Goal: Complete application form: Complete application form

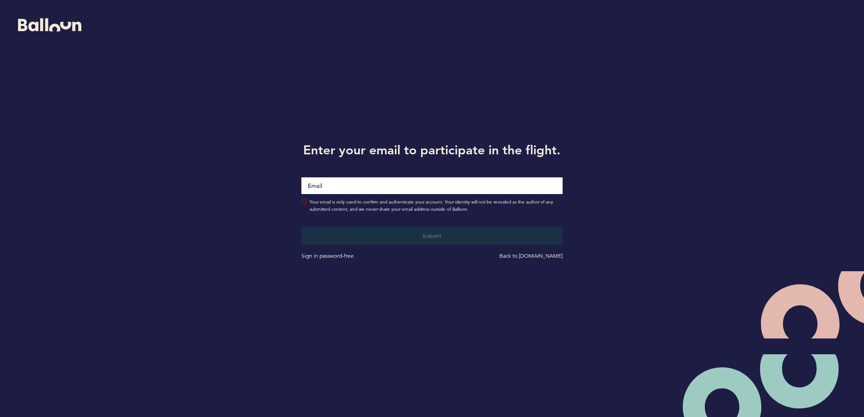
click at [359, 189] on input "Email" at bounding box center [431, 186] width 261 height 17
type input "[EMAIL_ADDRESS][DOMAIN_NAME]"
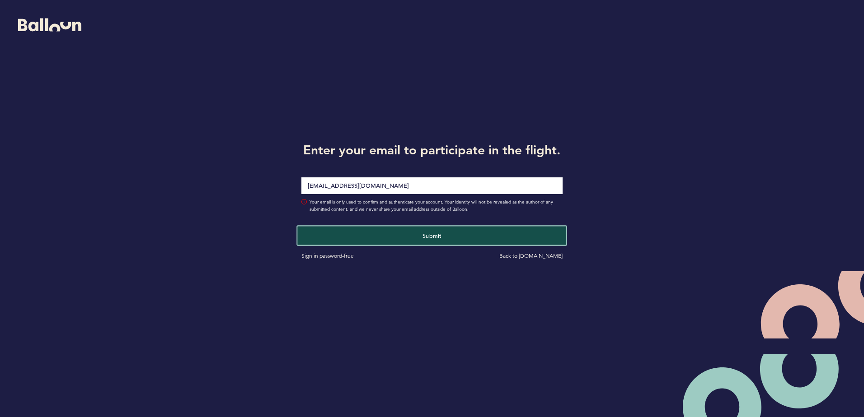
click at [425, 235] on span "Submit" at bounding box center [431, 235] width 19 height 7
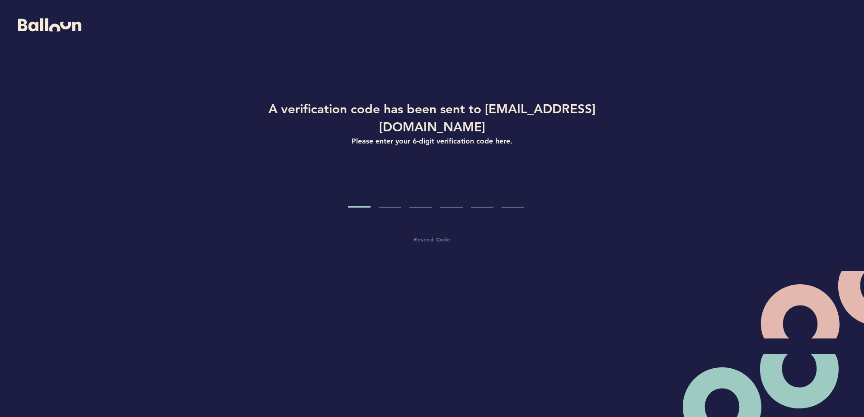
click at [358, 194] on div "A verification code has been sent to [EMAIL_ADDRESS][DOMAIN_NAME] Please enter …" at bounding box center [432, 200] width 432 height 200
click at [359, 186] on input "Code digit 1" at bounding box center [359, 191] width 23 height 34
type input "0"
type input "6"
type input "3"
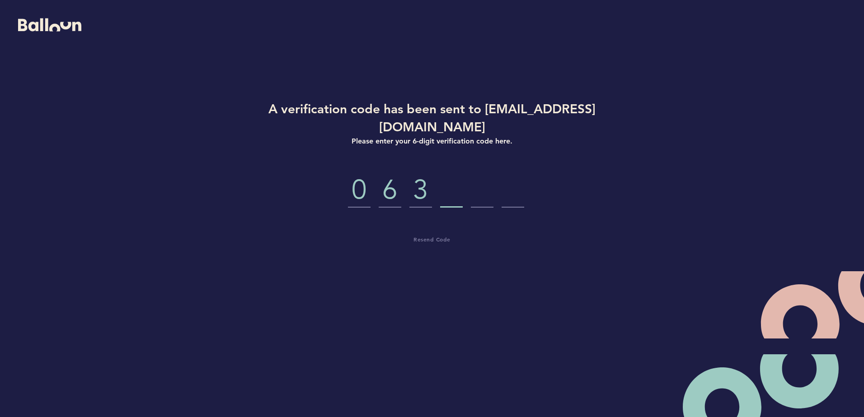
type input "6"
type input "7"
type input "0"
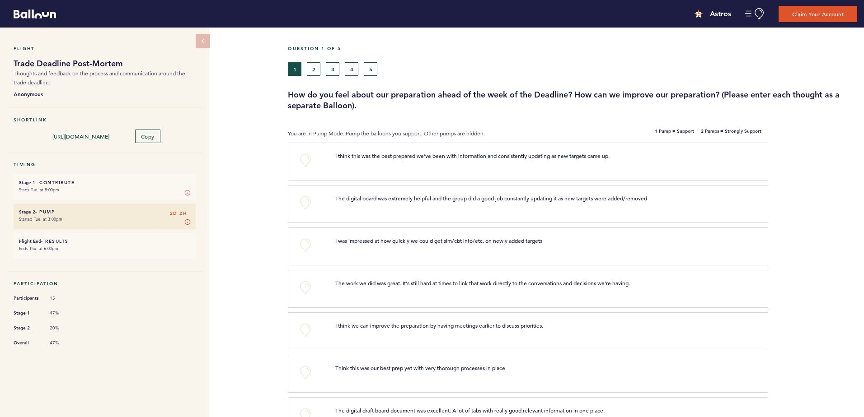
click at [376, 97] on h3 "How do you feel about our preparation ahead of the week of the Deadline? How ca…" at bounding box center [572, 100] width 569 height 22
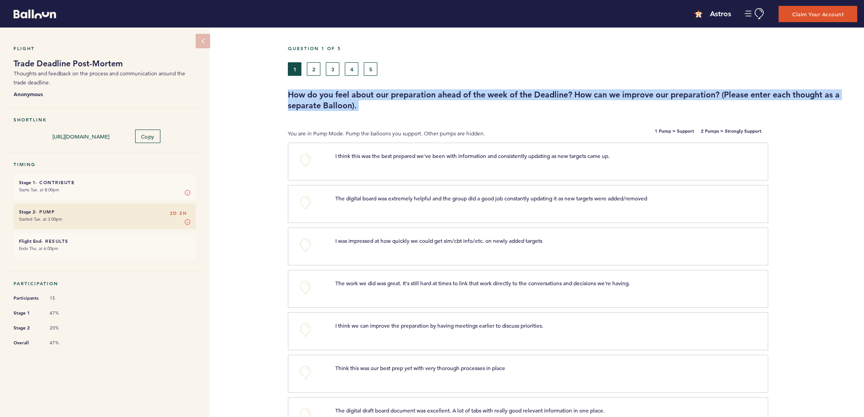
click at [376, 97] on h3 "How do you feel about our preparation ahead of the week of the Deadline? How ca…" at bounding box center [572, 100] width 569 height 22
drag, startPoint x: 376, startPoint y: 97, endPoint x: 427, endPoint y: 98, distance: 51.1
click at [427, 98] on h3 "How do you feel about our preparation ahead of the week of the Deadline? How ca…" at bounding box center [572, 100] width 569 height 22
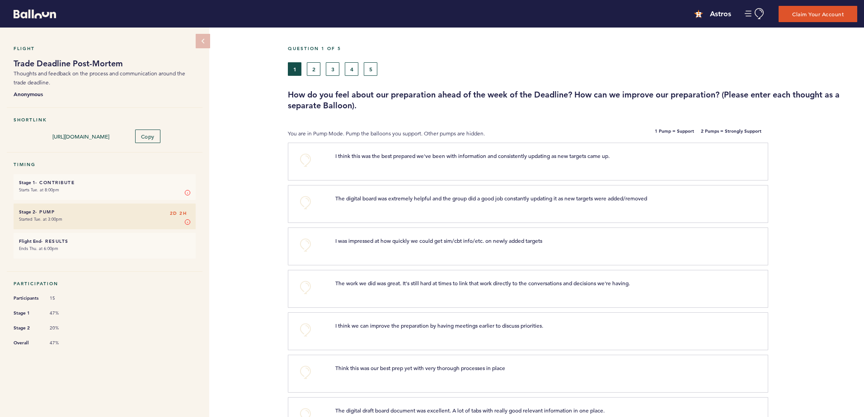
click at [495, 98] on h3 "How do you feel about our preparation ahead of the week of the Deadline? How ca…" at bounding box center [572, 100] width 569 height 22
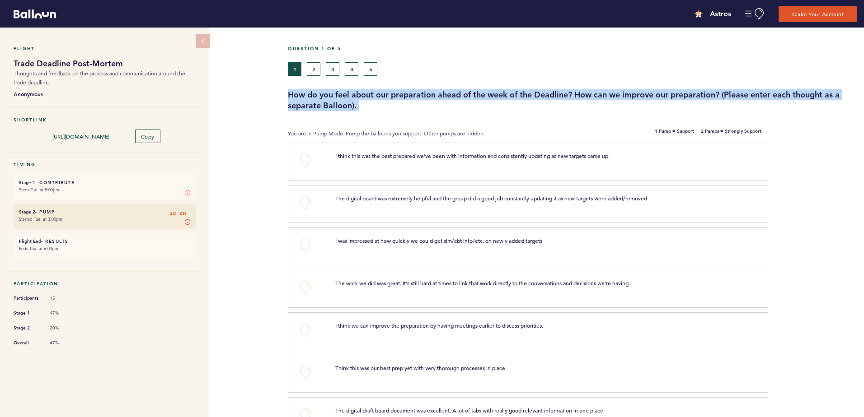
click at [495, 98] on h3 "How do you feel about our preparation ahead of the week of the Deadline? How ca…" at bounding box center [572, 100] width 569 height 22
drag, startPoint x: 495, startPoint y: 98, endPoint x: 532, endPoint y: 97, distance: 36.6
click at [532, 97] on h3 "How do you feel about our preparation ahead of the week of the Deadline? How ca…" at bounding box center [572, 100] width 569 height 22
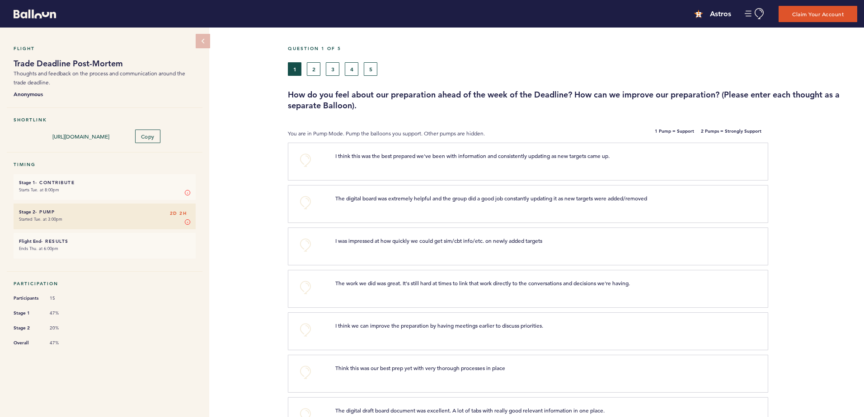
click at [549, 96] on h3 "How do you feel about our preparation ahead of the week of the Deadline? How ca…" at bounding box center [572, 100] width 569 height 22
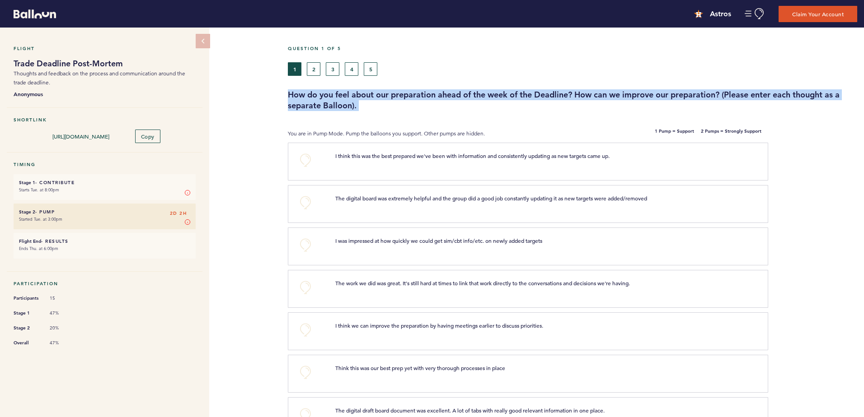
click at [549, 96] on h3 "How do you feel about our preparation ahead of the week of the Deadline? How ca…" at bounding box center [572, 100] width 569 height 22
drag, startPoint x: 549, startPoint y: 96, endPoint x: 460, endPoint y: 103, distance: 88.8
click at [460, 103] on h3 "How do you feel about our preparation ahead of the week of the Deadline? How ca…" at bounding box center [572, 100] width 569 height 22
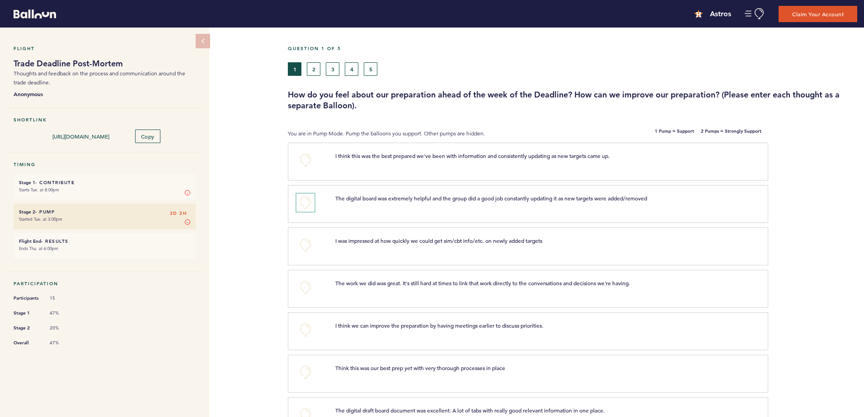
click at [296, 205] on button "+0" at bounding box center [305, 203] width 18 height 18
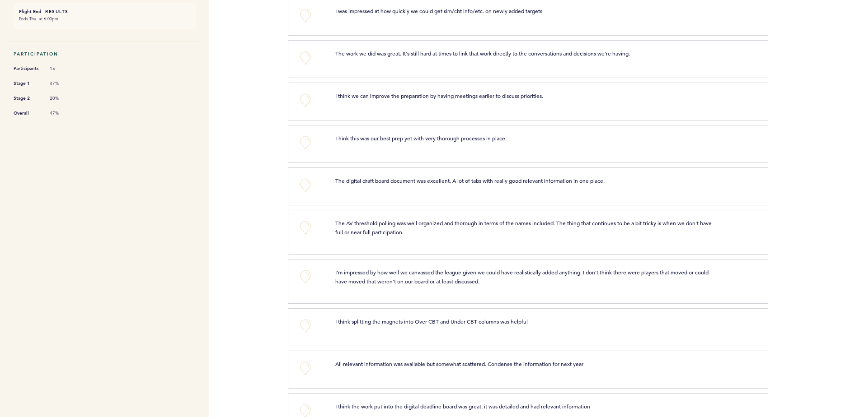
scroll to position [271, 0]
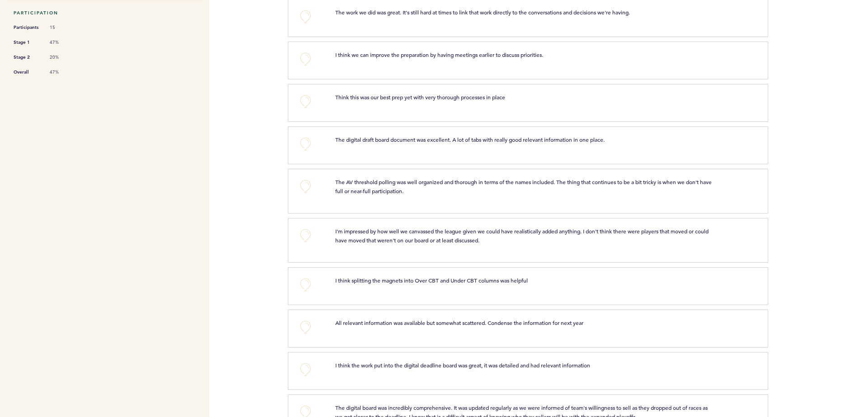
click at [380, 140] on span "The digital draft board document was excellent. A lot of tabs with really good …" at bounding box center [469, 139] width 269 height 7
drag, startPoint x: 380, startPoint y: 140, endPoint x: 477, endPoint y: 137, distance: 96.7
click at [477, 137] on span "The digital draft board document was excellent. A lot of tabs with really good …" at bounding box center [469, 139] width 269 height 7
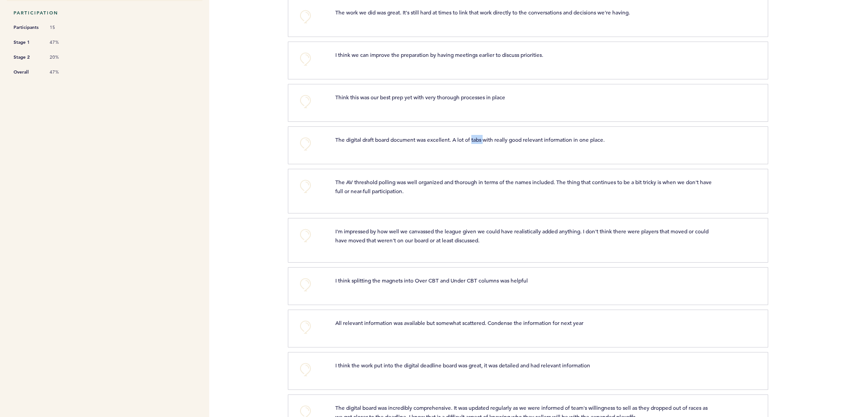
click at [477, 137] on span "The digital draft board document was excellent. A lot of tabs with really good …" at bounding box center [469, 139] width 269 height 7
drag, startPoint x: 477, startPoint y: 137, endPoint x: 502, endPoint y: 137, distance: 25.3
click at [502, 137] on span "The digital draft board document was excellent. A lot of tabs with really good …" at bounding box center [469, 139] width 269 height 7
click at [379, 186] on p "The AV threshold polling was well organized and thorough in terms of the names …" at bounding box center [524, 187] width 378 height 18
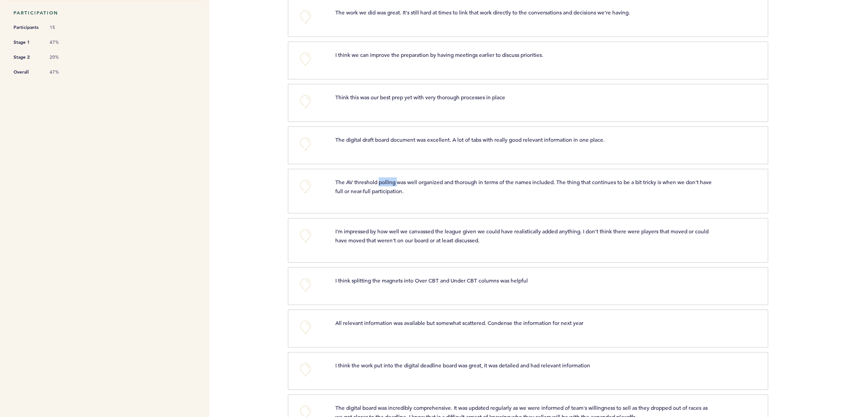
click at [379, 186] on p "The AV threshold polling was well organized and thorough in terms of the names …" at bounding box center [524, 187] width 378 height 18
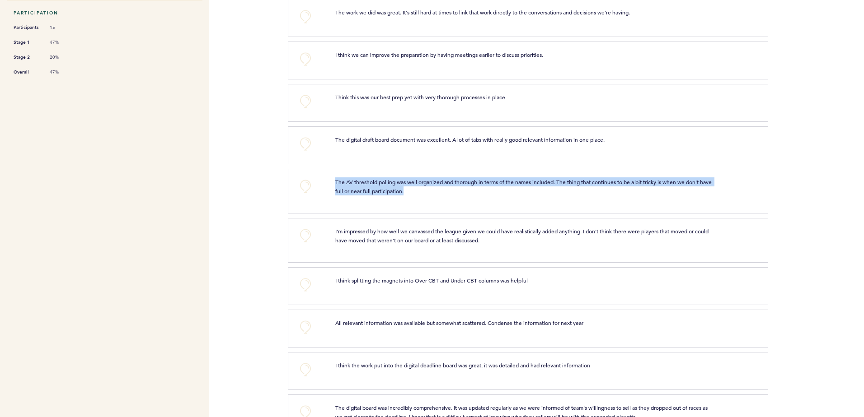
click at [379, 186] on p "The AV threshold polling was well organized and thorough in terms of the names …" at bounding box center [524, 187] width 378 height 18
drag, startPoint x: 379, startPoint y: 186, endPoint x: 387, endPoint y: 185, distance: 7.3
click at [387, 185] on p "The AV threshold polling was well organized and thorough in terms of the names …" at bounding box center [524, 187] width 378 height 18
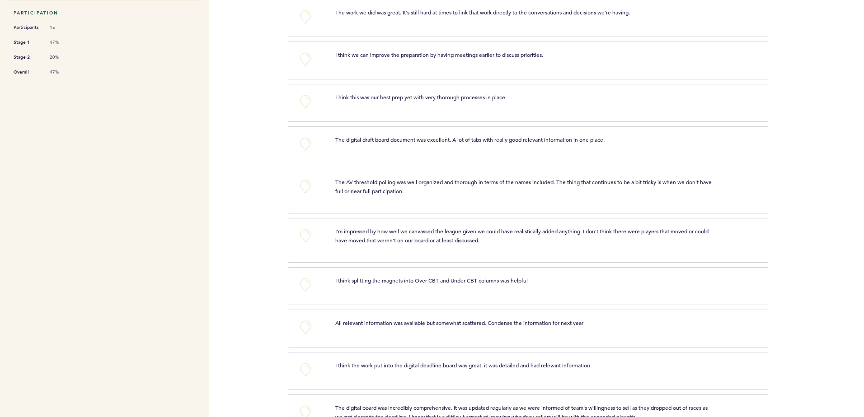
click at [444, 181] on span "The AV threshold polling was well organized and thorough in terms of the names …" at bounding box center [524, 186] width 378 height 16
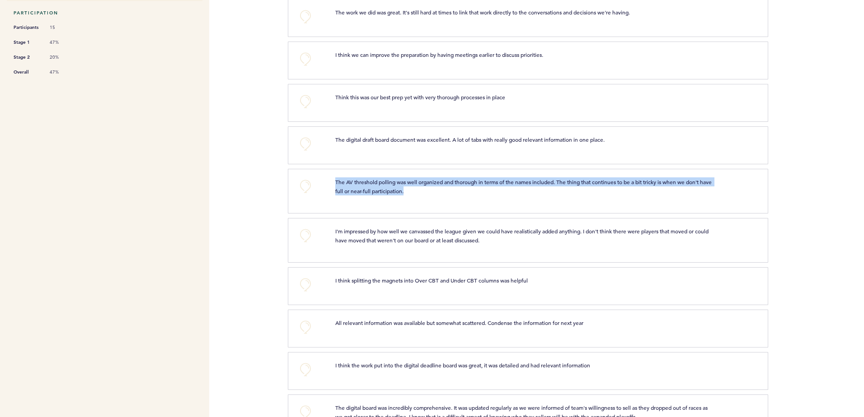
click at [444, 181] on span "The AV threshold polling was well organized and thorough in terms of the names …" at bounding box center [524, 186] width 378 height 16
drag, startPoint x: 444, startPoint y: 181, endPoint x: 549, endPoint y: 185, distance: 104.9
click at [549, 185] on span "The AV threshold polling was well organized and thorough in terms of the names …" at bounding box center [524, 186] width 378 height 16
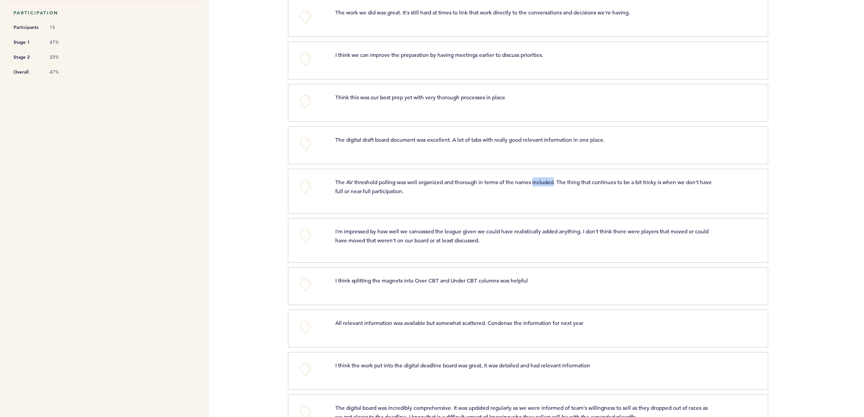
click at [549, 185] on span "The AV threshold polling was well organized and thorough in terms of the names …" at bounding box center [524, 186] width 378 height 16
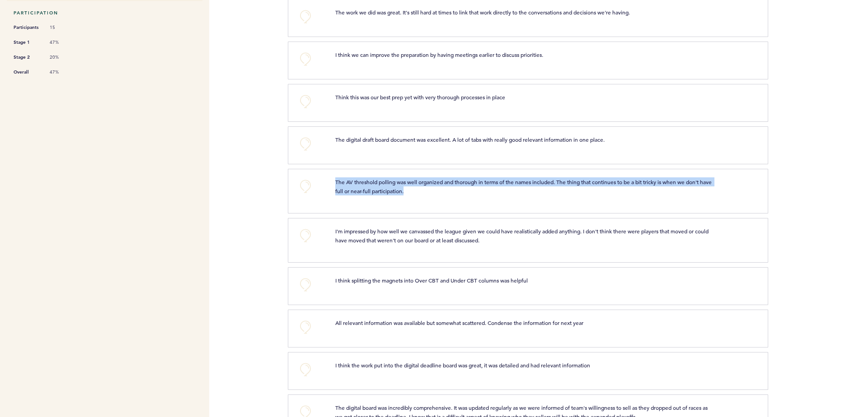
click at [549, 185] on span "The AV threshold polling was well organized and thorough in terms of the names …" at bounding box center [524, 186] width 378 height 16
drag, startPoint x: 549, startPoint y: 185, endPoint x: 509, endPoint y: 185, distance: 40.2
click at [509, 185] on span "The AV threshold polling was well organized and thorough in terms of the names …" at bounding box center [524, 186] width 378 height 16
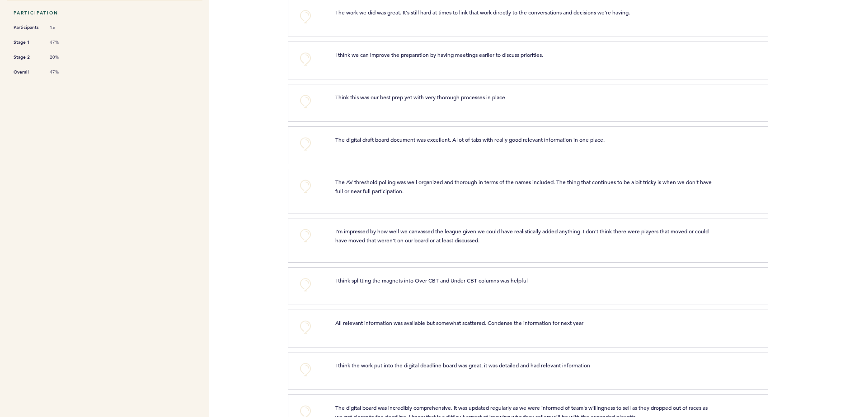
click at [449, 182] on span "The AV threshold polling was well organized and thorough in terms of the names …" at bounding box center [524, 186] width 378 height 16
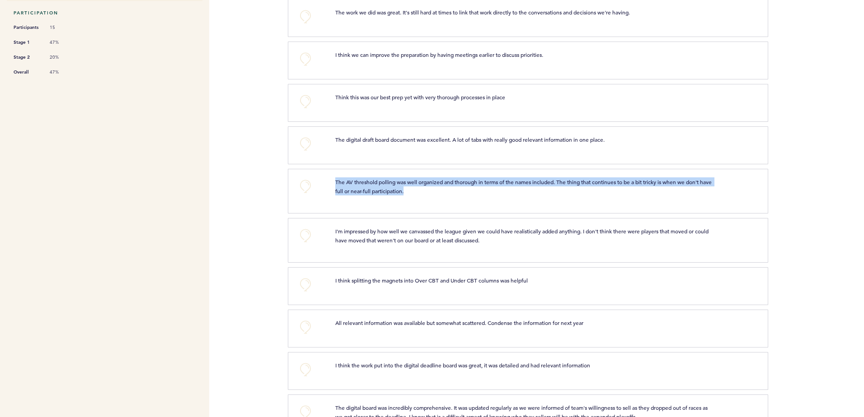
click at [449, 182] on span "The AV threshold polling was well organized and thorough in terms of the names …" at bounding box center [524, 186] width 378 height 16
drag, startPoint x: 449, startPoint y: 182, endPoint x: 405, endPoint y: 182, distance: 43.4
click at [405, 182] on span "The AV threshold polling was well organized and thorough in terms of the names …" at bounding box center [524, 186] width 378 height 16
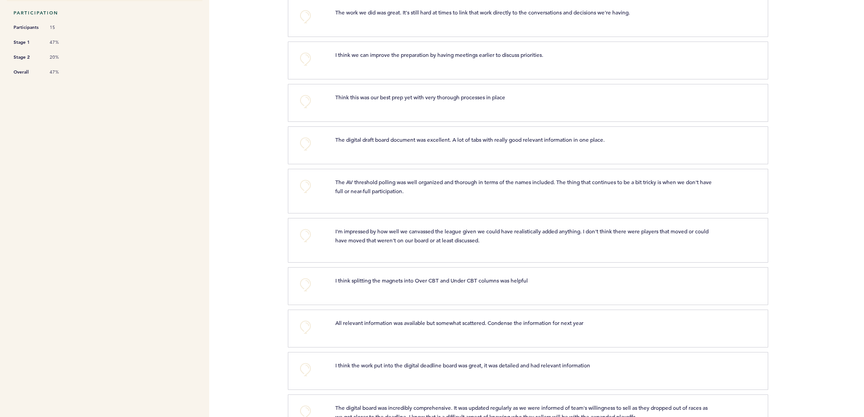
click at [440, 183] on span "The AV threshold polling was well organized and thorough in terms of the names …" at bounding box center [524, 186] width 378 height 16
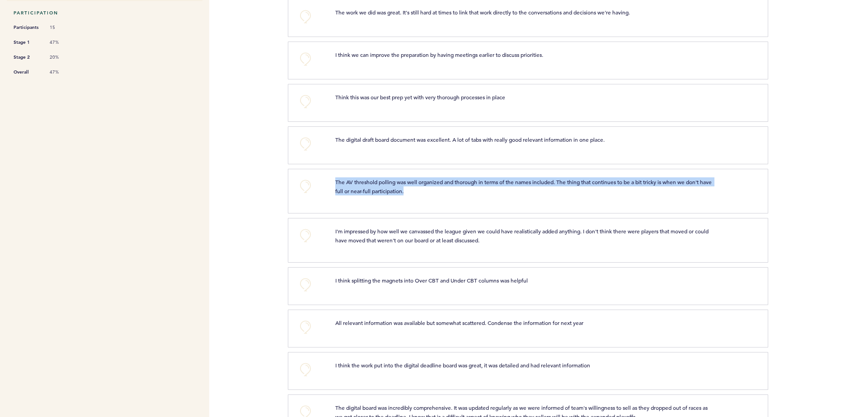
click at [440, 183] on span "The AV threshold polling was well organized and thorough in terms of the names …" at bounding box center [524, 186] width 378 height 16
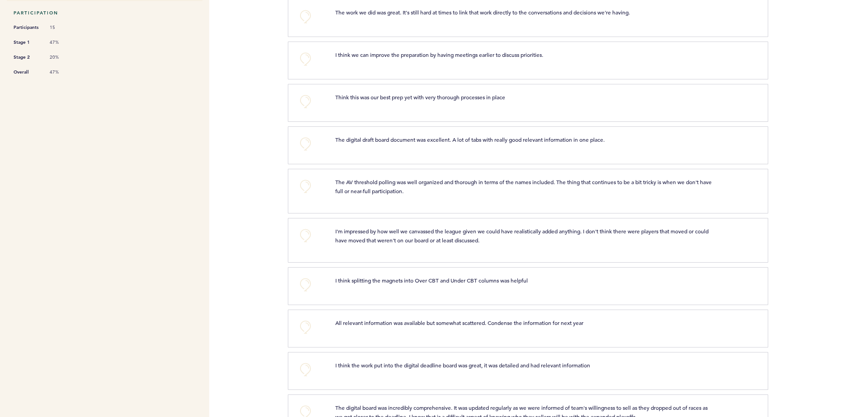
drag, startPoint x: 440, startPoint y: 183, endPoint x: 405, endPoint y: 234, distance: 62.1
click at [405, 234] on p "I'm impressed by how well we canvassed the league given we could have realistic…" at bounding box center [524, 236] width 378 height 18
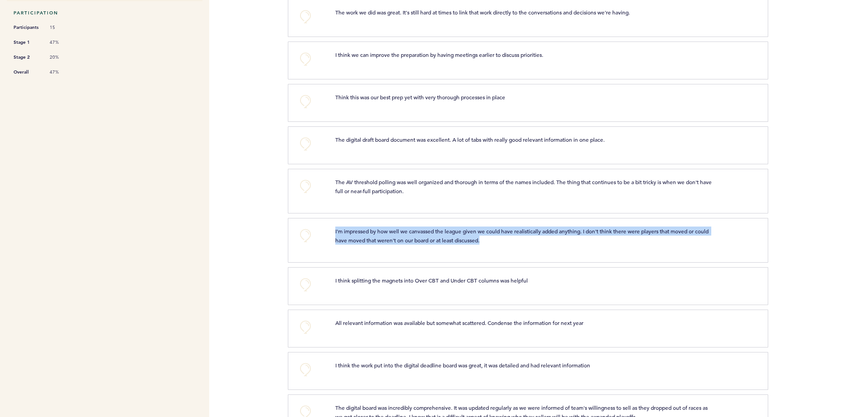
click at [405, 234] on p "I'm impressed by how well we canvassed the league given we could have realistic…" at bounding box center [524, 236] width 378 height 18
drag, startPoint x: 405, startPoint y: 234, endPoint x: 473, endPoint y: 234, distance: 68.2
click at [473, 234] on span "I'm impressed by how well we canvassed the league given we could have realistic…" at bounding box center [522, 236] width 374 height 16
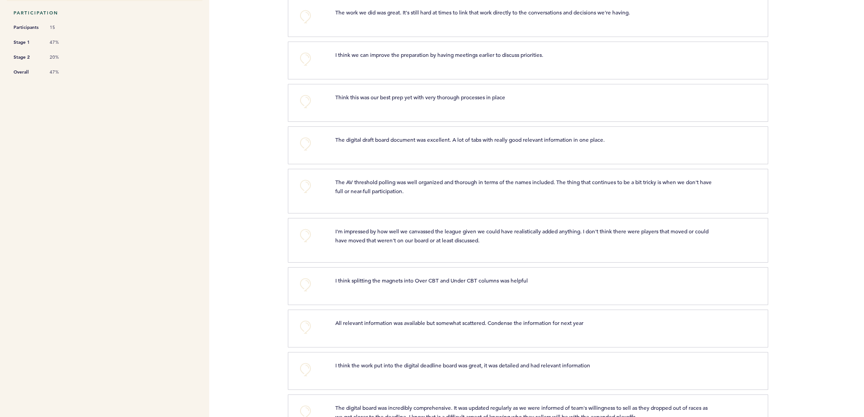
click at [607, 234] on span "I'm impressed by how well we canvassed the league given we could have realistic…" at bounding box center [522, 236] width 374 height 16
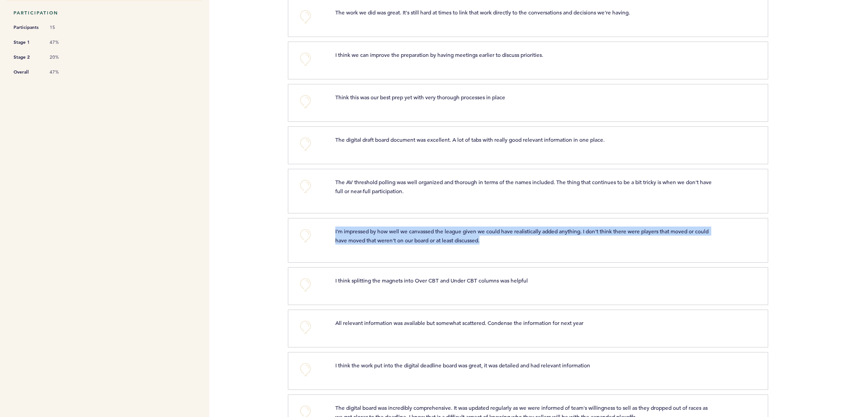
click at [607, 234] on span "I'm impressed by how well we canvassed the league given we could have realistic…" at bounding box center [522, 236] width 374 height 16
click at [462, 236] on p "I'm impressed by how well we canvassed the league given we could have realistic…" at bounding box center [524, 236] width 378 height 18
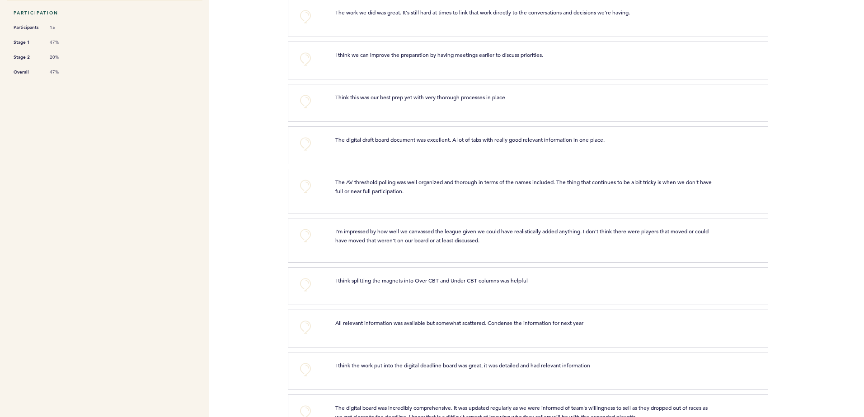
click at [423, 236] on p "I'm impressed by how well we canvassed the league given we could have realistic…" at bounding box center [524, 236] width 378 height 18
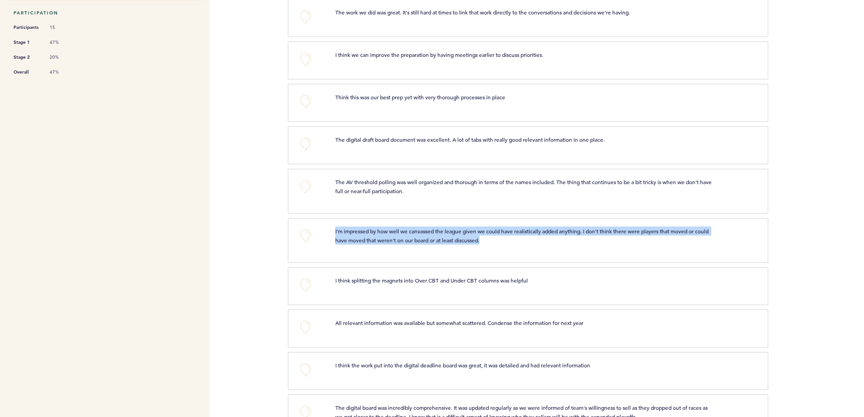
click at [423, 236] on p "I'm impressed by how well we canvassed the league given we could have realistic…" at bounding box center [524, 236] width 378 height 18
drag, startPoint x: 423, startPoint y: 236, endPoint x: 484, endPoint y: 240, distance: 61.1
click at [484, 240] on span "I'm impressed by how well we canvassed the league given we could have realistic…" at bounding box center [522, 236] width 374 height 16
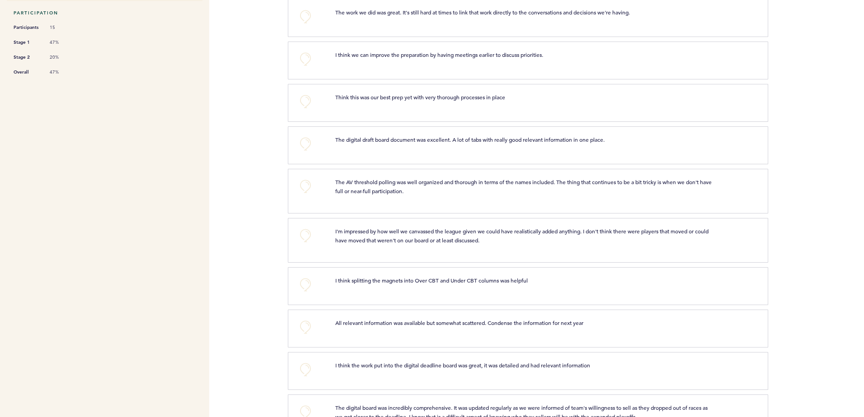
click at [387, 284] on p "I think splitting the magnets into Over CBT and Under CBT columns was helpful" at bounding box center [524, 280] width 378 height 9
click at [390, 278] on span "I think splitting the magnets into Over CBT and Under CBT columns was helpful" at bounding box center [431, 280] width 192 height 7
drag, startPoint x: 390, startPoint y: 278, endPoint x: 449, endPoint y: 279, distance: 58.7
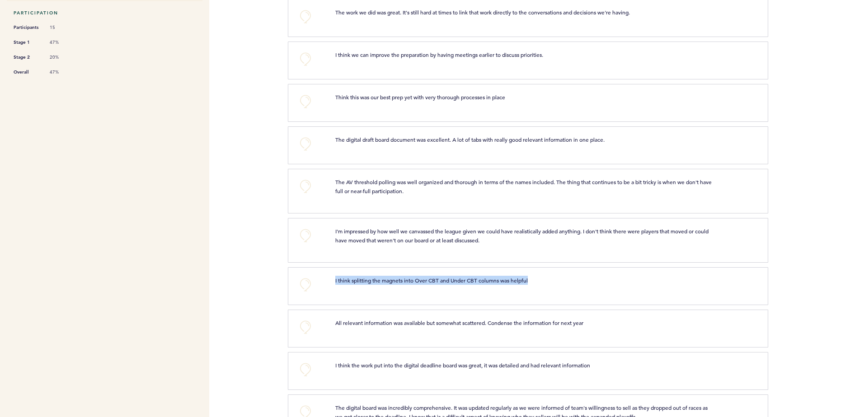
click at [446, 279] on span "I think splitting the magnets into Over CBT and Under CBT columns was helpful" at bounding box center [431, 280] width 192 height 7
click at [471, 279] on span "I think splitting the magnets into Over CBT and Under CBT columns was helpful" at bounding box center [431, 280] width 192 height 7
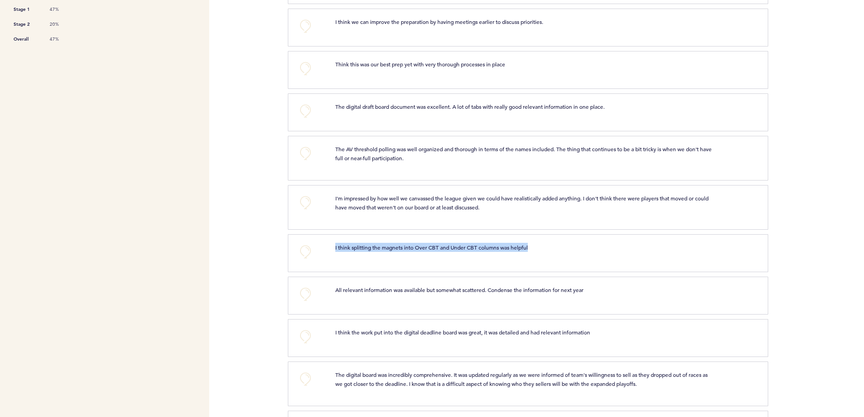
scroll to position [316, 0]
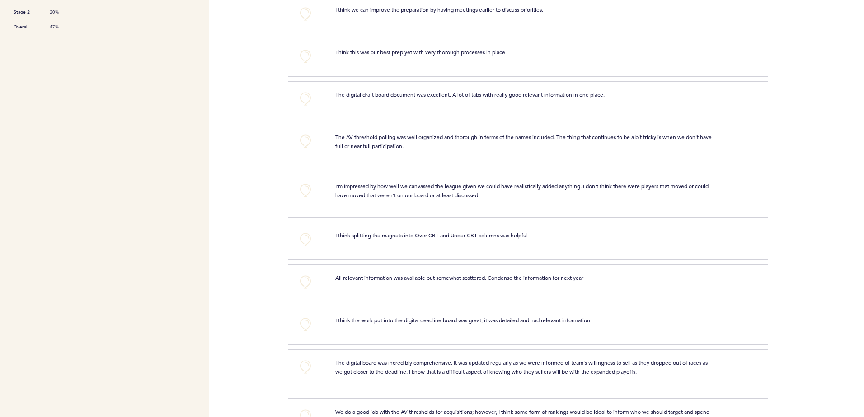
click at [430, 276] on span "All relevant information was available but somewhat scattered. Condense the inf…" at bounding box center [459, 277] width 248 height 7
drag, startPoint x: 430, startPoint y: 276, endPoint x: 421, endPoint y: 276, distance: 8.1
click at [421, 276] on span "All relevant information was available but somewhat scattered. Condense the inf…" at bounding box center [459, 277] width 248 height 7
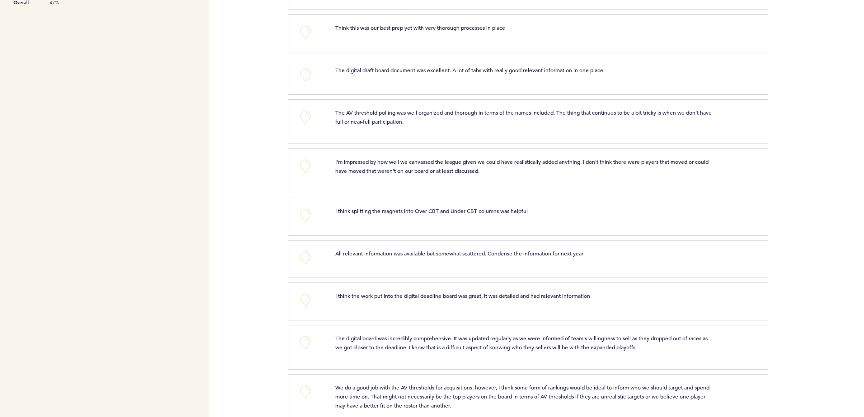
scroll to position [365, 0]
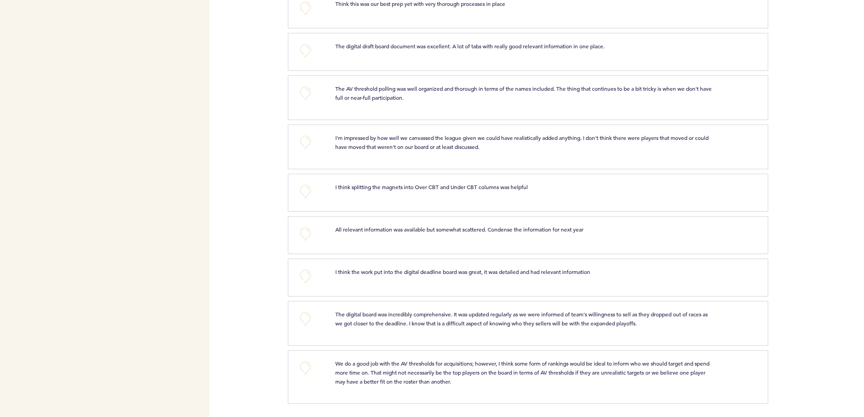
click at [425, 274] on span "I think the work put into the digital deadline board was great, it was detailed…" at bounding box center [462, 271] width 255 height 7
drag, startPoint x: 425, startPoint y: 274, endPoint x: 421, endPoint y: 317, distance: 42.6
click at [421, 317] on span "The digital board was incredibly comprehensive. It was updated regularly as we …" at bounding box center [522, 319] width 374 height 16
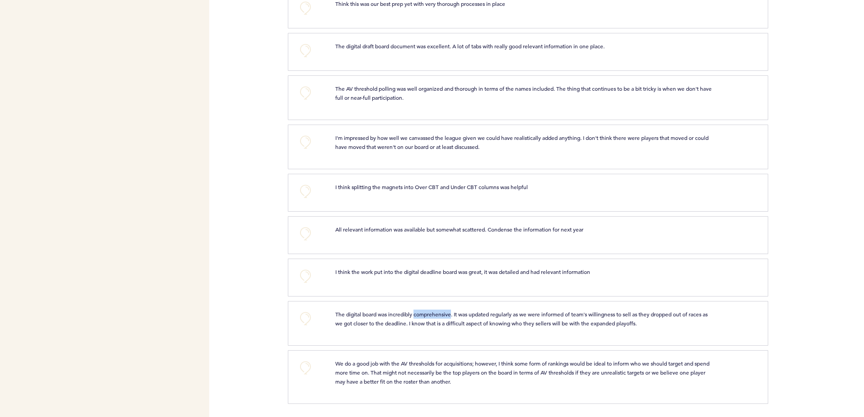
click at [421, 317] on span "The digital board was incredibly comprehensive. It was updated regularly as we …" at bounding box center [522, 319] width 374 height 16
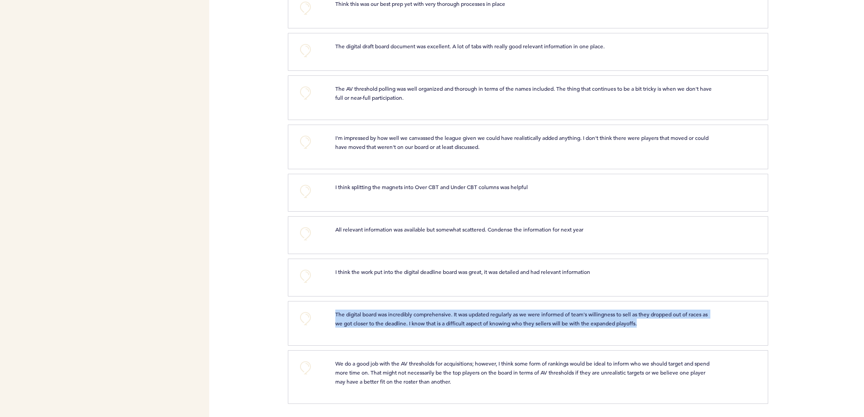
click at [421, 317] on span "The digital board was incredibly comprehensive. It was updated regularly as we …" at bounding box center [522, 319] width 374 height 16
drag, startPoint x: 421, startPoint y: 317, endPoint x: 491, endPoint y: 315, distance: 69.6
click at [491, 315] on span "The digital board was incredibly comprehensive. It was updated regularly as we …" at bounding box center [522, 319] width 374 height 16
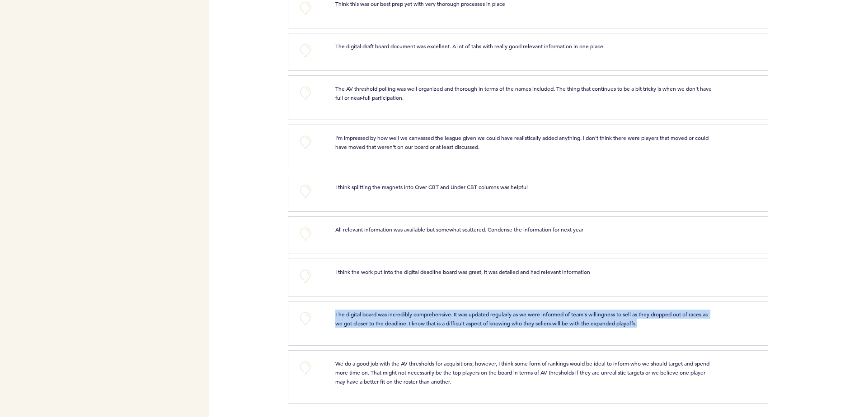
drag, startPoint x: 491, startPoint y: 315, endPoint x: 518, endPoint y: 316, distance: 26.7
click at [518, 316] on span "The digital board was incredibly comprehensive. It was updated regularly as we …" at bounding box center [522, 319] width 374 height 16
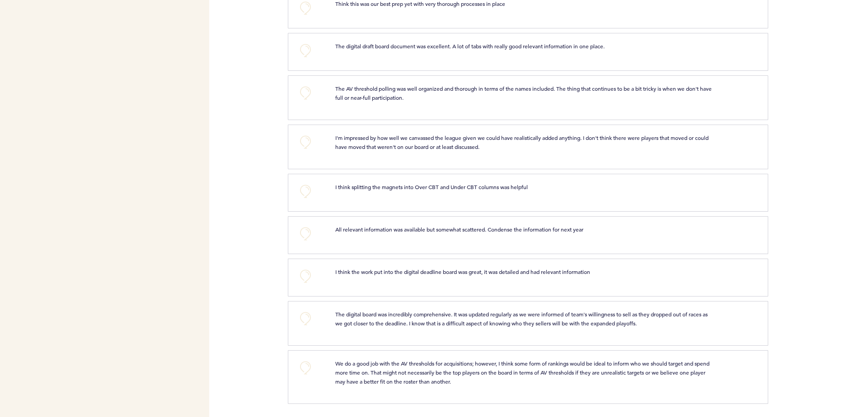
click at [422, 375] on span "We do a good job with the AV thresholds for acquisitions; however, I think some…" at bounding box center [522, 372] width 375 height 25
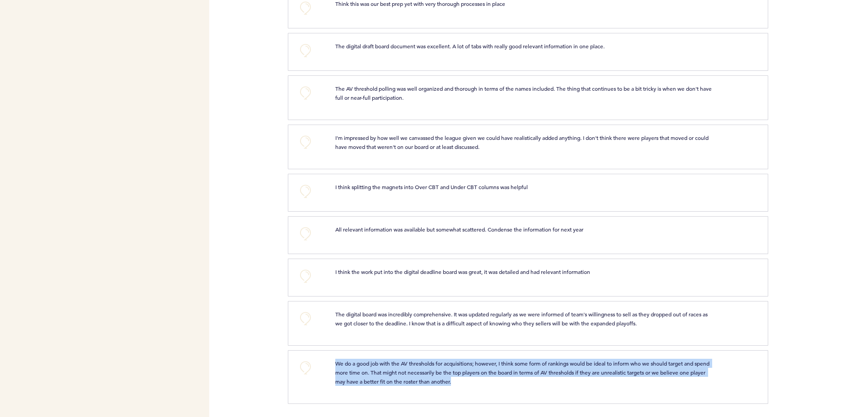
click at [422, 375] on span "We do a good job with the AV thresholds for acquisitions; however, I think some…" at bounding box center [522, 372] width 375 height 25
drag, startPoint x: 422, startPoint y: 375, endPoint x: 404, endPoint y: 374, distance: 18.1
click at [404, 374] on span "We do a good job with the AV thresholds for acquisitions; however, I think some…" at bounding box center [522, 372] width 375 height 25
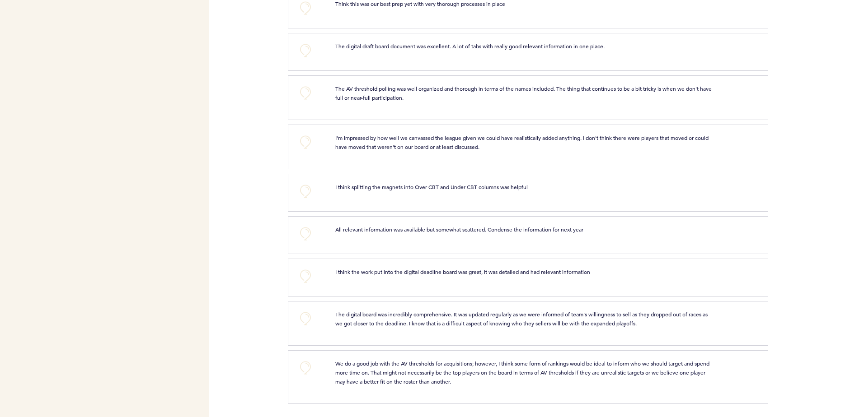
click at [411, 367] on p "We do a good job with the AV thresholds for acquisitions; however, I think some…" at bounding box center [524, 372] width 378 height 27
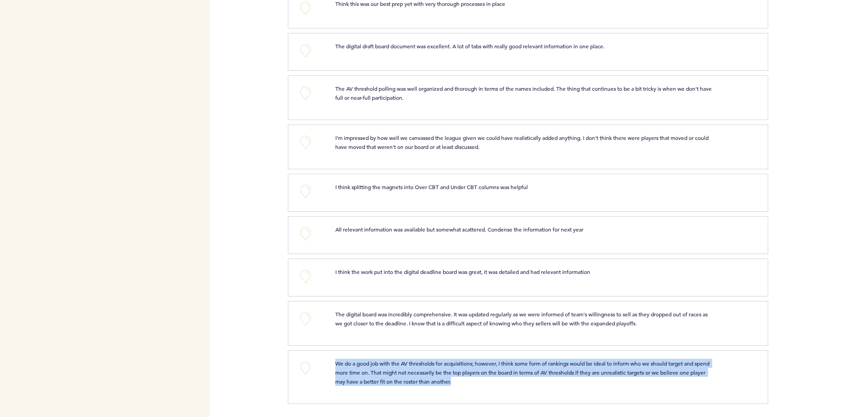
click at [411, 367] on p "We do a good job with the AV thresholds for acquisitions; however, I think some…" at bounding box center [524, 372] width 378 height 27
drag, startPoint x: 411, startPoint y: 367, endPoint x: 462, endPoint y: 369, distance: 51.1
click at [462, 369] on p "We do a good job with the AV thresholds for acquisitions; however, I think some…" at bounding box center [524, 372] width 378 height 27
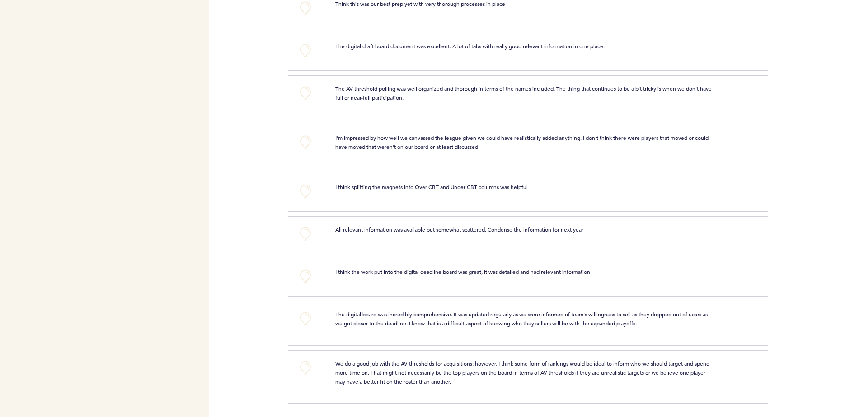
click at [505, 368] on p "We do a good job with the AV thresholds for acquisitions; however, I think some…" at bounding box center [524, 372] width 378 height 27
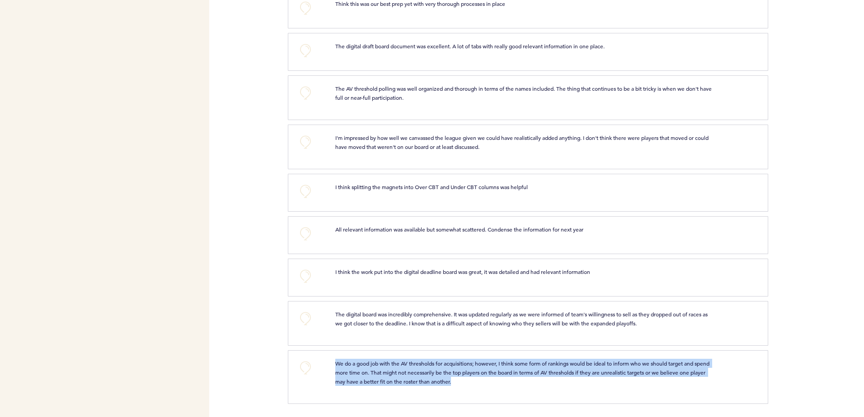
click at [505, 368] on p "We do a good job with the AV thresholds for acquisitions; however, I think some…" at bounding box center [524, 372] width 378 height 27
drag, startPoint x: 505, startPoint y: 368, endPoint x: 549, endPoint y: 369, distance: 44.3
click at [549, 369] on span "We do a good job with the AV thresholds for acquisitions; however, I think some…" at bounding box center [522, 372] width 375 height 25
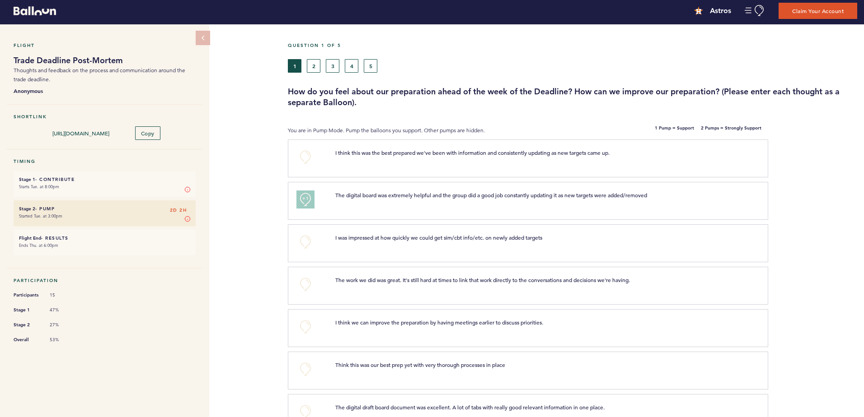
scroll to position [0, 0]
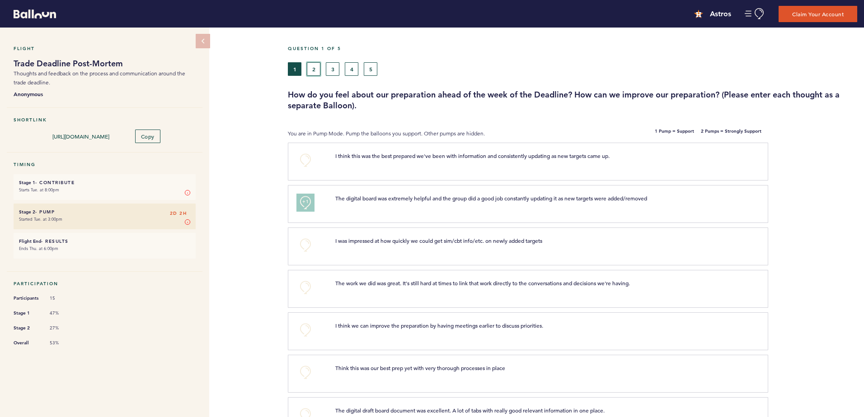
click at [316, 68] on button "2" at bounding box center [314, 69] width 14 height 14
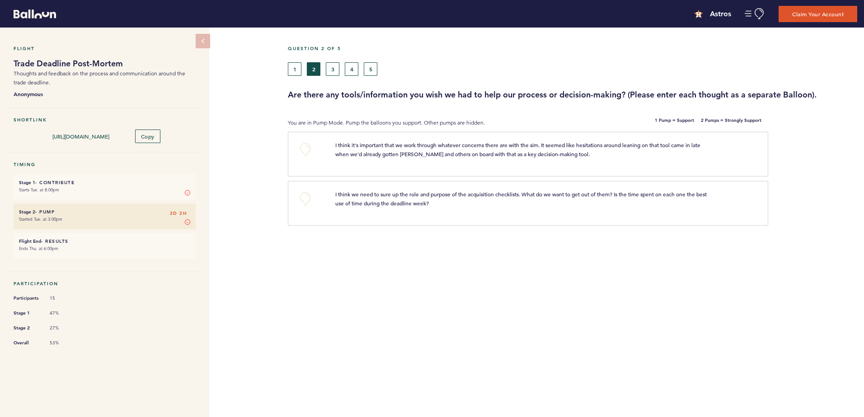
click at [379, 144] on span "I think it's important that we work through whatever concerns there are with th…" at bounding box center [518, 149] width 366 height 16
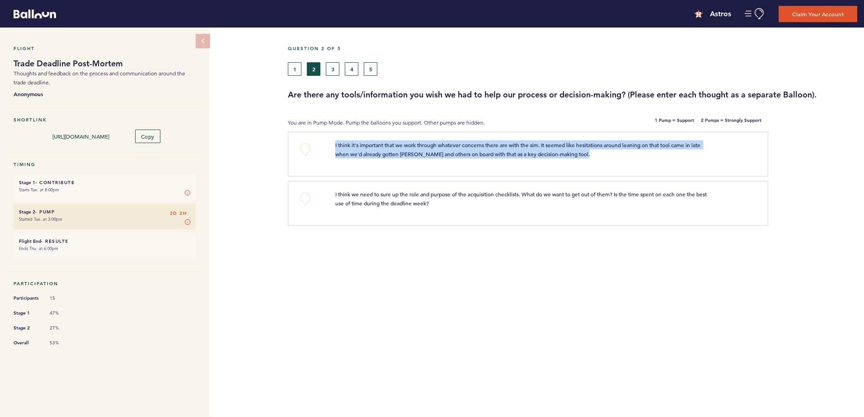
click at [379, 144] on span "I think it's important that we work through whatever concerns there are with th…" at bounding box center [518, 149] width 366 height 16
drag, startPoint x: 379, startPoint y: 144, endPoint x: 383, endPoint y: 152, distance: 9.5
click at [383, 152] on span "I think it's important that we work through whatever concerns there are with th…" at bounding box center [518, 149] width 366 height 16
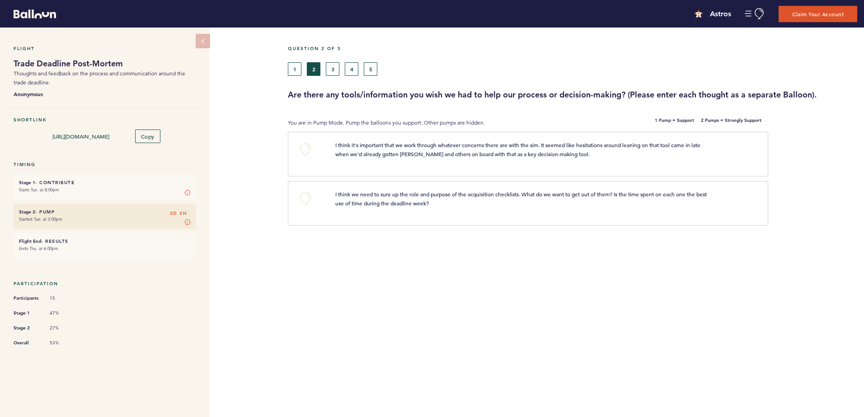
click at [412, 143] on span "I think it's important that we work through whatever concerns there are with th…" at bounding box center [518, 149] width 366 height 16
click at [411, 142] on span "I think it's important that we work through whatever concerns there are with th…" at bounding box center [518, 149] width 366 height 16
drag, startPoint x: 411, startPoint y: 142, endPoint x: 458, endPoint y: 141, distance: 46.1
click at [458, 141] on p "I think it's important that we work through whatever concerns there are with th…" at bounding box center [524, 149] width 378 height 18
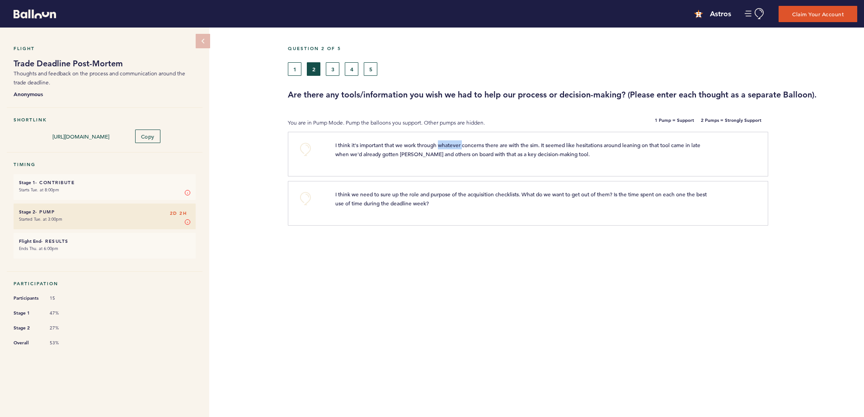
click at [458, 141] on p "I think it's important that we work through whatever concerns there are with th…" at bounding box center [524, 149] width 378 height 18
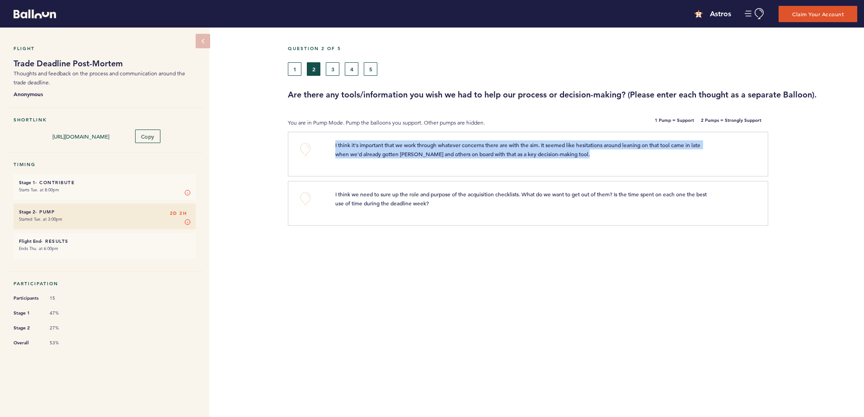
click at [458, 141] on p "I think it's important that we work through whatever concerns there are with th…" at bounding box center [524, 149] width 378 height 18
click at [566, 139] on div "+0 I think it's important that we work through whatever concerns there are with…" at bounding box center [528, 154] width 480 height 45
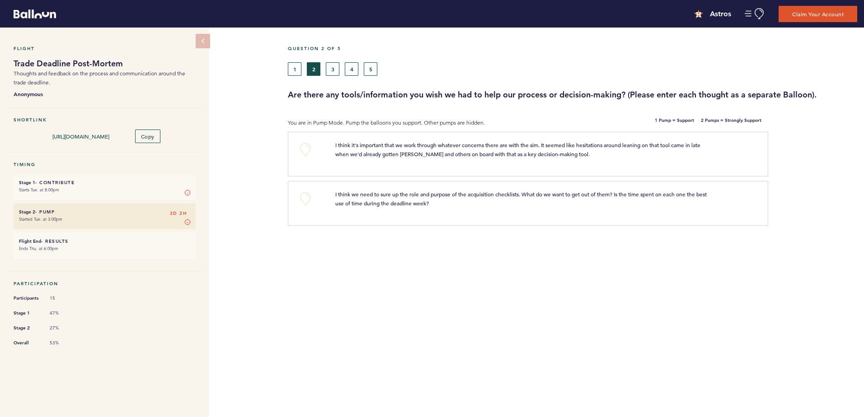
click at [388, 197] on p "I think we need to sure up the role and purpose of the acquisition checklists. …" at bounding box center [524, 199] width 378 height 18
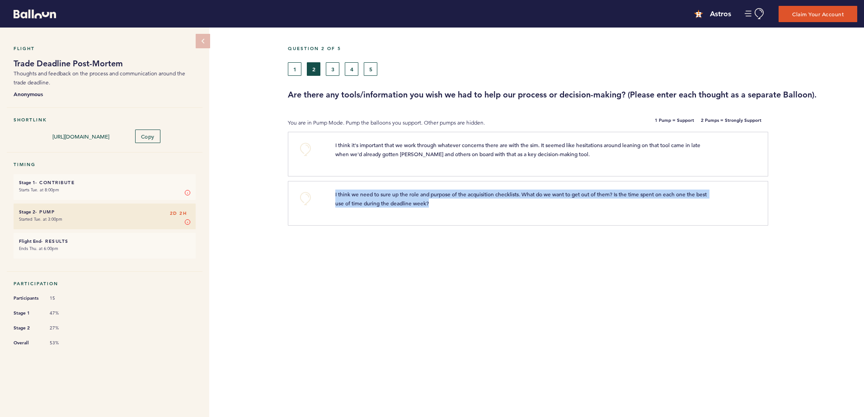
click at [388, 197] on p "I think we need to sure up the role and purpose of the acquisition checklists. …" at bounding box center [524, 199] width 378 height 18
drag, startPoint x: 388, startPoint y: 197, endPoint x: 461, endPoint y: 198, distance: 73.2
click at [461, 198] on p "I think we need to sure up the role and purpose of the acquisition checklists. …" at bounding box center [524, 199] width 378 height 18
click at [417, 197] on p "I think we need to sure up the role and purpose of the acquisition checklists. …" at bounding box center [524, 199] width 378 height 18
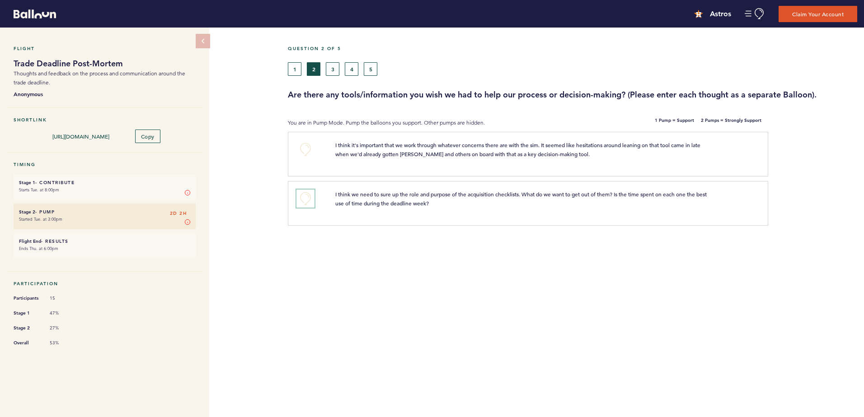
click at [309, 198] on button "+0" at bounding box center [305, 199] width 18 height 18
click at [332, 70] on button "3" at bounding box center [333, 69] width 14 height 14
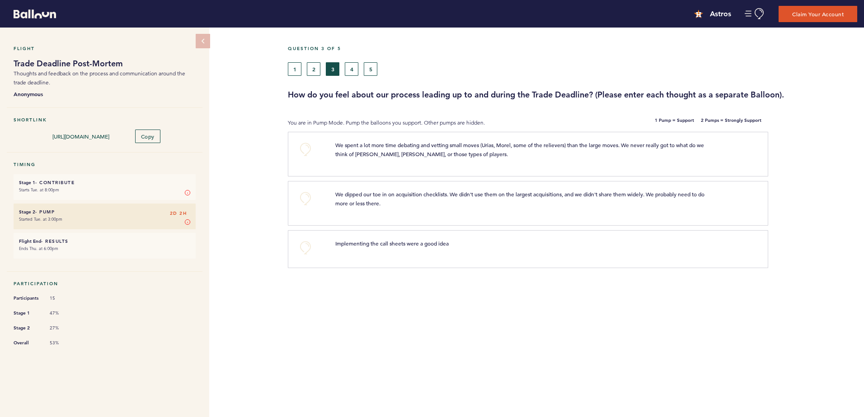
click at [379, 142] on span "We spent a lot more time debating and vetting small moves (Urias, Morel, some o…" at bounding box center [520, 149] width 370 height 16
click at [379, 143] on span "We spent a lot more time debating and vetting small moves (Urias, Morel, some o…" at bounding box center [520, 149] width 370 height 16
click at [379, 144] on span "We spent a lot more time debating and vetting small moves (Urias, Morel, some o…" at bounding box center [520, 149] width 370 height 16
click at [379, 145] on span "We spent a lot more time debating and vetting small moves (Urias, Morel, some o…" at bounding box center [520, 149] width 370 height 16
drag, startPoint x: 379, startPoint y: 145, endPoint x: 438, endPoint y: 150, distance: 58.9
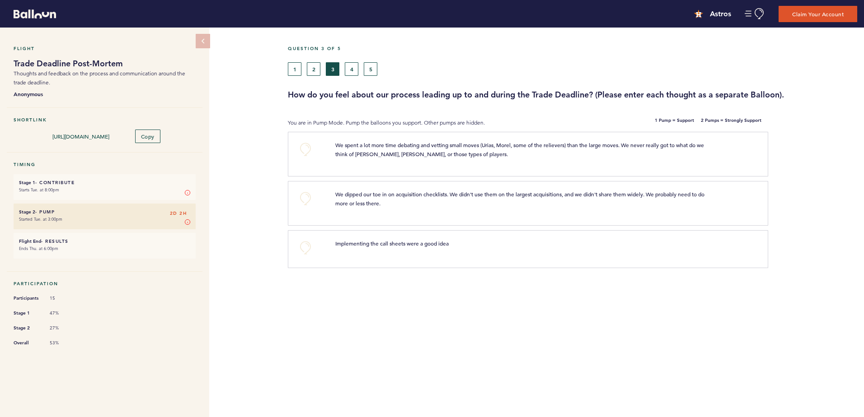
click at [438, 150] on p "We spent a lot more time debating and vetting small moves (Urias, Morel, some o…" at bounding box center [524, 149] width 378 height 18
click at [465, 146] on span "We spent a lot more time debating and vetting small moves (Urias, Morel, some o…" at bounding box center [520, 149] width 370 height 16
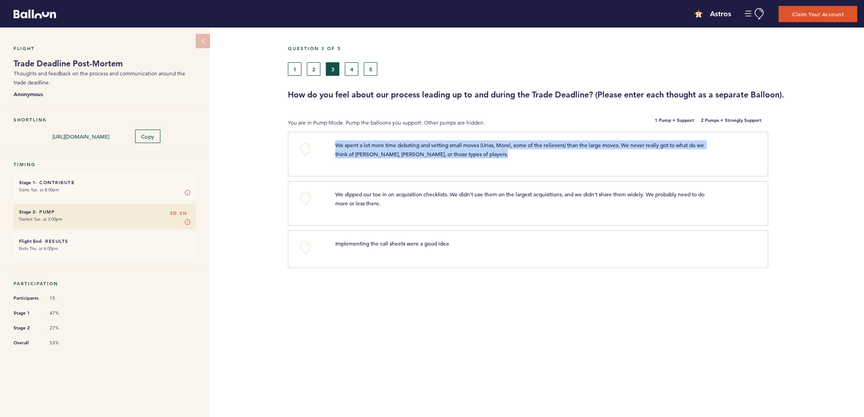
click at [465, 146] on span "We spent a lot more time debating and vetting small moves (Urias, Morel, some o…" at bounding box center [520, 149] width 370 height 16
drag, startPoint x: 465, startPoint y: 146, endPoint x: 476, endPoint y: 146, distance: 10.4
click at [476, 146] on span "We spent a lot more time debating and vetting small moves (Urias, Morel, some o…" at bounding box center [520, 149] width 370 height 16
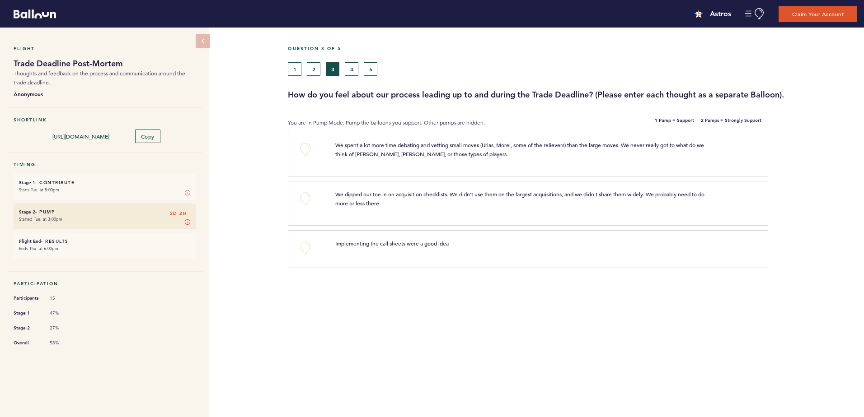
click at [492, 142] on span "We spent a lot more time debating and vetting small moves (Urias, Morel, some o…" at bounding box center [520, 149] width 370 height 16
click at [510, 142] on span "We spent a lot more time debating and vetting small moves (Urias, Morel, some o…" at bounding box center [520, 149] width 370 height 16
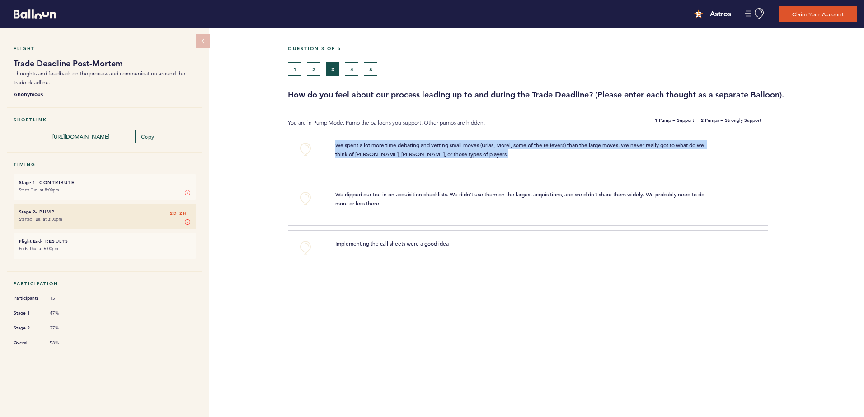
click at [510, 142] on span "We spent a lot more time debating and vetting small moves (Urias, Morel, some o…" at bounding box center [520, 149] width 370 height 16
drag, startPoint x: 510, startPoint y: 142, endPoint x: 536, endPoint y: 144, distance: 25.8
click at [536, 144] on span "We spent a lot more time debating and vetting small moves (Urias, Morel, some o…" at bounding box center [520, 149] width 370 height 16
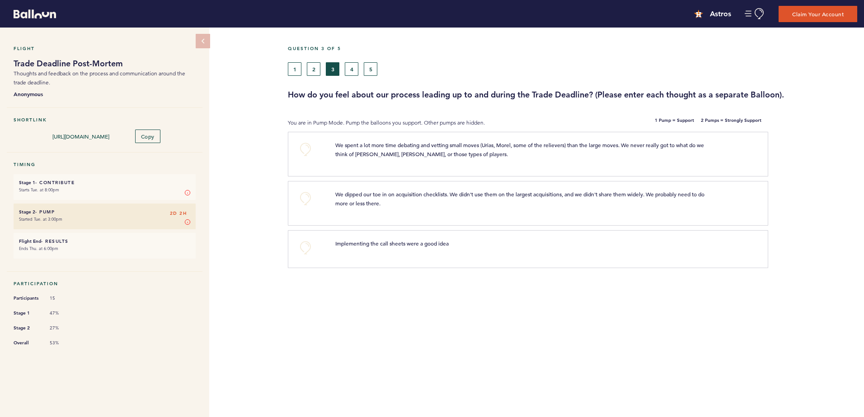
click at [552, 145] on span "We spent a lot more time debating and vetting small moves (Urias, Morel, some o…" at bounding box center [520, 149] width 370 height 16
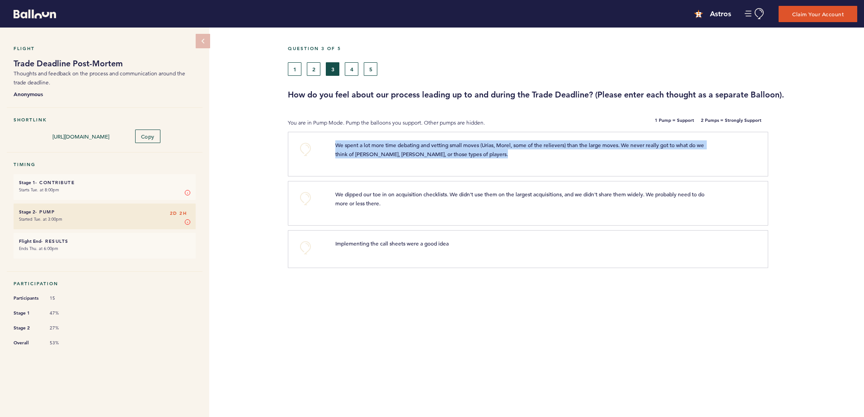
click at [552, 145] on span "We spent a lot more time debating and vetting small moves (Urias, Morel, some o…" at bounding box center [520, 149] width 370 height 16
click at [416, 152] on span "We spent a lot more time debating and vetting small moves (Urias, Morel, some o…" at bounding box center [520, 149] width 370 height 16
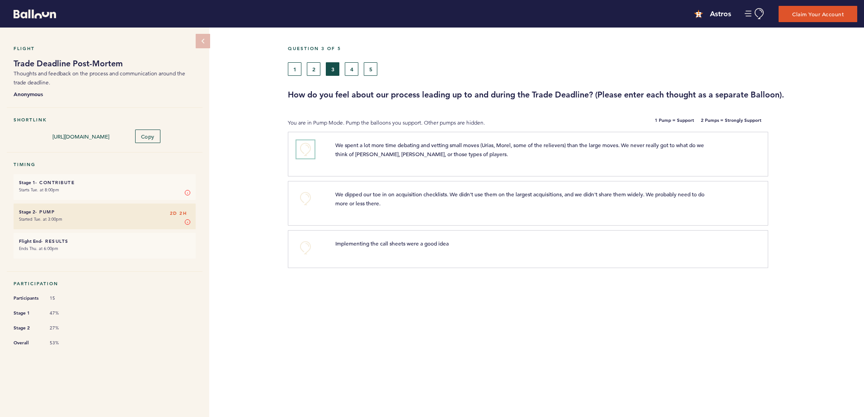
click at [309, 149] on button "+0" at bounding box center [305, 149] width 18 height 18
click at [392, 190] on p "We dipped our toe in on acquisition checklists. We didn't use them on the large…" at bounding box center [524, 199] width 378 height 18
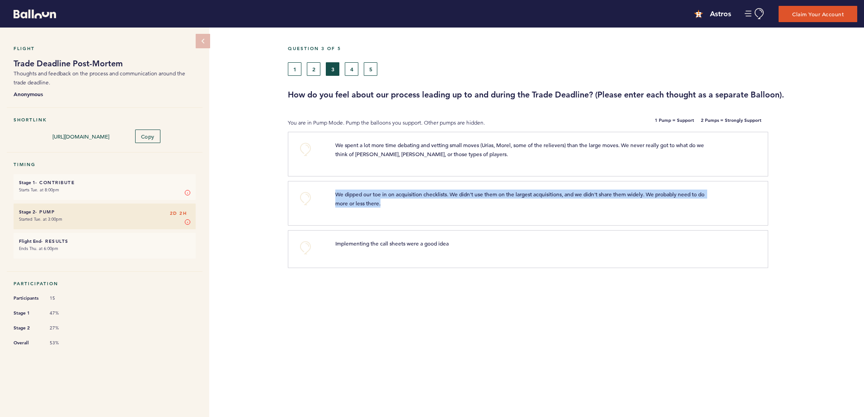
click at [392, 190] on p "We dipped our toe in on acquisition checklists. We didn't use them on the large…" at bounding box center [524, 199] width 378 height 18
click at [303, 146] on button "+0" at bounding box center [305, 149] width 18 height 18
click at [472, 196] on span "We dipped our toe in on acquisition checklists. We didn't use them on the large…" at bounding box center [520, 199] width 370 height 16
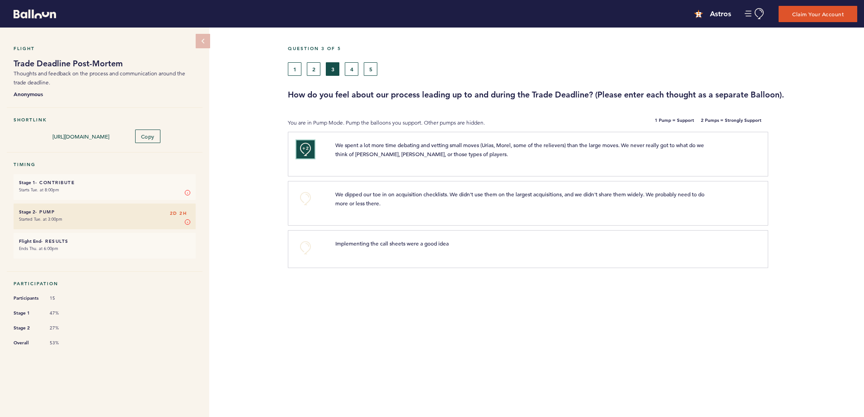
click at [310, 150] on button "+2" at bounding box center [305, 149] width 18 height 18
click at [579, 211] on div "We dipped our toe in on acquisition checklists. We didn't use them on the large…" at bounding box center [541, 202] width 427 height 25
click at [570, 203] on p "We dipped our toe in on acquisition checklists. We didn't use them on the large…" at bounding box center [524, 199] width 378 height 18
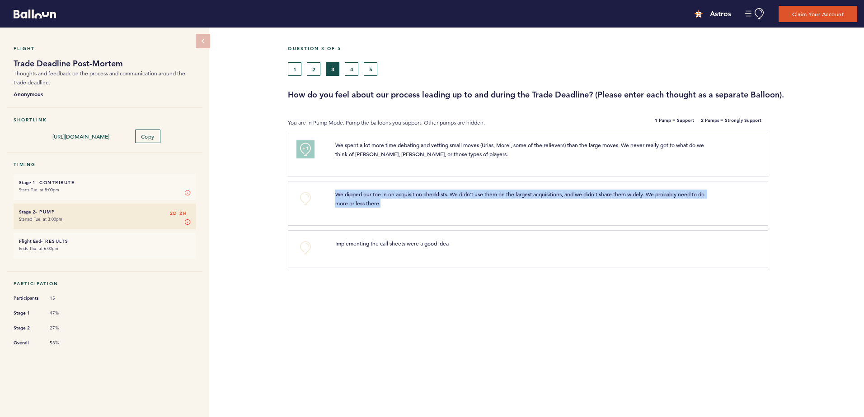
click at [570, 203] on p "We dipped our toe in on acquisition checklists. We didn't use them on the large…" at bounding box center [524, 199] width 378 height 18
click at [416, 206] on p "We dipped our toe in on acquisition checklists. We didn't use them on the large…" at bounding box center [524, 199] width 378 height 18
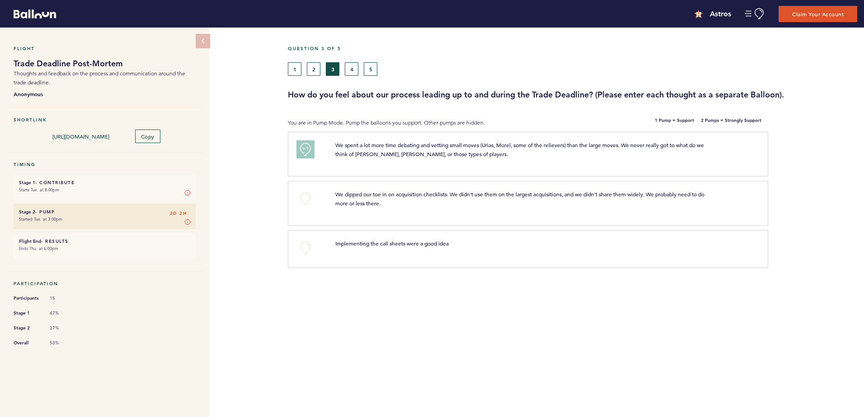
click at [428, 243] on span "Implementing the call sheets were a good idea" at bounding box center [391, 243] width 113 height 7
drag, startPoint x: 428, startPoint y: 243, endPoint x: 479, endPoint y: 243, distance: 51.5
click at [479, 243] on p "Implementing the call sheets were a good idea" at bounding box center [524, 243] width 378 height 9
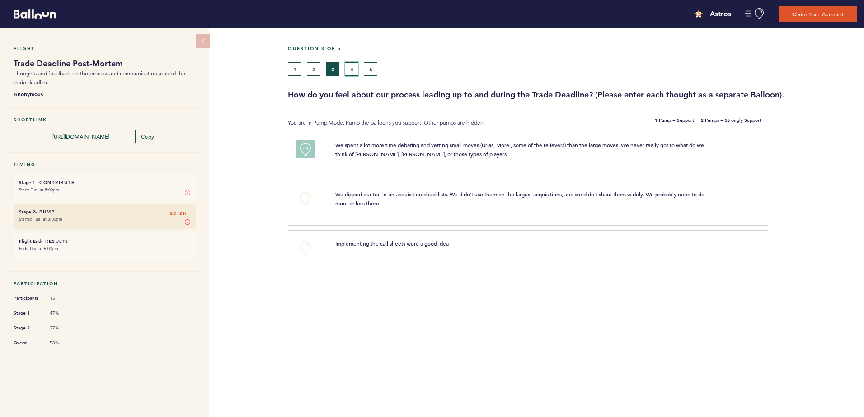
click at [350, 70] on button "4" at bounding box center [352, 69] width 14 height 14
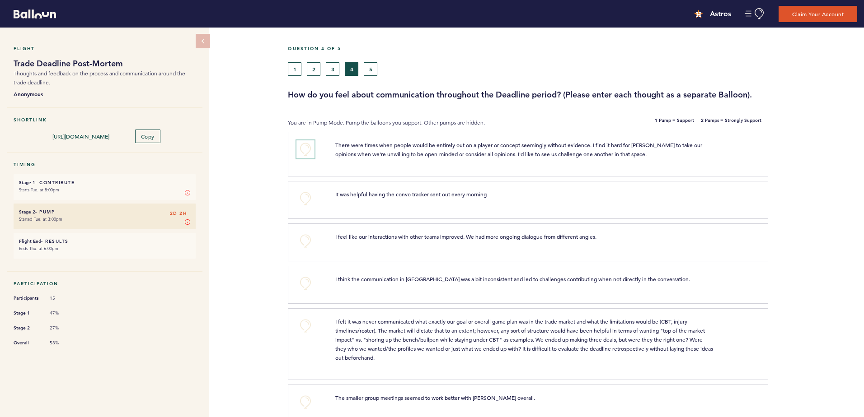
click at [308, 148] on button "+0" at bounding box center [305, 149] width 18 height 18
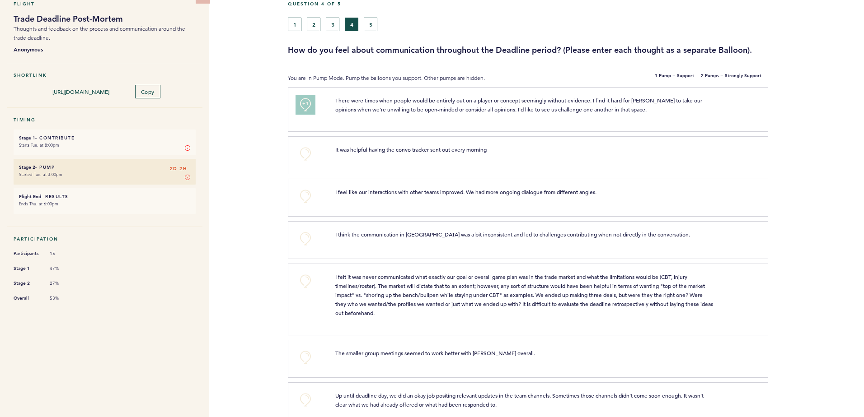
scroll to position [45, 0]
click at [370, 190] on span "I feel like our interactions with other teams improved. We had more ongoing dia…" at bounding box center [465, 191] width 261 height 7
drag, startPoint x: 370, startPoint y: 190, endPoint x: 430, endPoint y: 191, distance: 60.5
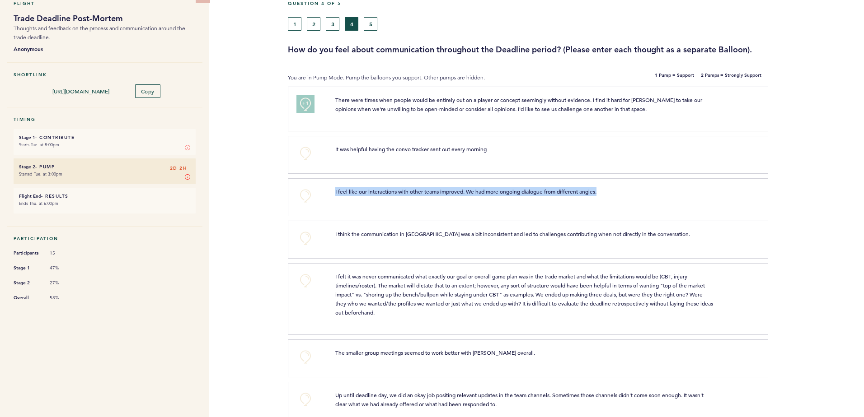
click at [430, 191] on span "I feel like our interactions with other teams improved. We had more ongoing dia…" at bounding box center [465, 191] width 261 height 7
drag, startPoint x: 430, startPoint y: 191, endPoint x: 405, endPoint y: 237, distance: 53.2
click at [405, 237] on p "I think the communication in slack was a bit inconsistent and led to challenges…" at bounding box center [524, 233] width 378 height 9
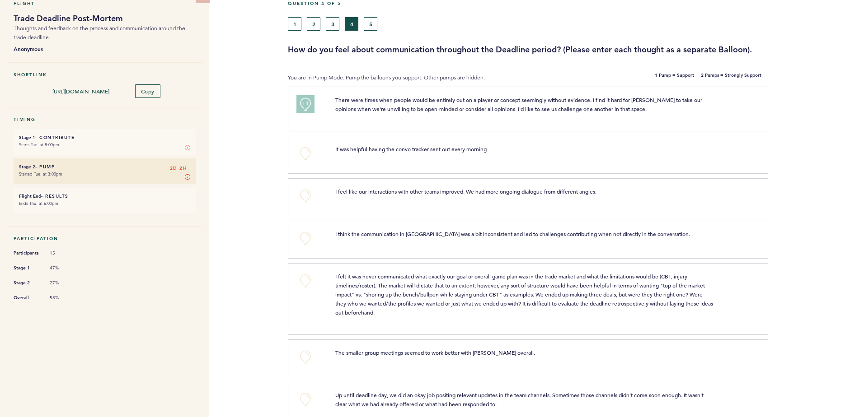
click at [410, 233] on span "I think the communication in slack was a bit inconsistent and led to challenges…" at bounding box center [512, 233] width 355 height 7
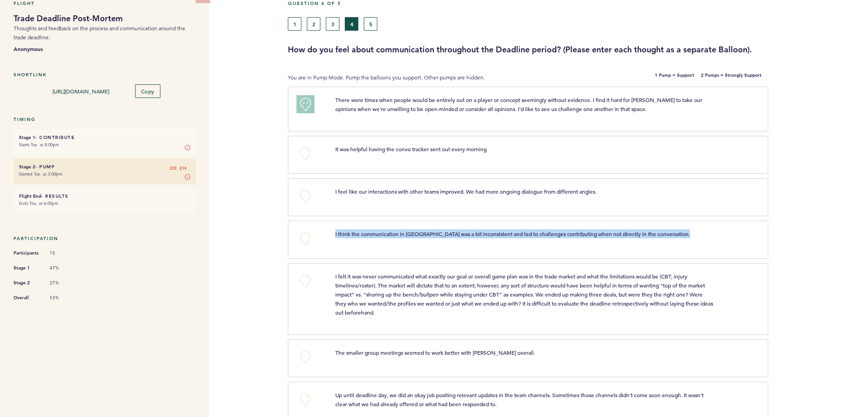
click at [410, 233] on span "I think the communication in slack was a bit inconsistent and led to challenges…" at bounding box center [512, 233] width 355 height 7
drag, startPoint x: 410, startPoint y: 233, endPoint x: 502, endPoint y: 233, distance: 92.1
click at [502, 233] on span "I think the communication in slack was a bit inconsistent and led to challenges…" at bounding box center [512, 233] width 355 height 7
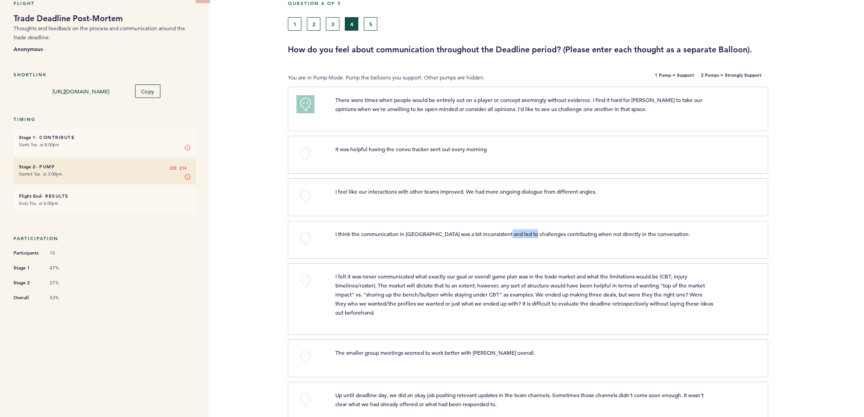
click at [502, 233] on span "I think the communication in slack was a bit inconsistent and led to challenges…" at bounding box center [512, 233] width 355 height 7
drag, startPoint x: 502, startPoint y: 233, endPoint x: 429, endPoint y: 283, distance: 88.3
click at [429, 283] on span "I felt it was never communicated what exactly our goal or overall game plan was…" at bounding box center [524, 294] width 379 height 43
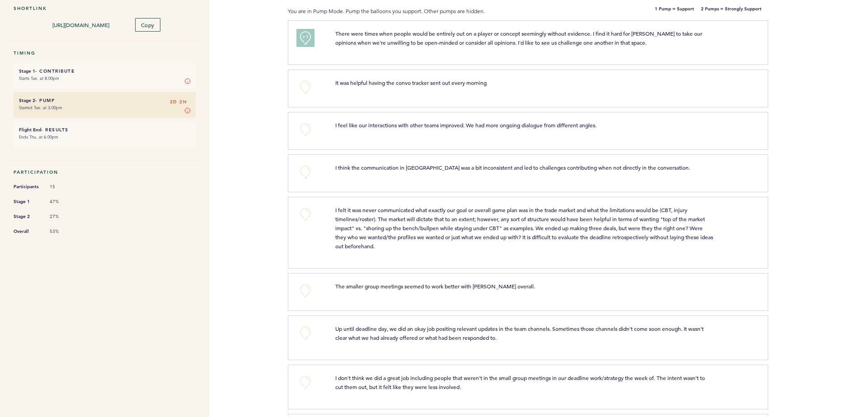
scroll to position [136, 0]
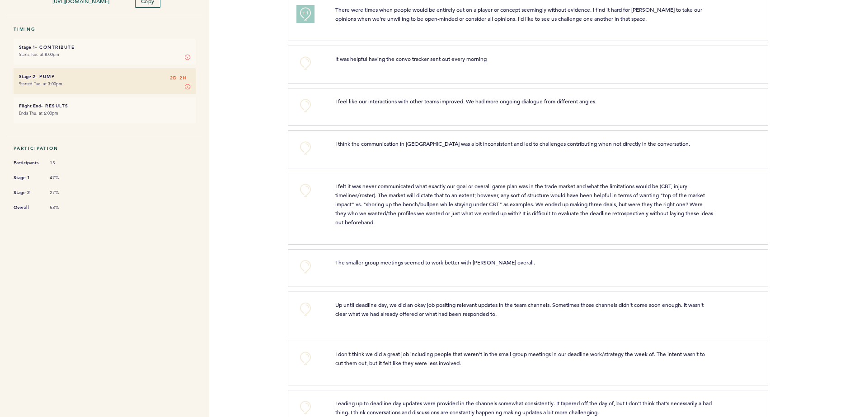
click at [432, 206] on span "I felt it was never communicated what exactly our goal or overall game plan was…" at bounding box center [524, 203] width 379 height 43
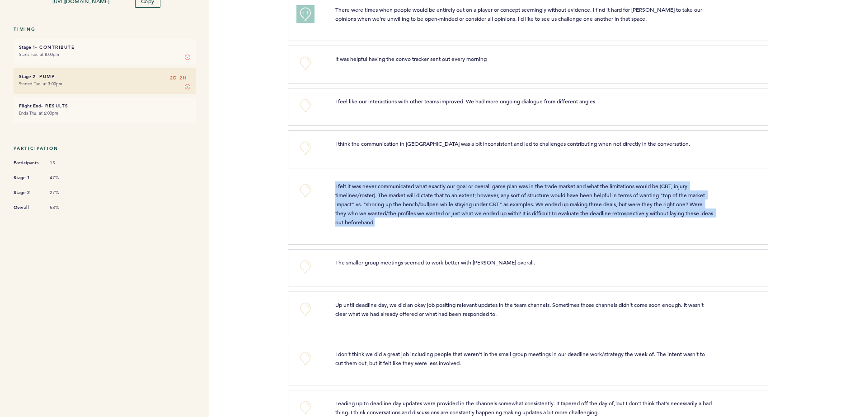
click at [432, 206] on span "I felt it was never communicated what exactly our goal or overall game plan was…" at bounding box center [524, 203] width 379 height 43
drag, startPoint x: 432, startPoint y: 206, endPoint x: 371, endPoint y: 217, distance: 61.9
click at [371, 217] on p "I felt it was never communicated what exactly our goal or overall game plan was…" at bounding box center [524, 204] width 378 height 45
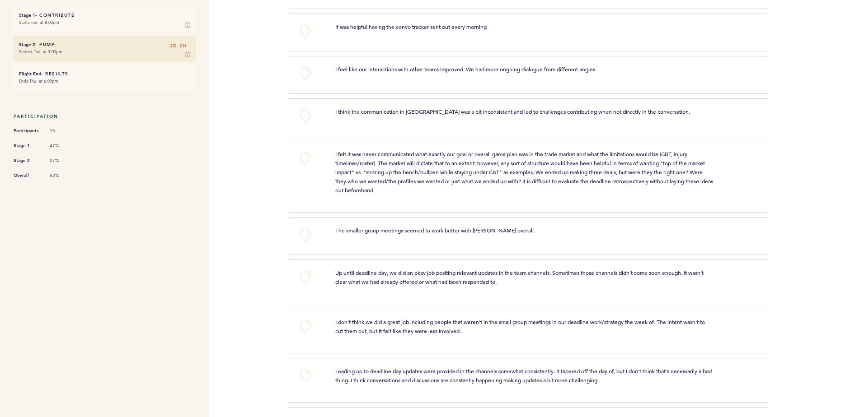
scroll to position [181, 0]
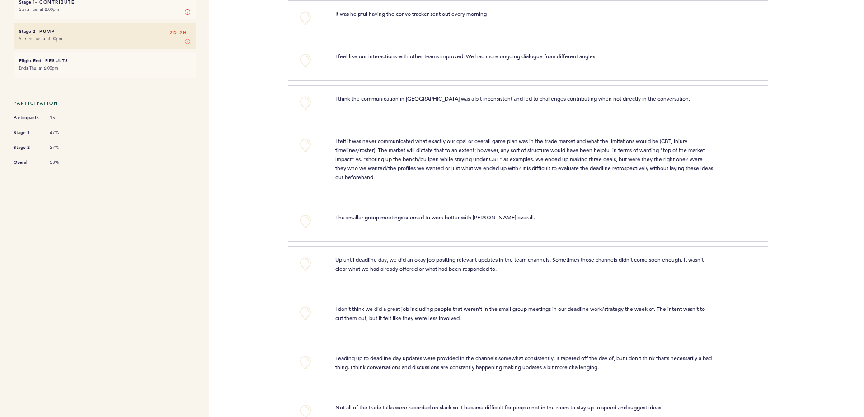
click at [373, 216] on span "The smaller group meetings seemed to work better with Dana overall." at bounding box center [435, 217] width 200 height 7
drag, startPoint x: 373, startPoint y: 216, endPoint x: 419, endPoint y: 222, distance: 46.0
click at [419, 222] on div "The smaller group meetings seemed to work better with Dana overall. clear submit" at bounding box center [541, 222] width 427 height 18
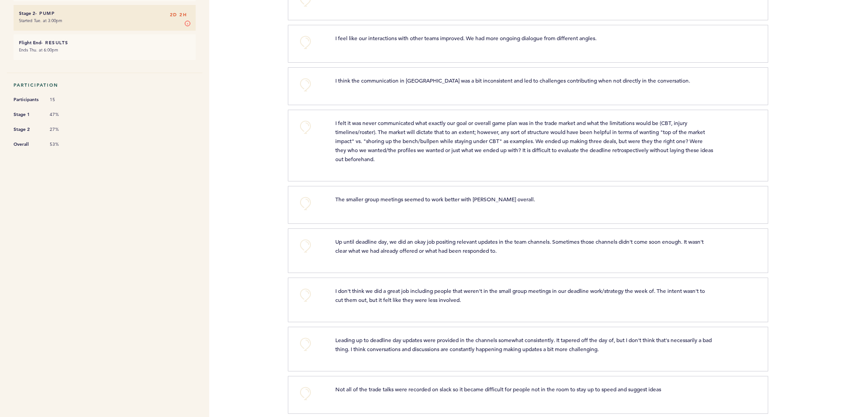
scroll to position [209, 0]
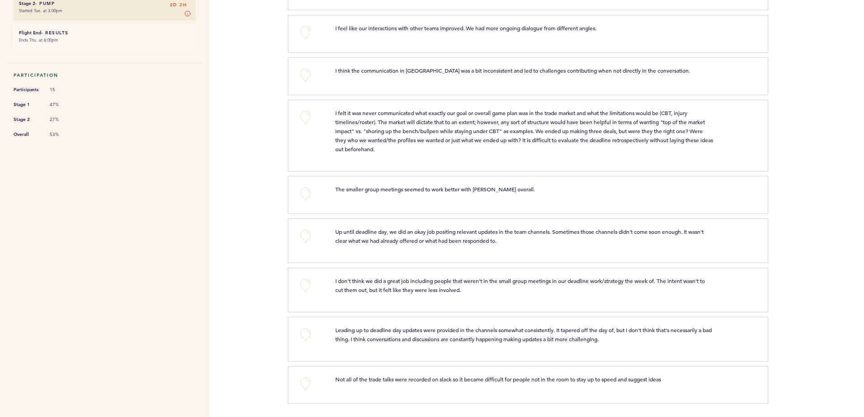
click at [387, 237] on p "Up until deadline day, we did an okay job positing relevant updates in the team…" at bounding box center [524, 236] width 378 height 18
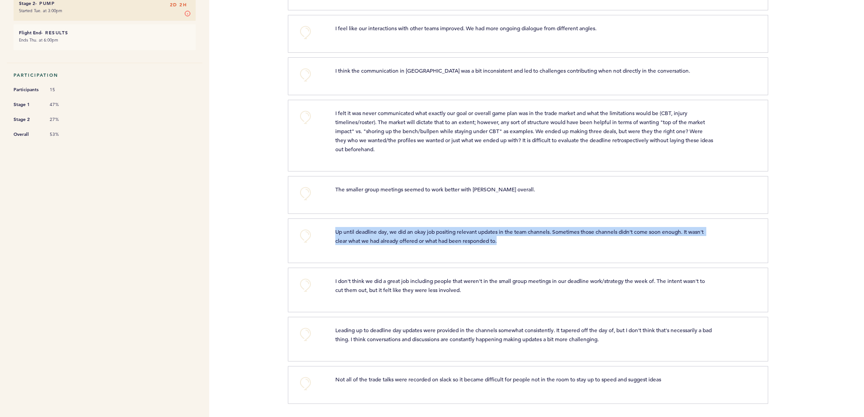
click at [387, 237] on p "Up until deadline day, we did an okay job positing relevant updates in the team…" at bounding box center [524, 236] width 378 height 18
drag, startPoint x: 387, startPoint y: 237, endPoint x: 425, endPoint y: 231, distance: 38.3
click at [425, 231] on span "Up until deadline day, we did an okay job positing relevant updates in the team…" at bounding box center [519, 236] width 369 height 16
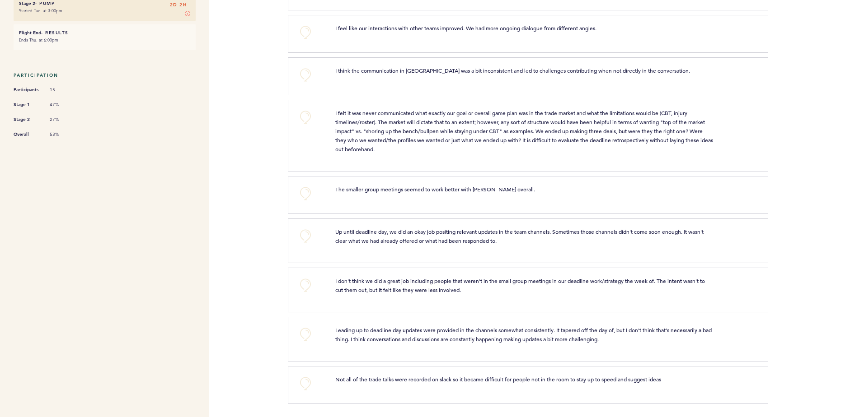
click at [449, 238] on span "Up until deadline day, we did an okay job positing relevant updates in the team…" at bounding box center [519, 236] width 369 height 16
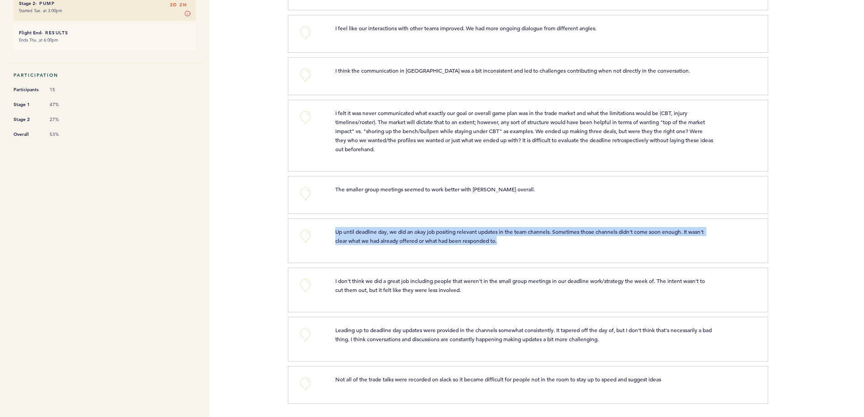
click at [449, 238] on span "Up until deadline day, we did an okay job positing relevant updates in the team…" at bounding box center [519, 236] width 369 height 16
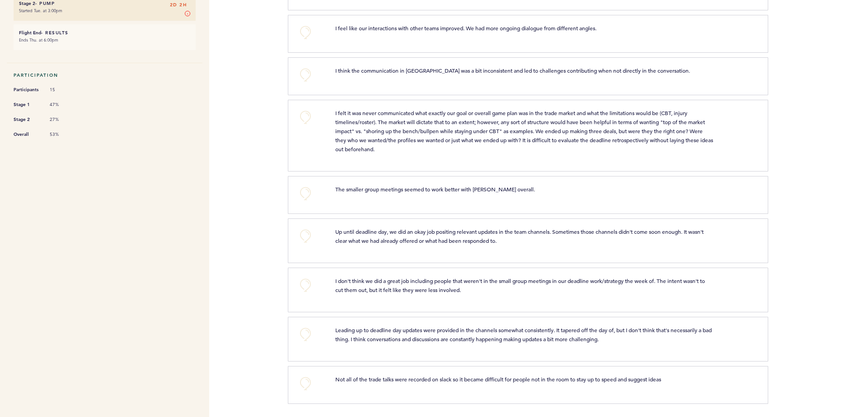
drag, startPoint x: 449, startPoint y: 238, endPoint x: 389, endPoint y: 284, distance: 75.4
click at [389, 284] on span "I don't think we did a great job including people that weren't in the small gro…" at bounding box center [520, 285] width 371 height 16
click at [430, 280] on span "I don't think we did a great job including people that weren't in the small gro…" at bounding box center [520, 285] width 371 height 16
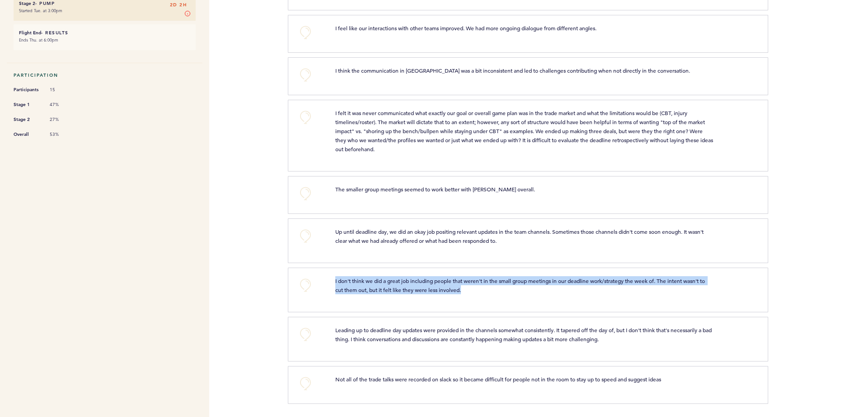
click at [430, 280] on span "I don't think we did a great job including people that weren't in the small gro…" at bounding box center [520, 285] width 371 height 16
drag, startPoint x: 430, startPoint y: 280, endPoint x: 430, endPoint y: 285, distance: 5.0
click at [430, 285] on p "I don't think we did a great job including people that weren't in the small gro…" at bounding box center [524, 285] width 378 height 18
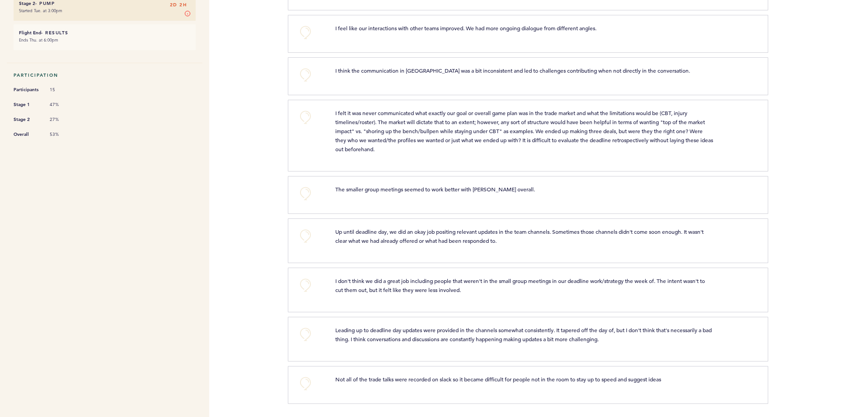
click at [360, 285] on p "I don't think we did a great job including people that weren't in the small gro…" at bounding box center [524, 285] width 378 height 18
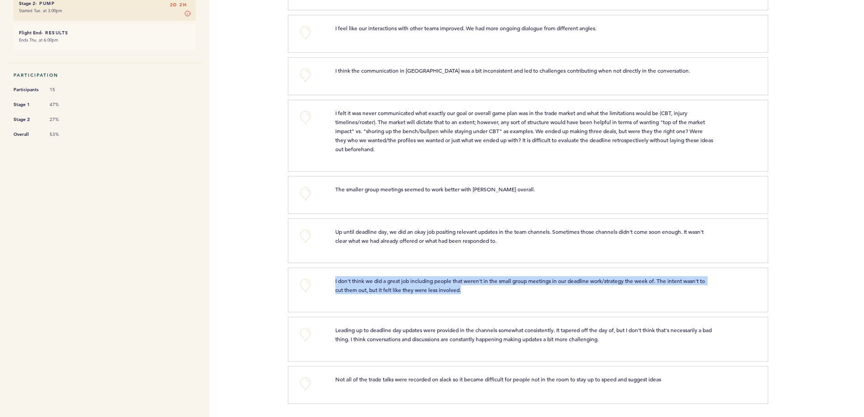
click at [360, 285] on p "I don't think we did a great job including people that weren't in the small gro…" at bounding box center [524, 285] width 378 height 18
drag, startPoint x: 360, startPoint y: 285, endPoint x: 418, endPoint y: 285, distance: 58.3
click at [418, 285] on p "I don't think we did a great job including people that weren't in the small gro…" at bounding box center [524, 285] width 378 height 18
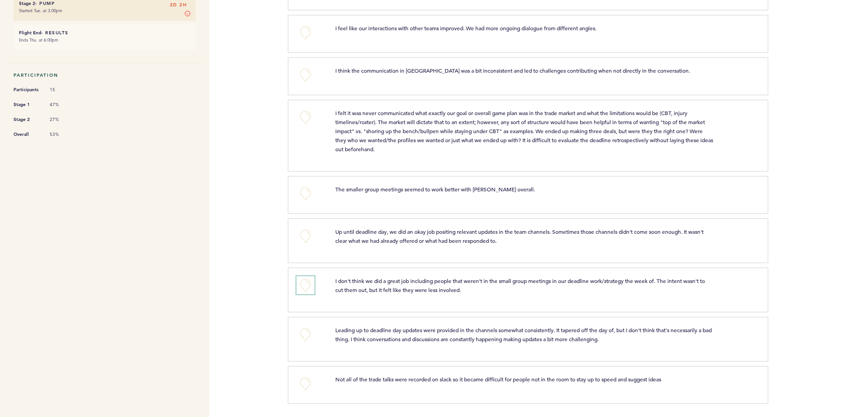
click at [303, 286] on button "+0" at bounding box center [305, 285] width 18 height 18
click at [367, 335] on p "Leading up to deadline day updates were provided in the channels somewhat consi…" at bounding box center [524, 335] width 378 height 18
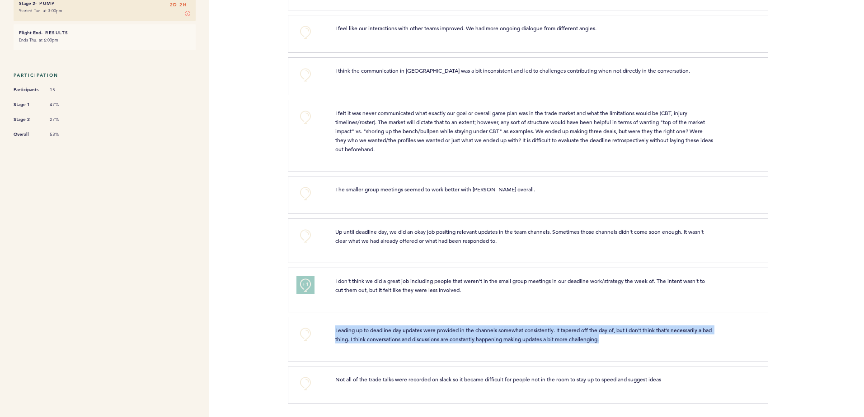
click at [367, 335] on p "Leading up to deadline day updates were provided in the channels somewhat consi…" at bounding box center [524, 335] width 378 height 18
drag, startPoint x: 367, startPoint y: 335, endPoint x: 403, endPoint y: 333, distance: 36.6
click at [403, 333] on p "Leading up to deadline day updates were provided in the channels somewhat consi…" at bounding box center [524, 335] width 378 height 18
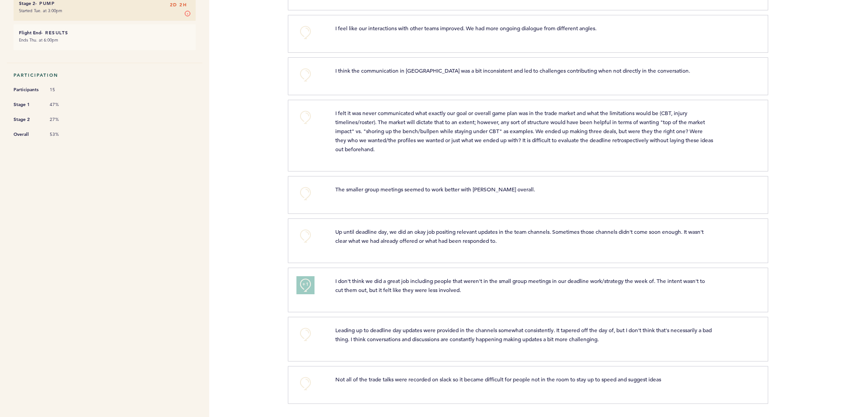
click at [407, 381] on span "Not all of the trade talks were recorded on slack so it became difficult for pe…" at bounding box center [498, 379] width 326 height 7
click at [407, 380] on span "Not all of the trade talks were recorded on slack so it became difficult for pe…" at bounding box center [498, 379] width 326 height 7
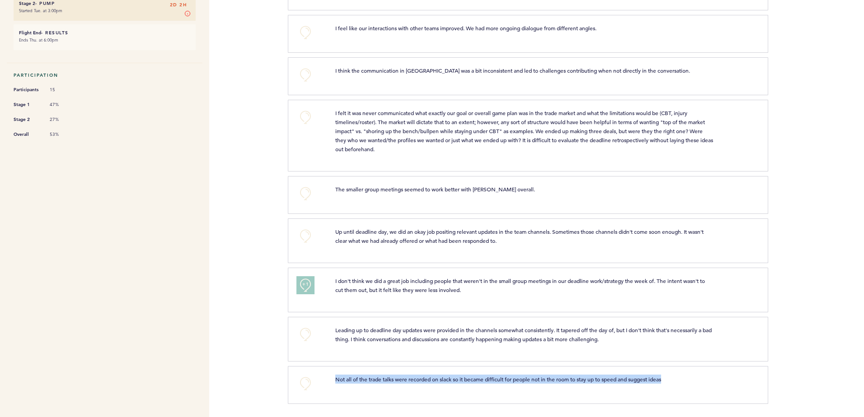
click at [407, 380] on span "Not all of the trade talks were recorded on slack so it became difficult for pe…" at bounding box center [498, 379] width 326 height 7
drag, startPoint x: 407, startPoint y: 380, endPoint x: 433, endPoint y: 381, distance: 25.3
click at [433, 381] on span "Not all of the trade talks were recorded on slack so it became difficult for pe…" at bounding box center [498, 379] width 326 height 7
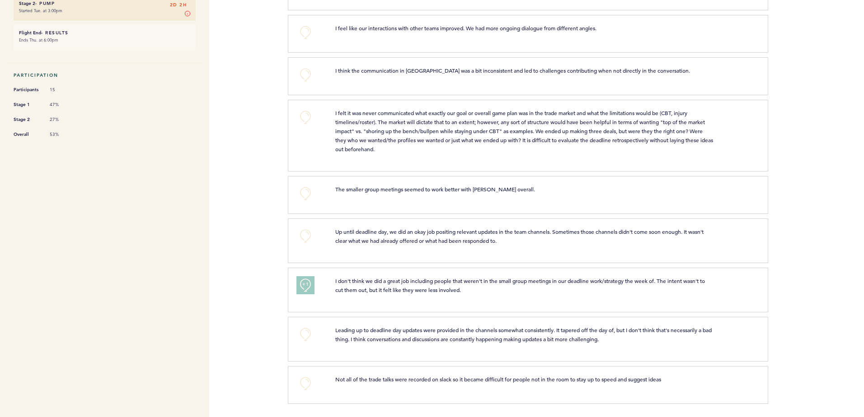
click at [509, 379] on span "Not all of the trade talks were recorded on slack so it became difficult for pe…" at bounding box center [498, 379] width 326 height 7
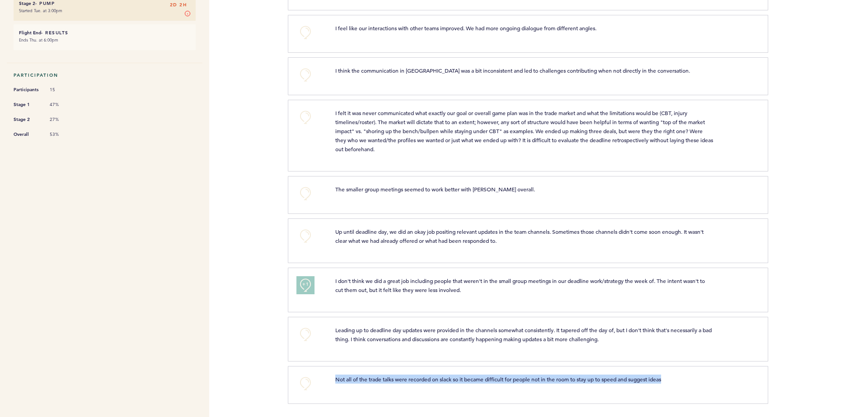
click at [509, 379] on span "Not all of the trade talks were recorded on slack so it became difficult for pe…" at bounding box center [498, 379] width 326 height 7
drag, startPoint x: 509, startPoint y: 379, endPoint x: 530, endPoint y: 381, distance: 21.4
click at [530, 381] on span "Not all of the trade talks were recorded on slack so it became difficult for pe…" at bounding box center [498, 379] width 326 height 7
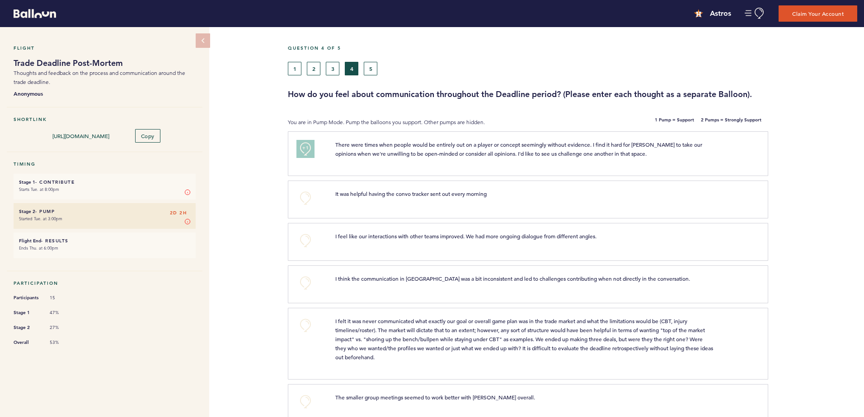
scroll to position [0, 0]
click at [369, 72] on button "5" at bounding box center [371, 69] width 14 height 14
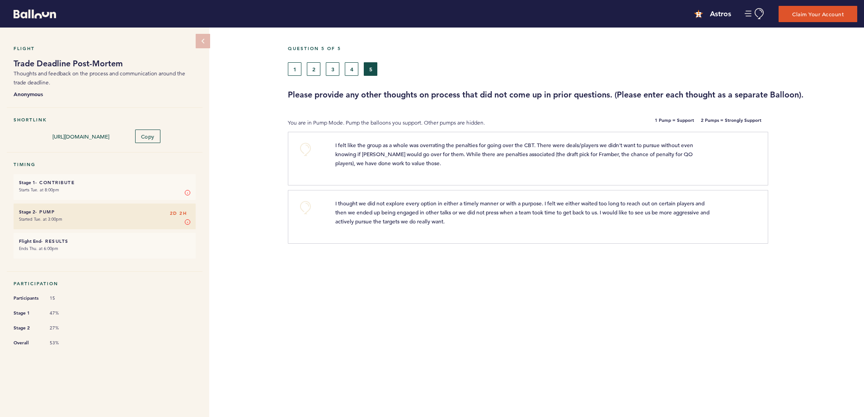
click at [381, 143] on span "I felt like the group as a whole was overrating the penalties for going over th…" at bounding box center [514, 153] width 359 height 25
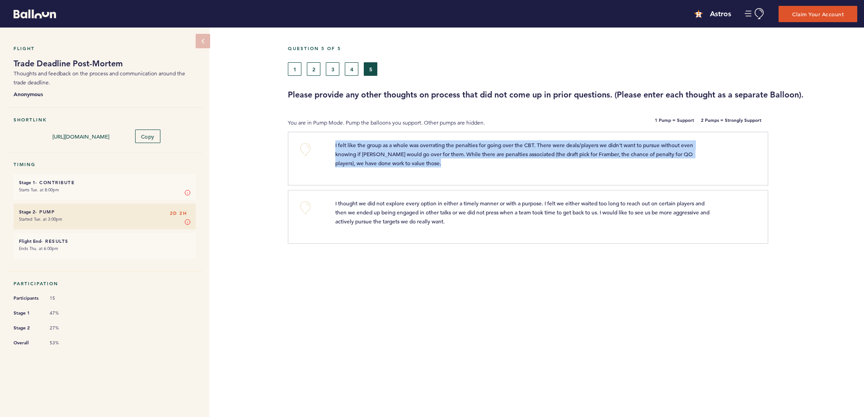
click at [381, 143] on span "I felt like the group as a whole was overrating the penalties for going over th…" at bounding box center [514, 153] width 359 height 25
drag, startPoint x: 381, startPoint y: 143, endPoint x: 439, endPoint y: 151, distance: 58.8
click at [439, 151] on span "I felt like the group as a whole was overrating the penalties for going over th…" at bounding box center [514, 153] width 359 height 25
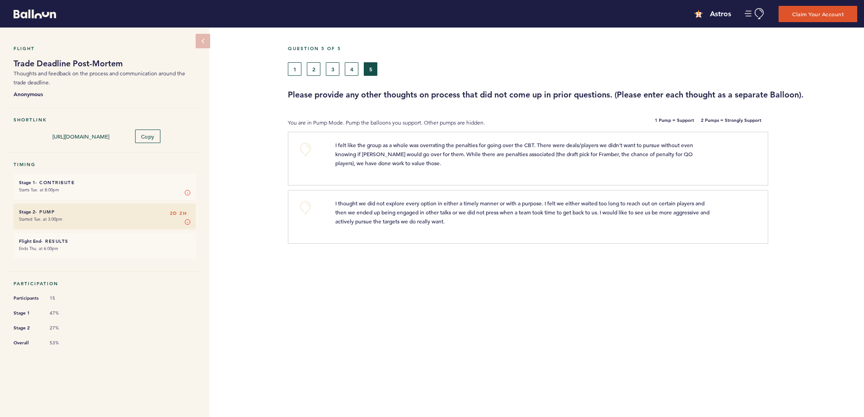
click at [463, 146] on span "I felt like the group as a whole was overrating the penalties for going over th…" at bounding box center [514, 153] width 359 height 25
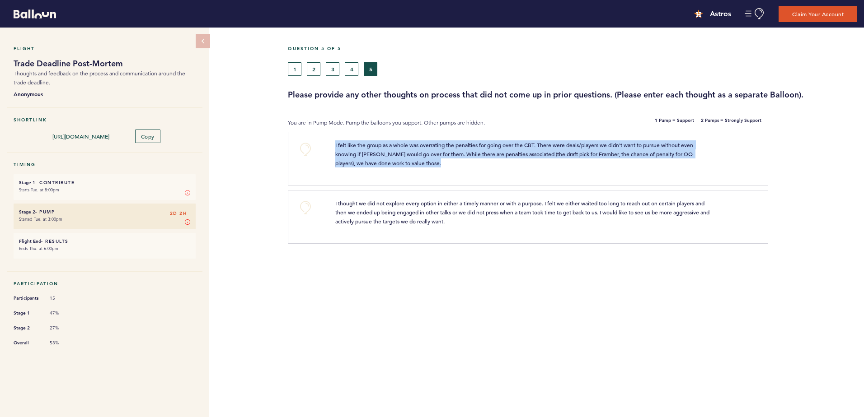
click at [463, 146] on span "I felt like the group as a whole was overrating the penalties for going over th…" at bounding box center [514, 153] width 359 height 25
drag, startPoint x: 463, startPoint y: 146, endPoint x: 493, endPoint y: 148, distance: 29.8
click at [493, 148] on span "I felt like the group as a whole was overrating the penalties for going over th…" at bounding box center [514, 153] width 359 height 25
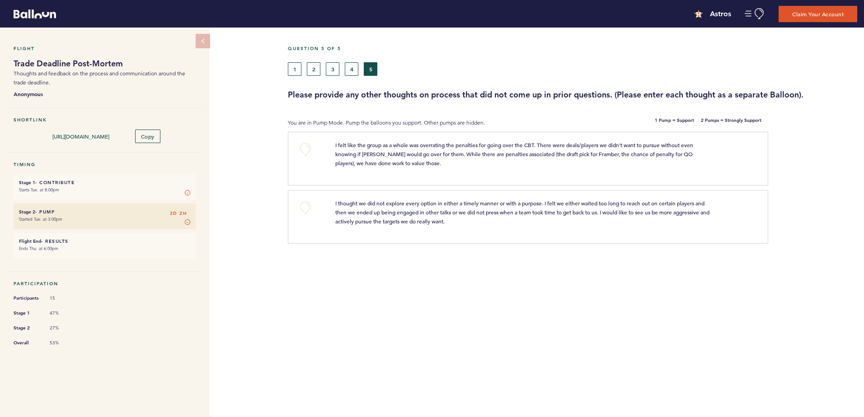
click at [383, 154] on span "I felt like the group as a whole was overrating the penalties for going over th…" at bounding box center [514, 153] width 359 height 25
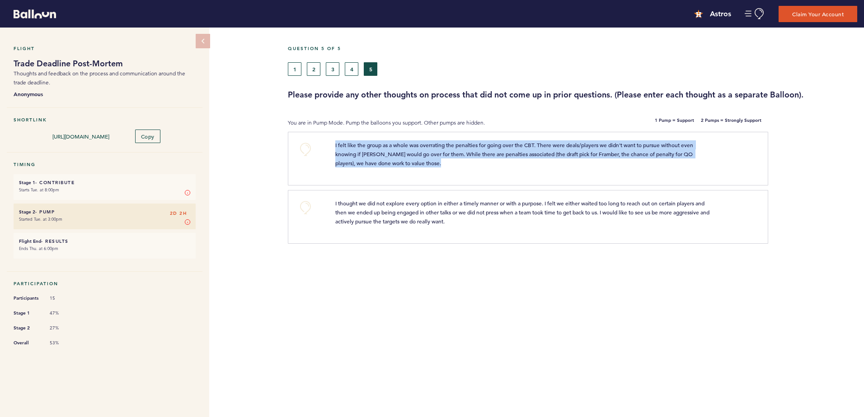
click at [383, 154] on span "I felt like the group as a whole was overrating the penalties for going over th…" at bounding box center [514, 153] width 359 height 25
drag, startPoint x: 383, startPoint y: 154, endPoint x: 449, endPoint y: 157, distance: 66.0
click at [449, 157] on span "I felt like the group as a whole was overrating the penalties for going over th…" at bounding box center [514, 153] width 359 height 25
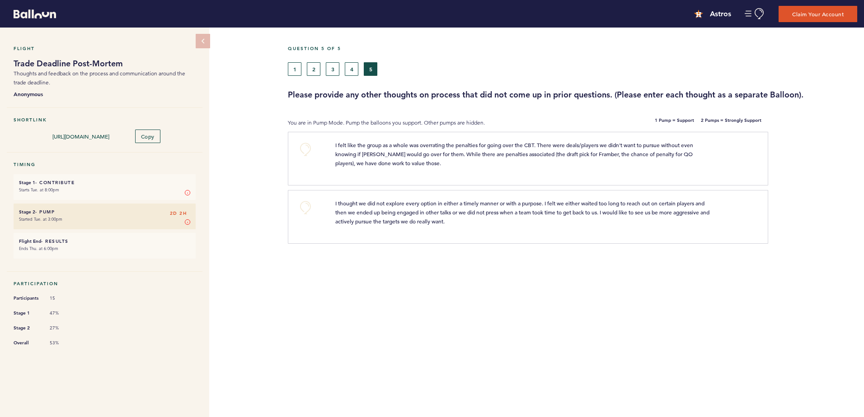
click at [307, 198] on div "+0 I thought we did not explore every option in either a timely manner or with …" at bounding box center [528, 217] width 480 height 54
click at [306, 201] on button "+0" at bounding box center [305, 208] width 18 height 18
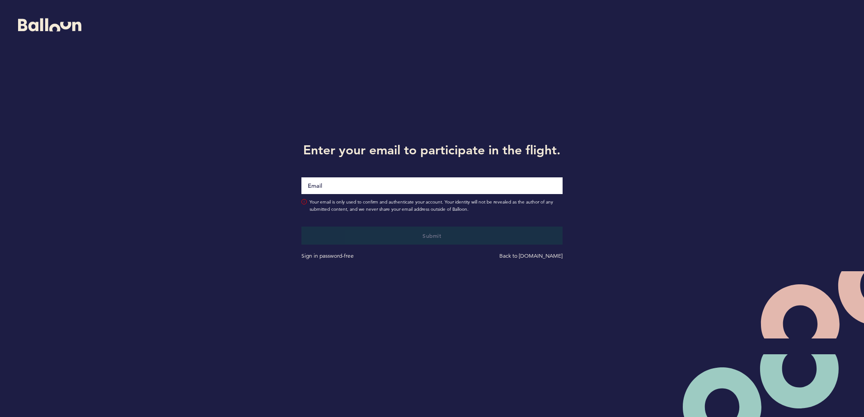
click at [349, 188] on input "Email" at bounding box center [431, 186] width 261 height 17
type input "[EMAIL_ADDRESS][DOMAIN_NAME]"
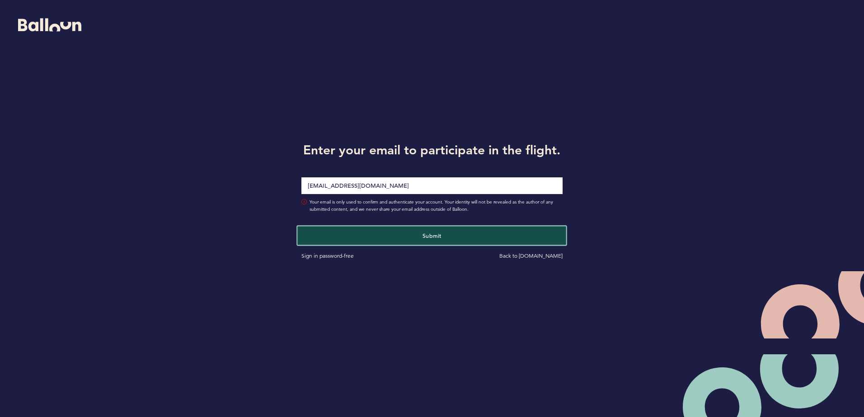
click at [370, 237] on button "Submit" at bounding box center [432, 235] width 269 height 19
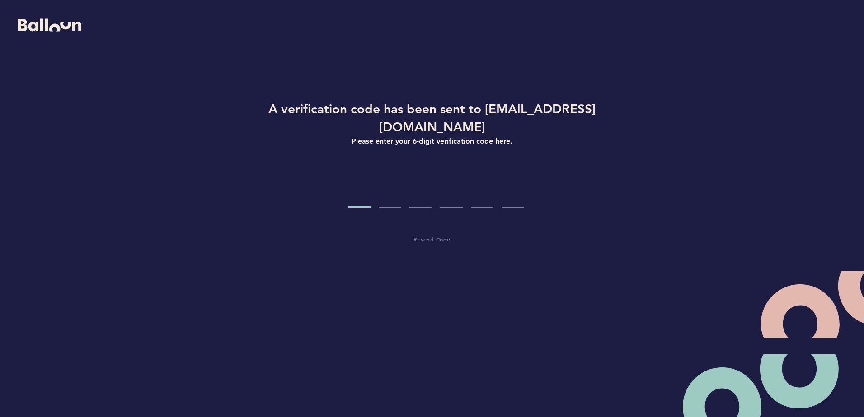
click at [352, 191] on div "A verification code has been sent to [EMAIL_ADDRESS][DOMAIN_NAME] Please enter …" at bounding box center [432, 200] width 432 height 200
click at [356, 188] on input "Code digit 1" at bounding box center [359, 191] width 23 height 34
type input "4"
type input "9"
type input "3"
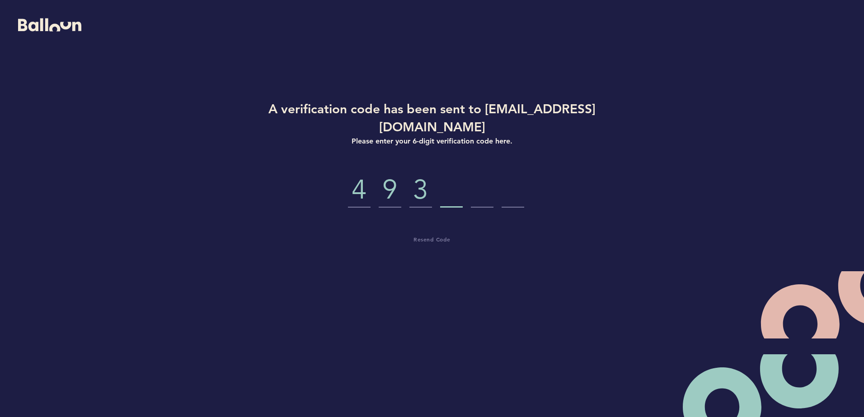
type input "2"
type input "8"
type input "3"
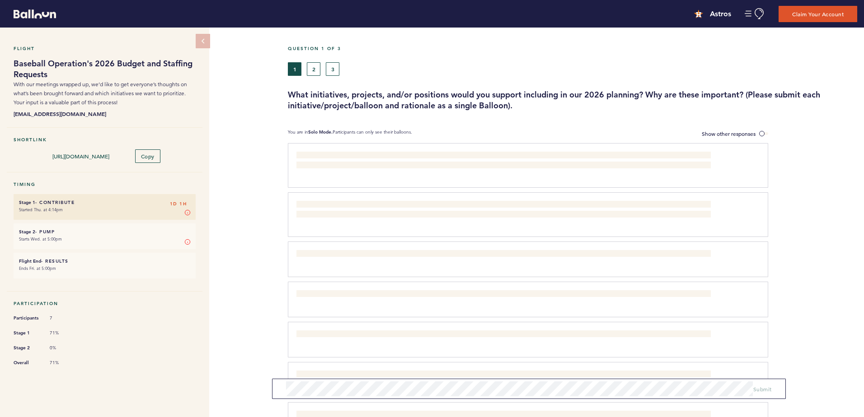
click at [379, 100] on h3 "What initiatives, projects, and/or positions would you support including in our…" at bounding box center [572, 100] width 569 height 22
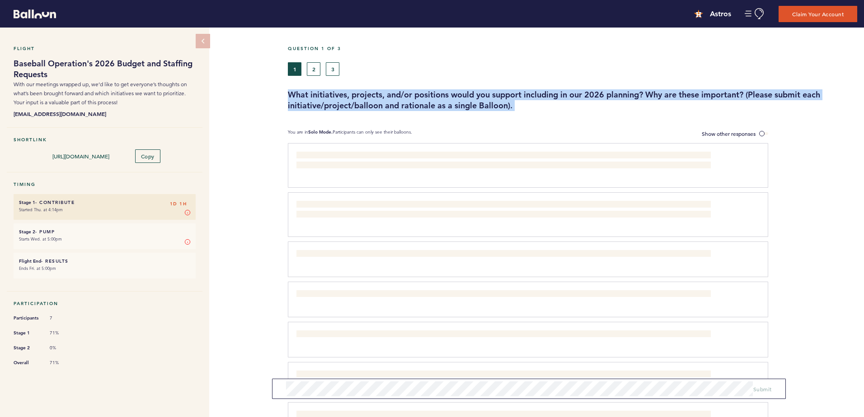
click at [379, 100] on h3 "What initiatives, projects, and/or positions would you support including in our…" at bounding box center [572, 100] width 569 height 22
drag, startPoint x: 379, startPoint y: 100, endPoint x: 443, endPoint y: 101, distance: 63.7
click at [443, 101] on h3 "What initiatives, projects, and/or positions would you support including in our…" at bounding box center [572, 100] width 569 height 22
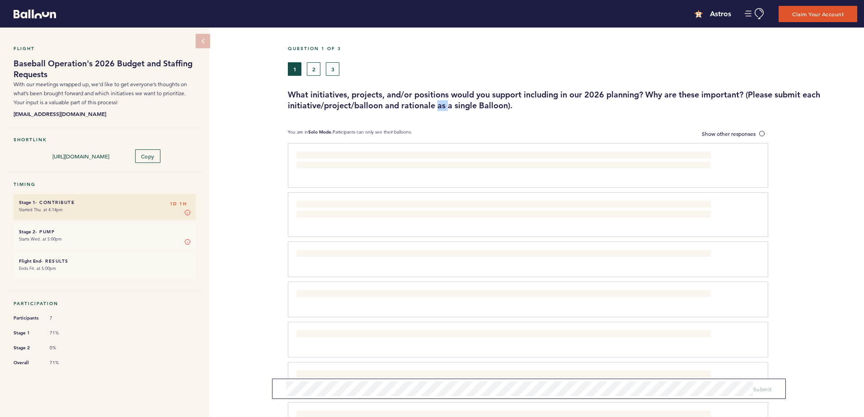
click at [443, 101] on h3 "What initiatives, projects, and/or positions would you support including in our…" at bounding box center [572, 100] width 569 height 22
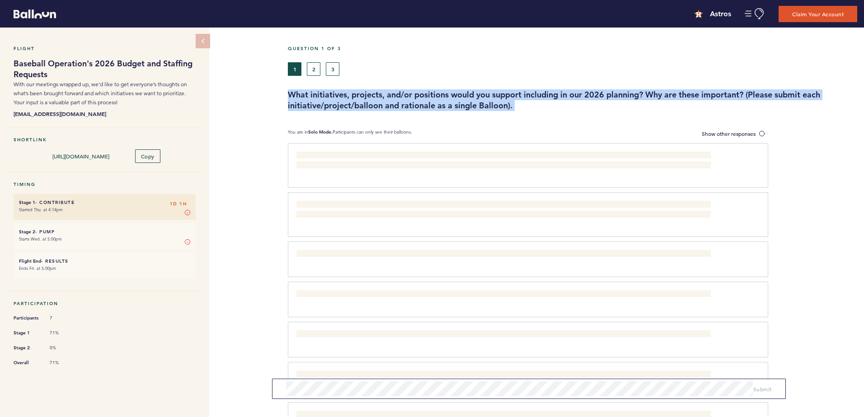
click at [443, 101] on h3 "What initiatives, projects, and/or positions would you support including in our…" at bounding box center [572, 100] width 569 height 22
drag, startPoint x: 443, startPoint y: 101, endPoint x: 420, endPoint y: 107, distance: 23.2
click at [420, 106] on h3 "What initiatives, projects, and/or positions would you support including in our…" at bounding box center [572, 100] width 569 height 22
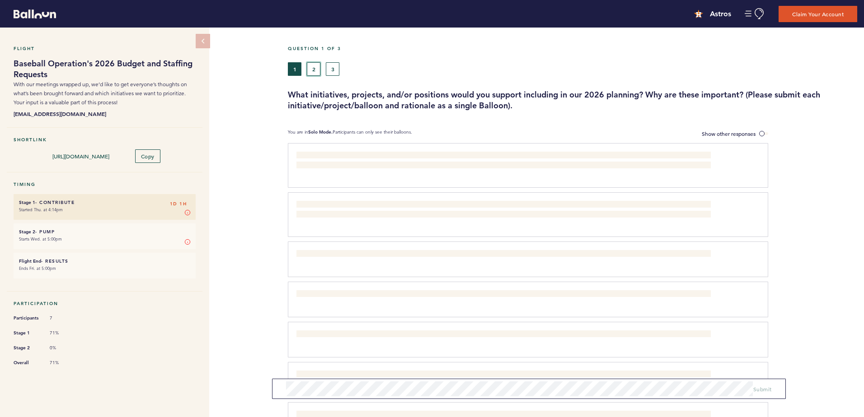
click at [313, 69] on button "2" at bounding box center [314, 69] width 14 height 14
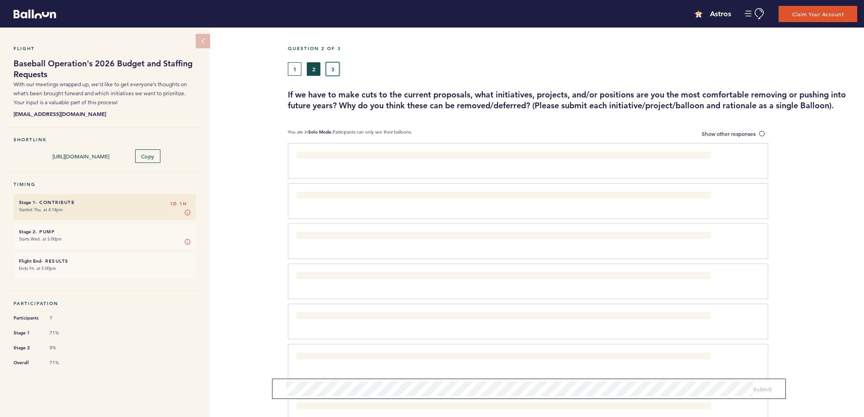
click at [330, 67] on button "3" at bounding box center [333, 69] width 14 height 14
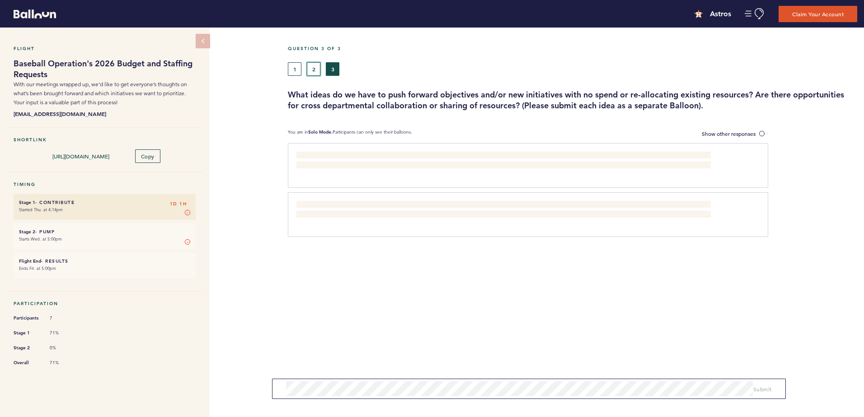
click at [310, 67] on button "2" at bounding box center [314, 69] width 14 height 14
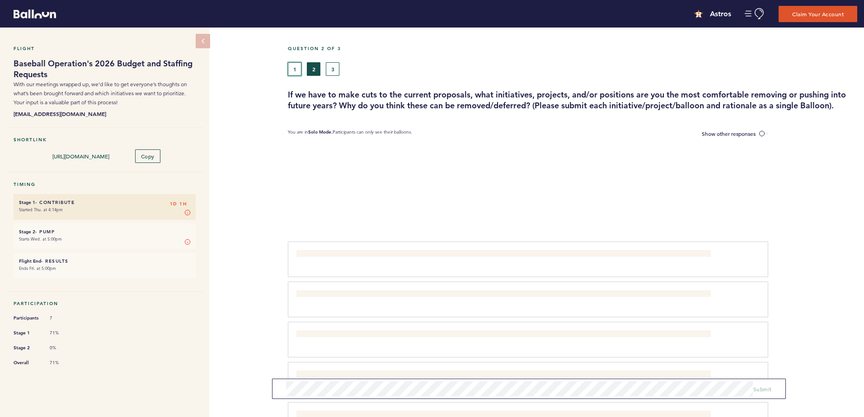
click at [296, 70] on button "1" at bounding box center [295, 69] width 14 height 14
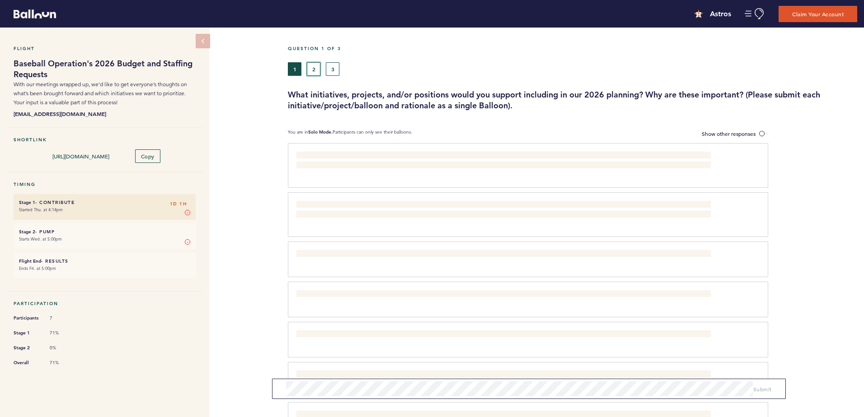
click at [317, 69] on button "2" at bounding box center [314, 69] width 14 height 14
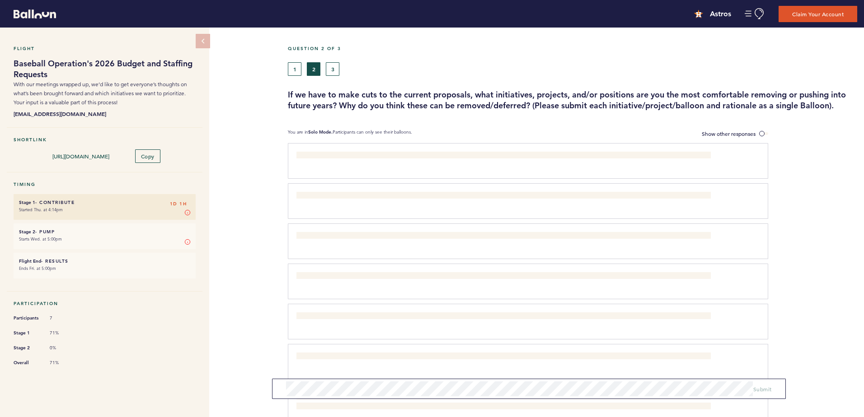
click at [376, 379] on form "Submit" at bounding box center [528, 389] width 513 height 20
click at [762, 390] on span "Submit" at bounding box center [762, 389] width 19 height 7
click at [761, 389] on span "Submit" at bounding box center [762, 389] width 19 height 7
click at [297, 67] on button "1" at bounding box center [295, 69] width 14 height 14
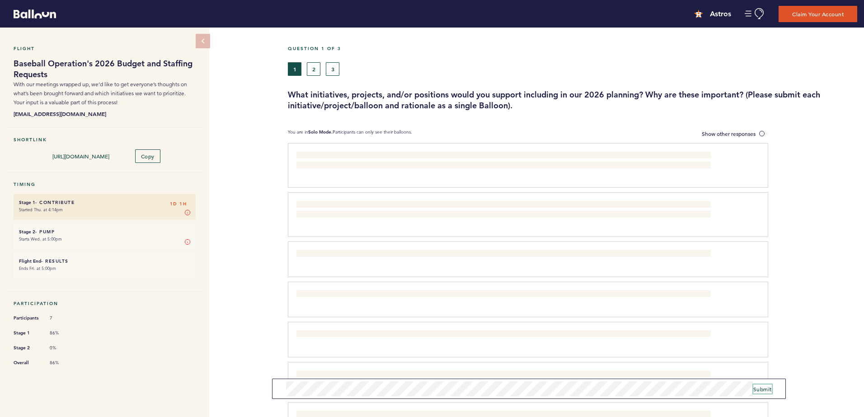
click at [764, 389] on span "Submit" at bounding box center [762, 389] width 19 height 7
click at [759, 388] on span "Submit" at bounding box center [762, 389] width 19 height 7
click at [771, 391] on span "Submit" at bounding box center [762, 389] width 19 height 7
click at [768, 387] on span "Submit" at bounding box center [762, 389] width 19 height 7
click at [750, 131] on span "Show other responses" at bounding box center [728, 133] width 54 height 7
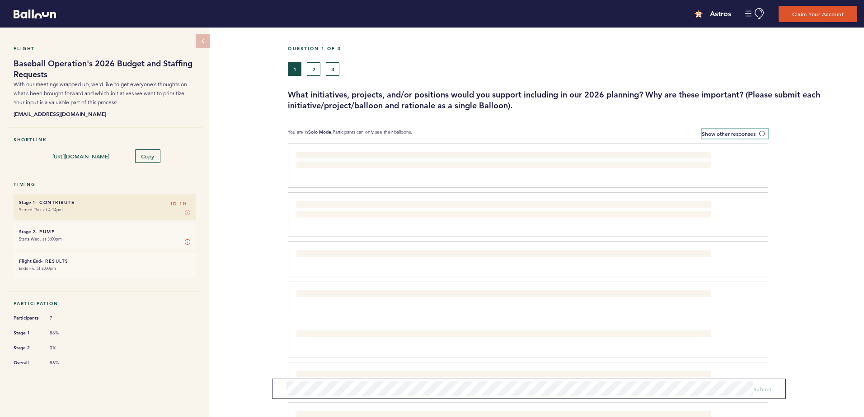
click at [0, 0] on input "Show other responses" at bounding box center [0, 0] width 0 height 0
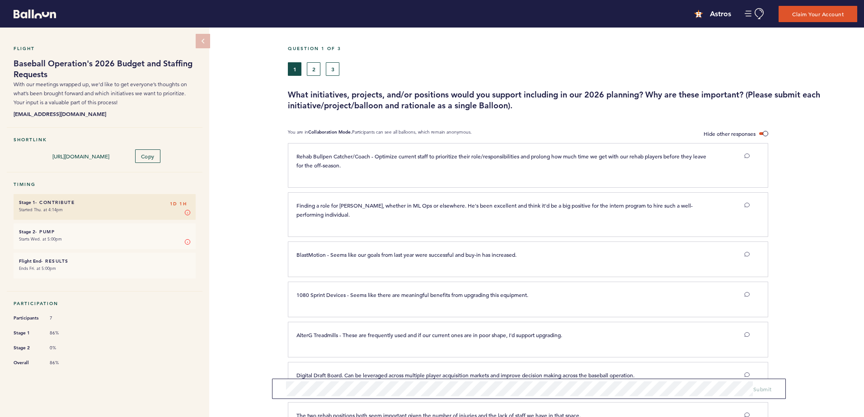
click at [479, 252] on span "BlastMotion - Seems like our goals from last year were successful and buy-in ha…" at bounding box center [406, 254] width 220 height 7
drag, startPoint x: 479, startPoint y: 252, endPoint x: 503, endPoint y: 253, distance: 24.0
click at [503, 253] on span "BlastMotion - Seems like our goals from last year were successful and buy-in ha…" at bounding box center [406, 254] width 220 height 7
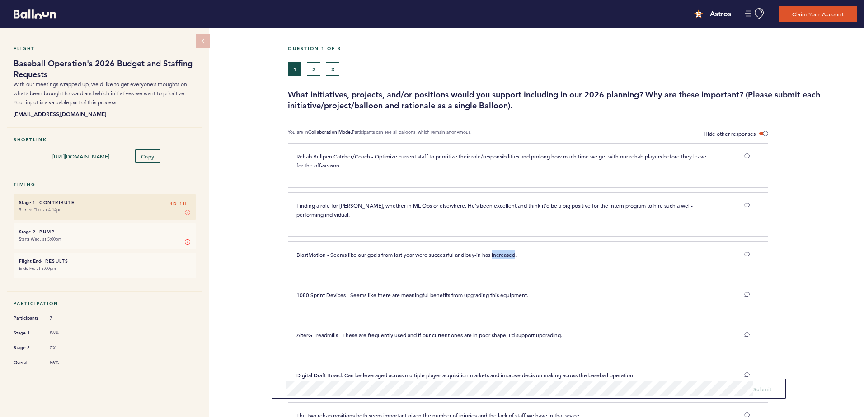
click at [503, 253] on span "BlastMotion - Seems like our goals from last year were successful and buy-in ha…" at bounding box center [406, 254] width 220 height 7
click at [439, 337] on span "AlterG Treadmills - These are frequently used and if our current ones are in po…" at bounding box center [429, 335] width 266 height 7
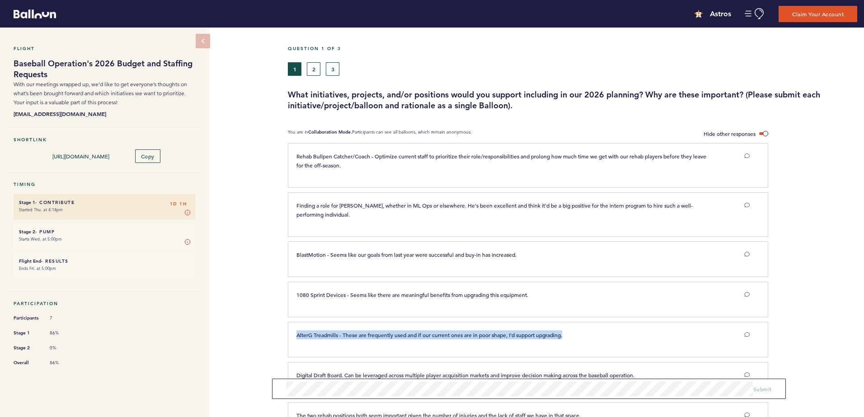
click at [439, 337] on span "AlterG Treadmills - These are frequently used and if our current ones are in po…" at bounding box center [429, 335] width 266 height 7
drag, startPoint x: 439, startPoint y: 337, endPoint x: 478, endPoint y: 336, distance: 38.9
click at [478, 336] on span "AlterG Treadmills - These are frequently used and if our current ones are in po…" at bounding box center [429, 335] width 266 height 7
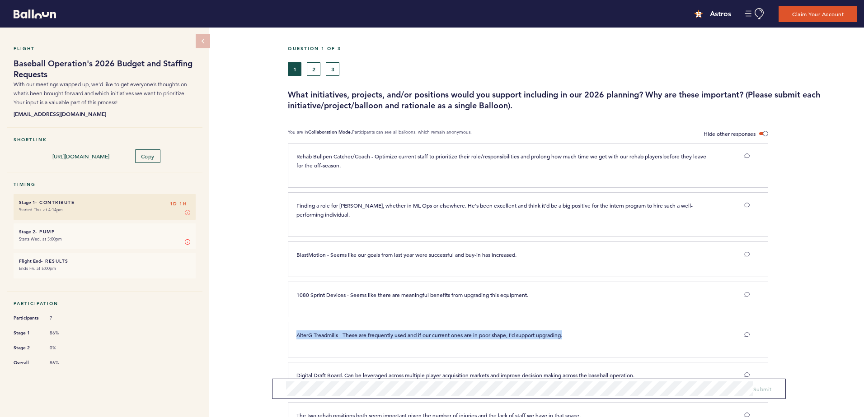
drag, startPoint x: 478, startPoint y: 336, endPoint x: 521, endPoint y: 334, distance: 42.5
click at [521, 334] on span "AlterG Treadmills - These are frequently used and if our current ones are in po…" at bounding box center [429, 335] width 266 height 7
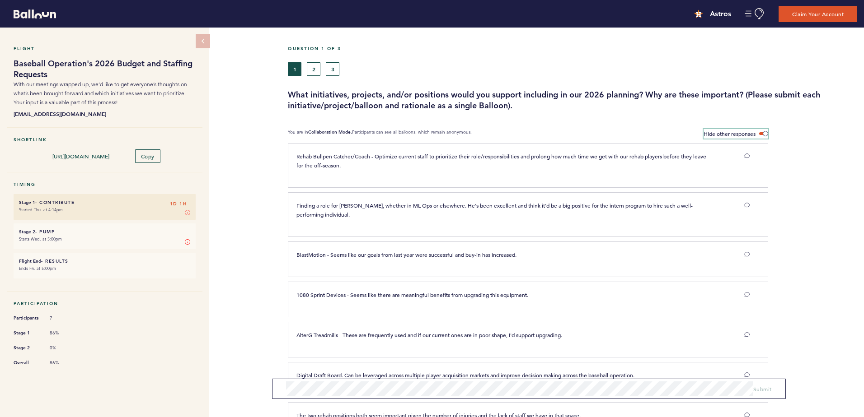
click at [765, 135] on span at bounding box center [763, 133] width 9 height 3
click at [0, 0] on input "Hide other responses" at bounding box center [0, 0] width 0 height 0
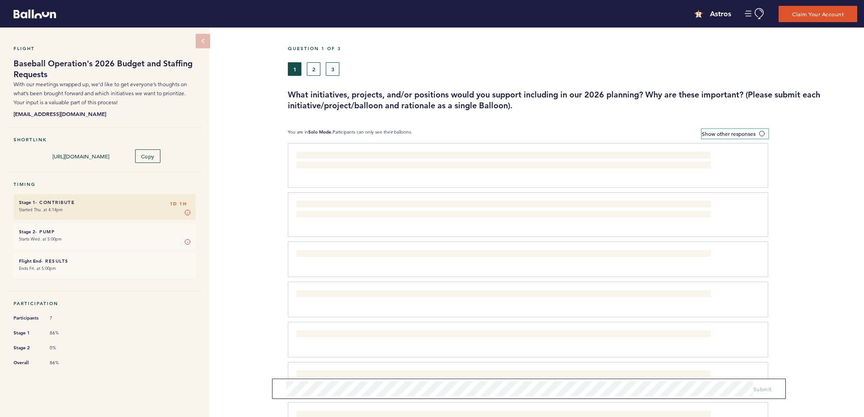
click at [757, 130] on label "Show other responses" at bounding box center [734, 133] width 66 height 9
click at [0, 0] on input "Show other responses" at bounding box center [0, 0] width 0 height 0
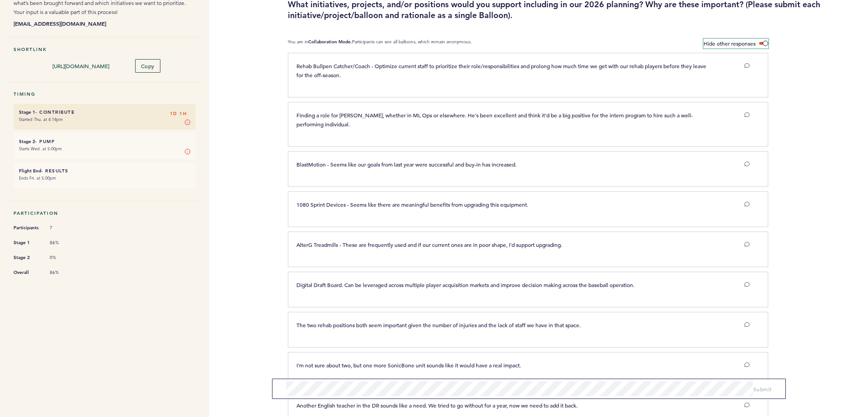
scroll to position [136, 0]
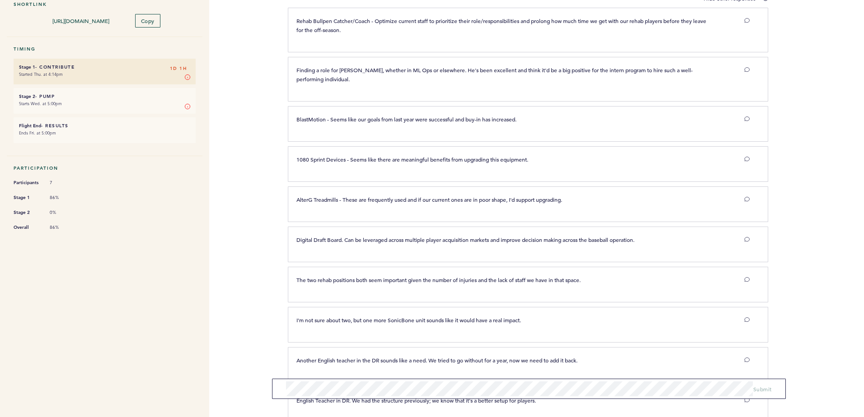
click at [431, 240] on span "Digital Draft Board. Can be leveraged across multiple player acquisition market…" at bounding box center [465, 239] width 338 height 7
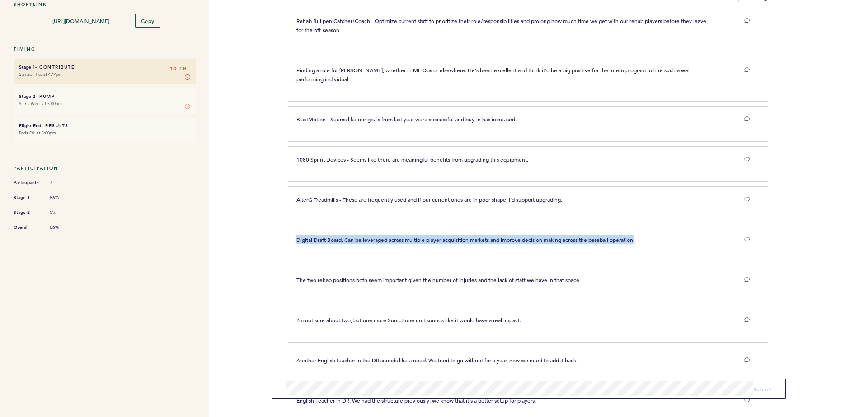
click at [431, 240] on span "Digital Draft Board. Can be leveraged across multiple player acquisition market…" at bounding box center [465, 239] width 338 height 7
drag, startPoint x: 431, startPoint y: 240, endPoint x: 470, endPoint y: 240, distance: 39.3
click at [470, 240] on span "Digital Draft Board. Can be leveraged across multiple player acquisition market…" at bounding box center [465, 239] width 338 height 7
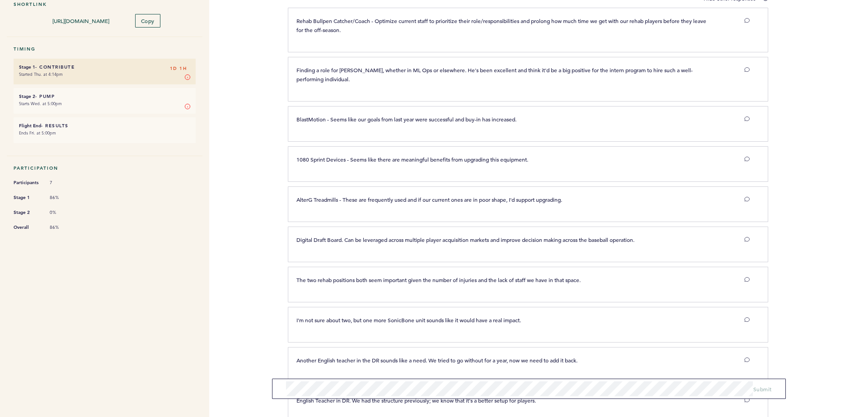
click at [394, 284] on div "The two rehab positions both seem important given the number of injuries and th…" at bounding box center [523, 284] width 466 height 16
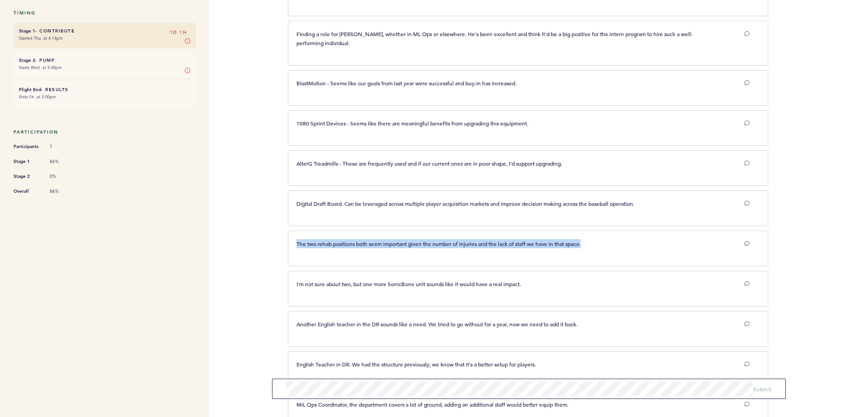
scroll to position [181, 0]
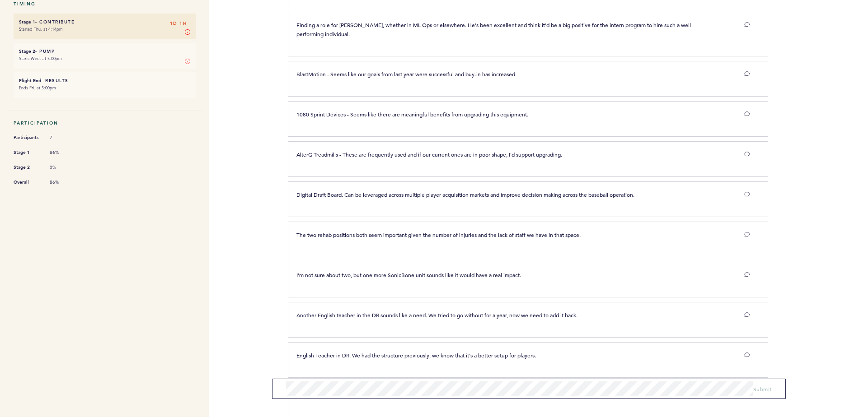
click at [402, 272] on span "I'm not sure about two, but one more SonicBone unit sounds like it would have a…" at bounding box center [408, 274] width 224 height 7
drag, startPoint x: 402, startPoint y: 272, endPoint x: 369, endPoint y: 274, distance: 33.1
click at [369, 274] on span "I'm not sure about two, but one more SonicBone unit sounds like it would have a…" at bounding box center [408, 274] width 224 height 7
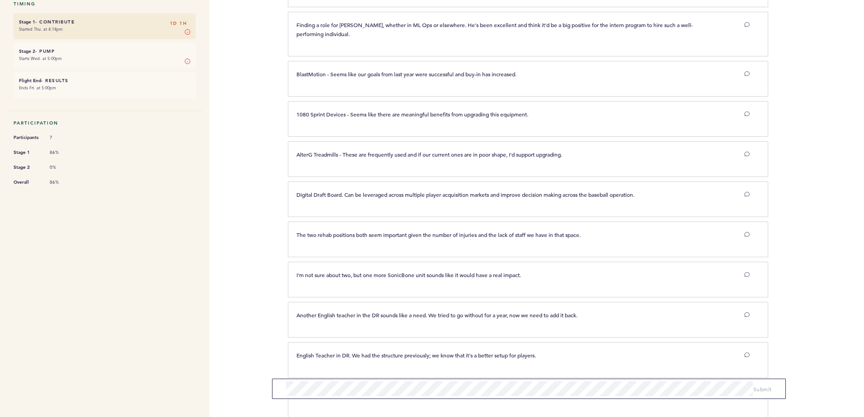
click at [392, 274] on span "I'm not sure about two, but one more SonicBone unit sounds like it would have a…" at bounding box center [408, 274] width 224 height 7
drag, startPoint x: 392, startPoint y: 274, endPoint x: 428, endPoint y: 274, distance: 35.7
click at [428, 274] on span "I'm not sure about two, but one more SonicBone unit sounds like it would have a…" at bounding box center [408, 274] width 224 height 7
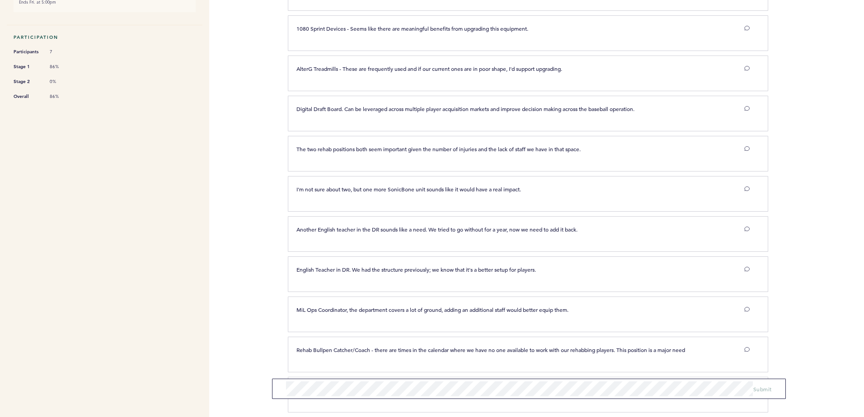
scroll to position [271, 0]
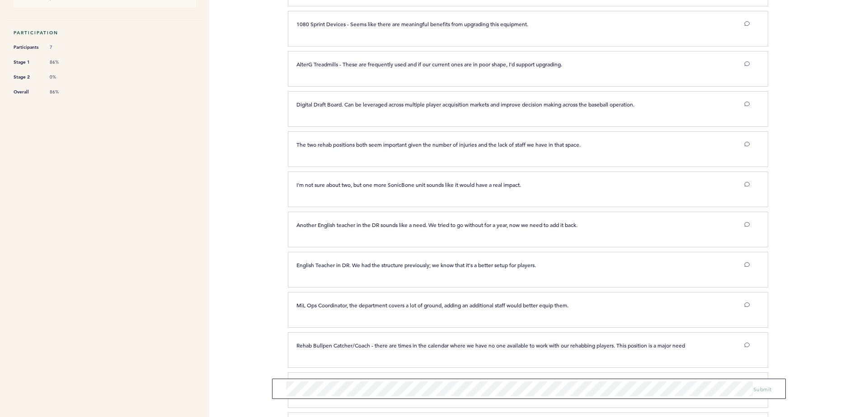
click at [363, 266] on span "English Teacher in DR. We had the structure previously; we know that it's a bet…" at bounding box center [415, 265] width 239 height 7
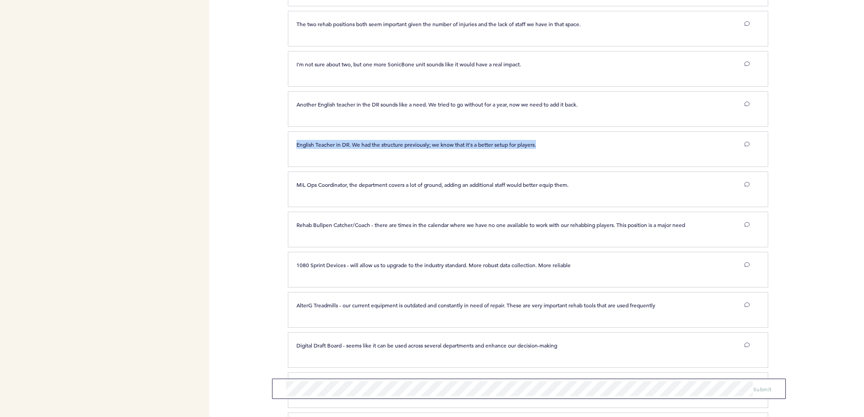
scroll to position [407, 0]
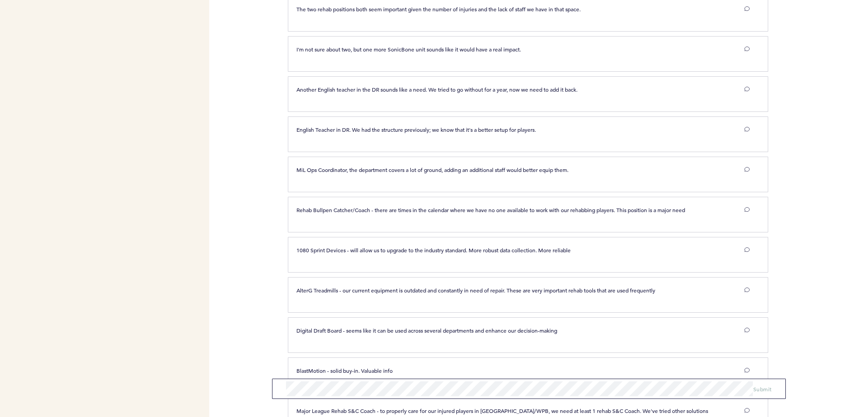
click at [353, 257] on div "1080 Sprint Devices - will allow us to upgrade to the industry standard. More r…" at bounding box center [523, 254] width 466 height 16
drag, startPoint x: 353, startPoint y: 257, endPoint x: 398, endPoint y: 257, distance: 44.7
click at [398, 257] on div "1080 Sprint Devices - will allow us to upgrade to the industry standard. More r…" at bounding box center [523, 254] width 466 height 16
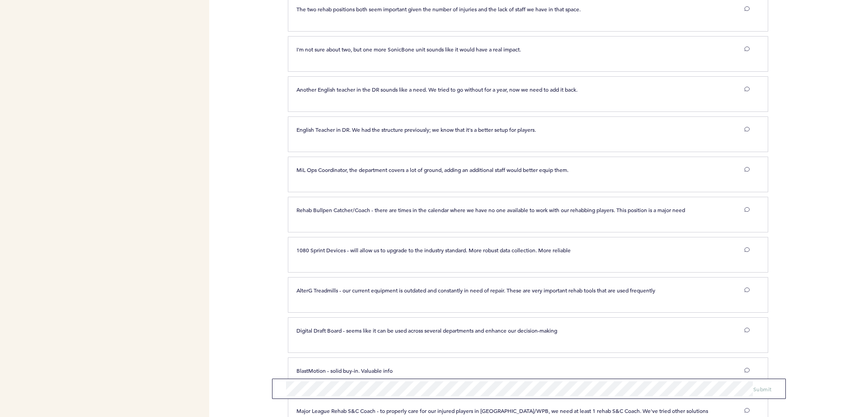
click at [409, 253] on p "1080 Sprint Devices - will allow us to upgrade to the industry standard. More r…" at bounding box center [503, 250] width 414 height 9
drag, startPoint x: 409, startPoint y: 253, endPoint x: 463, endPoint y: 253, distance: 53.8
click at [463, 253] on p "1080 Sprint Devices - will allow us to upgrade to the industry standard. More r…" at bounding box center [503, 250] width 414 height 9
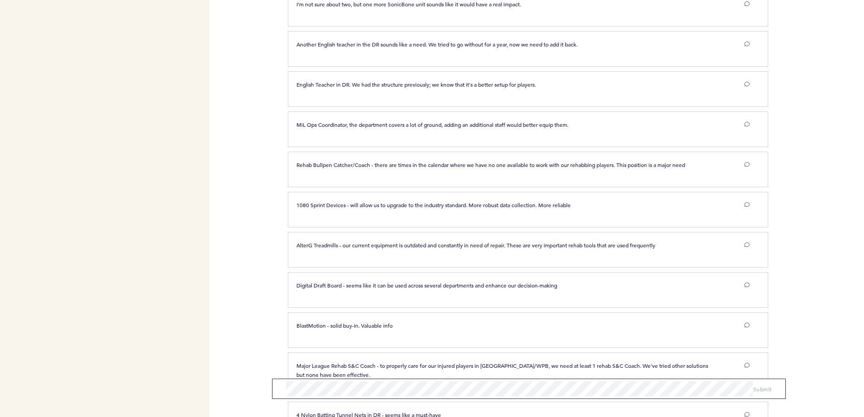
scroll to position [497, 0]
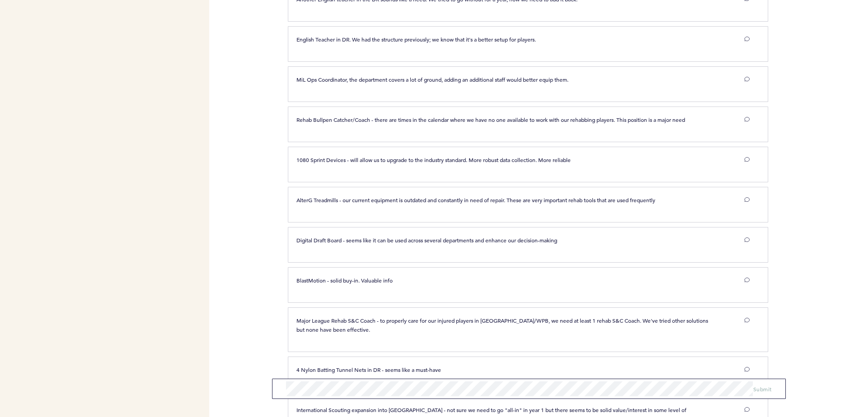
click at [414, 238] on span "Digital Draft Board - seems like it can be used across several departments and …" at bounding box center [426, 240] width 261 height 7
drag, startPoint x: 414, startPoint y: 238, endPoint x: 454, endPoint y: 245, distance: 40.7
click at [454, 245] on div "Digital Draft Board - seems like it can be used across several departments and …" at bounding box center [523, 244] width 466 height 16
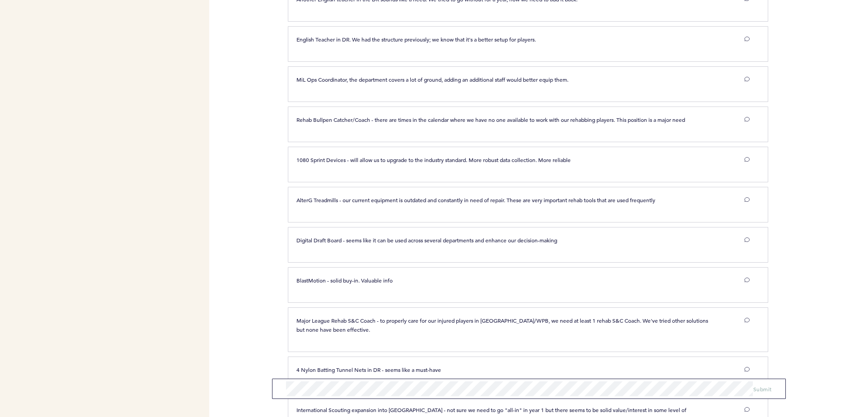
scroll to position [542, 0]
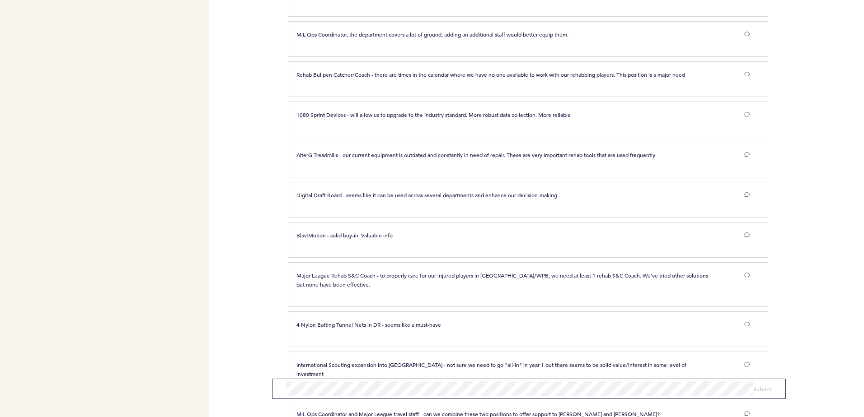
click at [385, 241] on div "BlastMotion - solid buy-in. Valuable info clear submit" at bounding box center [523, 239] width 466 height 16
drag, startPoint x: 385, startPoint y: 241, endPoint x: 427, endPoint y: 239, distance: 42.5
click at [427, 239] on p "BlastMotion - solid buy-in. Valuable info" at bounding box center [503, 235] width 414 height 9
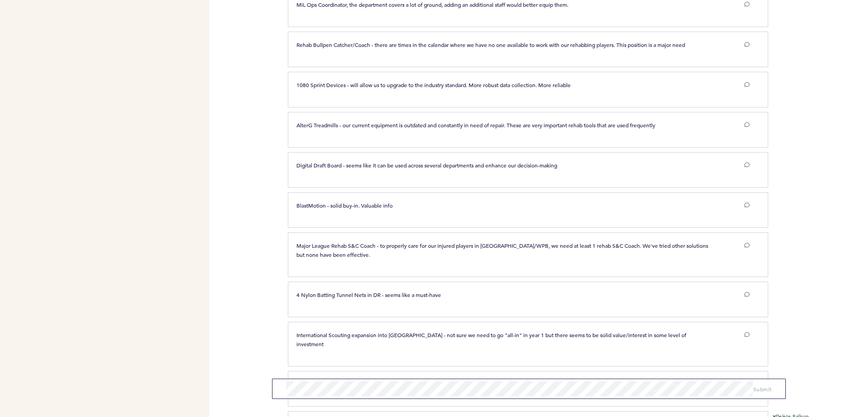
scroll to position [587, 0]
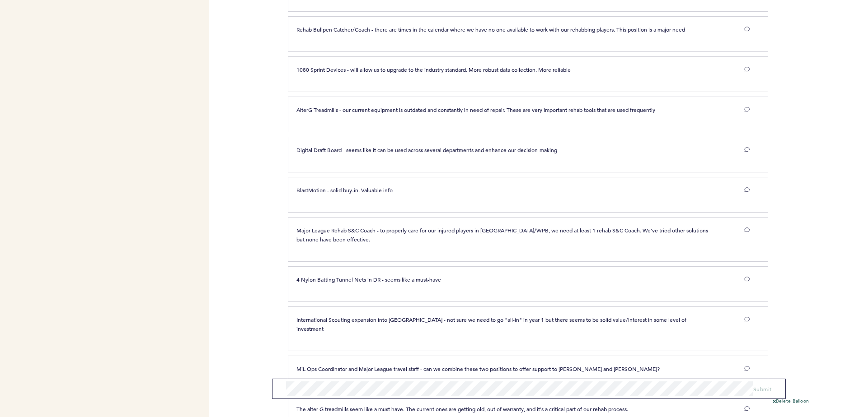
click at [419, 277] on span "4 Nylon Batting Tunnel Nets in DR - seems like a must-have" at bounding box center [368, 279] width 145 height 7
drag, startPoint x: 419, startPoint y: 277, endPoint x: 445, endPoint y: 279, distance: 25.8
click at [445, 279] on p "4 Nylon Batting Tunnel Nets in DR - seems like a must-have" at bounding box center [503, 279] width 414 height 9
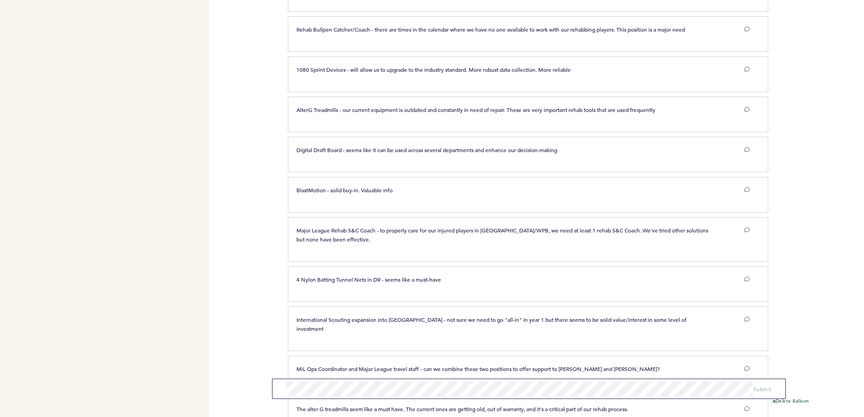
scroll to position [632, 0]
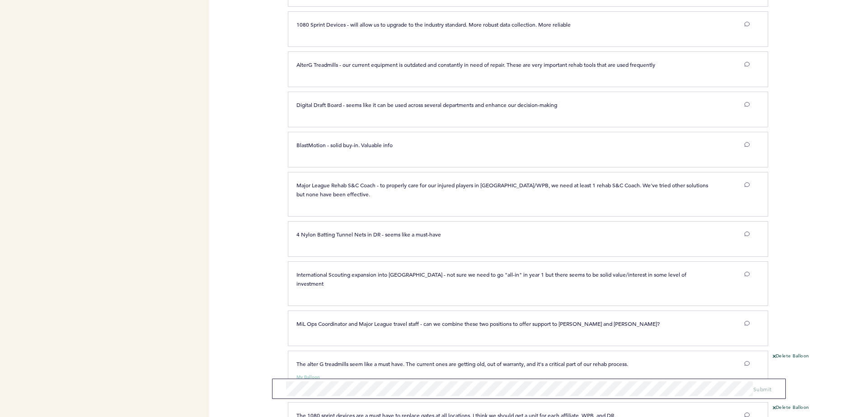
click at [429, 262] on div "International Scouting expansion into [GEOGRAPHIC_DATA] - not sure we need to g…" at bounding box center [528, 284] width 480 height 45
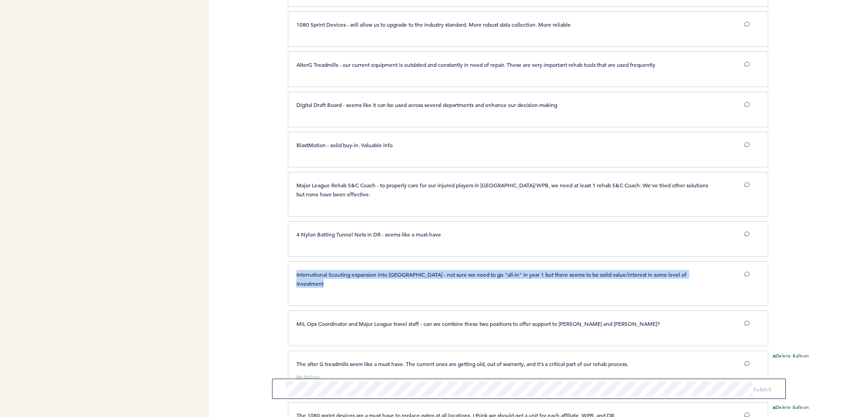
click at [429, 262] on div "International Scouting expansion into [GEOGRAPHIC_DATA] - not sure we need to g…" at bounding box center [528, 284] width 480 height 45
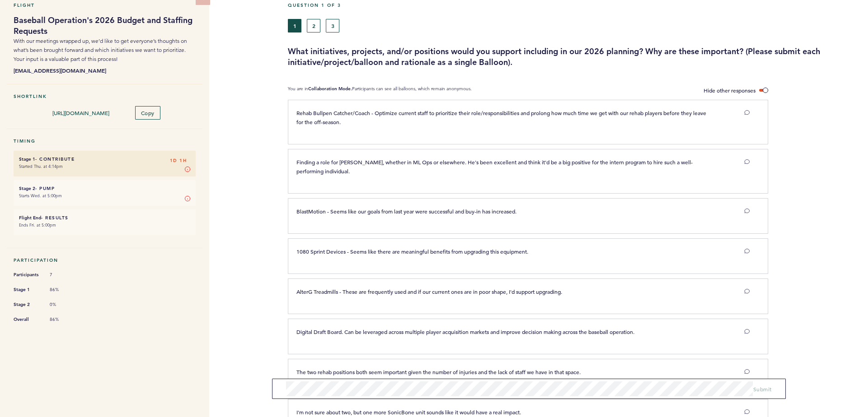
scroll to position [0, 0]
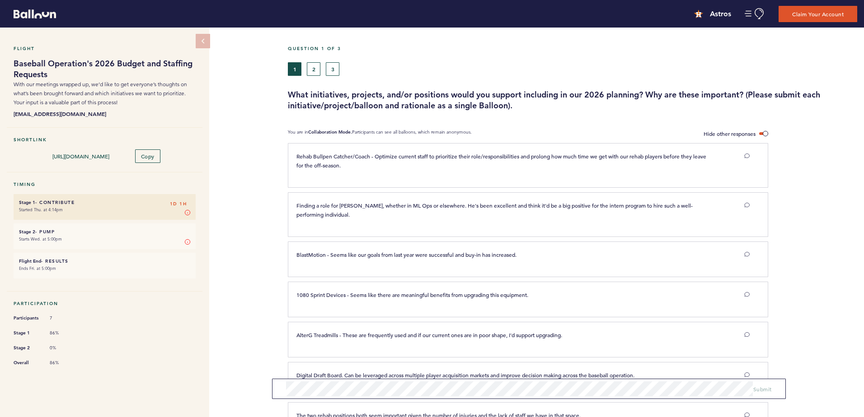
click at [410, 155] on span "Rehab Bullpen Catcher/Coach - Optimize current staff to prioritize their role/r…" at bounding box center [501, 161] width 411 height 16
click at [311, 68] on button "2" at bounding box center [314, 69] width 14 height 14
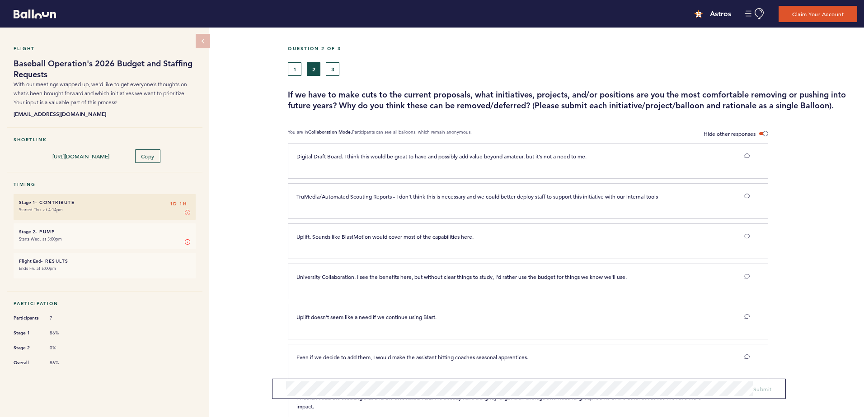
click at [348, 150] on div "Digital Draft Board. I think this would be great to have and possibly add value…" at bounding box center [528, 161] width 480 height 36
drag, startPoint x: 348, startPoint y: 150, endPoint x: 380, endPoint y: 158, distance: 33.4
click at [380, 158] on span "Digital Draft Board. I think this would be great to have and possibly add value…" at bounding box center [441, 156] width 290 height 7
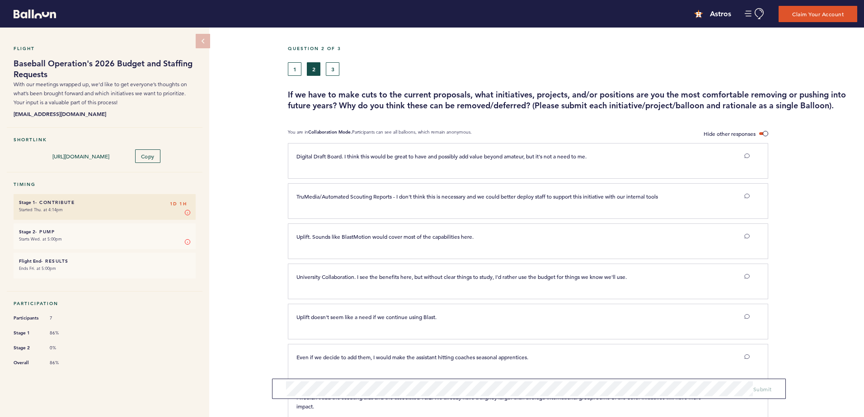
click at [380, 156] on span "Digital Draft Board. I think this would be great to have and possibly add value…" at bounding box center [441, 156] width 290 height 7
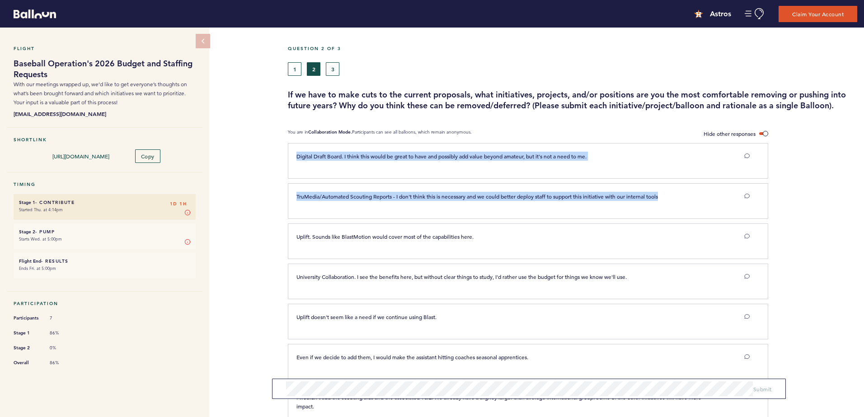
drag, startPoint x: 380, startPoint y: 156, endPoint x: 391, endPoint y: 194, distance: 39.5
click at [391, 194] on div "Digital Draft Board. I think this would be great to have and possibly add value…" at bounding box center [575, 400] width 562 height 514
drag, startPoint x: 391, startPoint y: 194, endPoint x: 366, endPoint y: 192, distance: 24.9
click at [366, 192] on p "TruMedia/Automated Scouting Reports - I don't think this is necessary and we co…" at bounding box center [503, 196] width 414 height 9
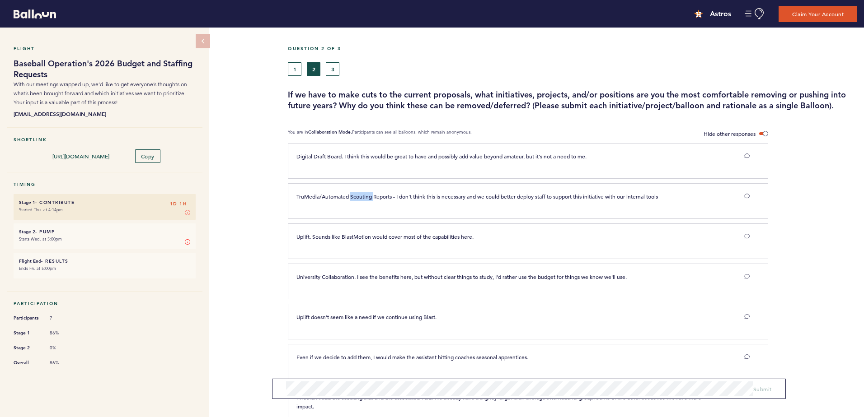
click at [366, 192] on p "TruMedia/Automated Scouting Reports - I don't think this is necessary and we co…" at bounding box center [503, 196] width 414 height 9
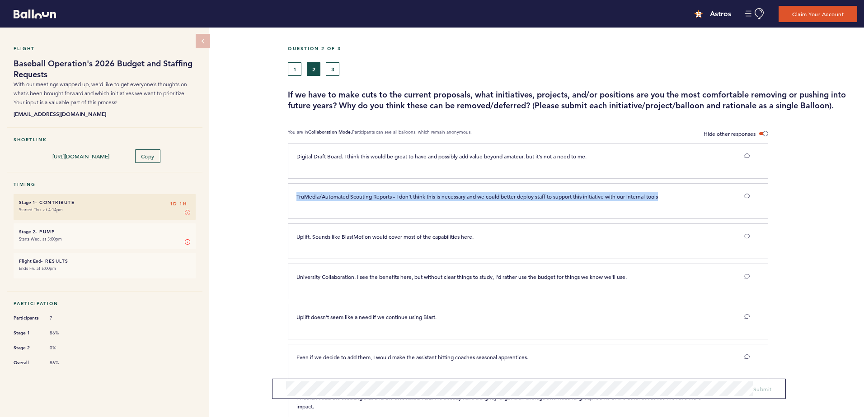
click at [366, 192] on p "TruMedia/Automated Scouting Reports - I don't think this is necessary and we co…" at bounding box center [503, 196] width 414 height 9
drag, startPoint x: 366, startPoint y: 192, endPoint x: 427, endPoint y: 193, distance: 61.4
click at [427, 193] on span "TruMedia/Automated Scouting Reports - I don't think this is necessary and we co…" at bounding box center [476, 196] width 361 height 7
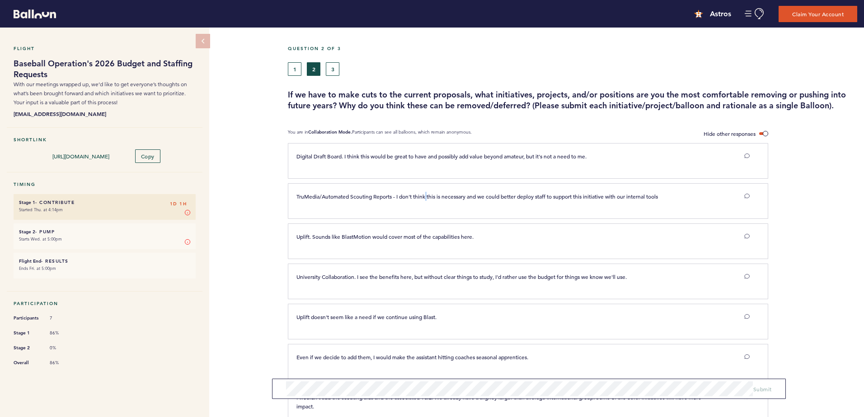
click at [427, 193] on span "TruMedia/Automated Scouting Reports - I don't think this is necessary and we co…" at bounding box center [476, 196] width 361 height 7
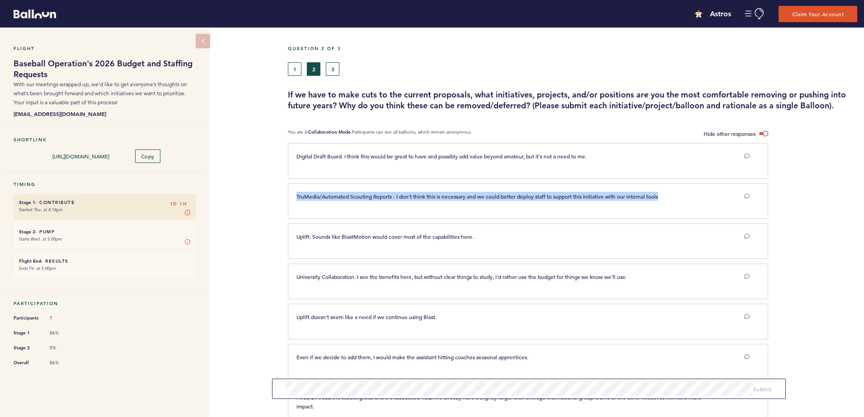
click at [427, 193] on span "TruMedia/Automated Scouting Reports - I don't think this is necessary and we co…" at bounding box center [476, 196] width 361 height 7
drag, startPoint x: 427, startPoint y: 193, endPoint x: 460, endPoint y: 193, distance: 32.5
click at [460, 193] on span "TruMedia/Automated Scouting Reports - I don't think this is necessary and we co…" at bounding box center [476, 196] width 361 height 7
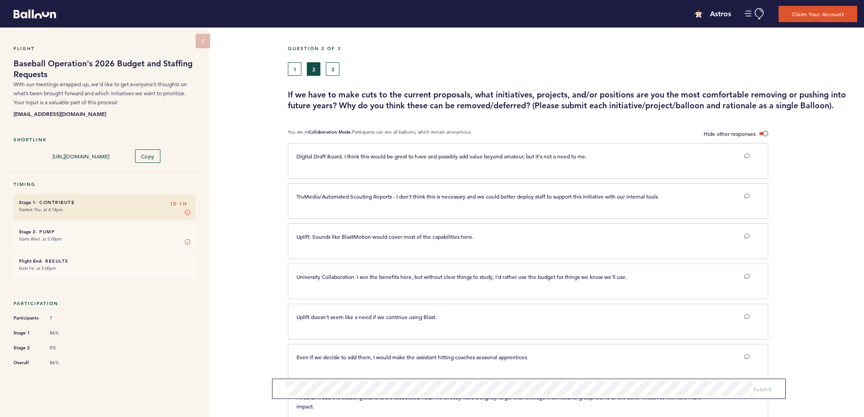
click at [376, 238] on span "Uplift. Sounds like BlastMotion would cover most of the capabilities here." at bounding box center [384, 236] width 177 height 7
click at [375, 238] on span "Uplift. Sounds like BlastMotion would cover most of the capabilities here." at bounding box center [384, 236] width 177 height 7
drag, startPoint x: 375, startPoint y: 238, endPoint x: 406, endPoint y: 234, distance: 30.6
click at [406, 234] on span "Uplift. Sounds like BlastMotion would cover most of the capabilities here." at bounding box center [384, 236] width 177 height 7
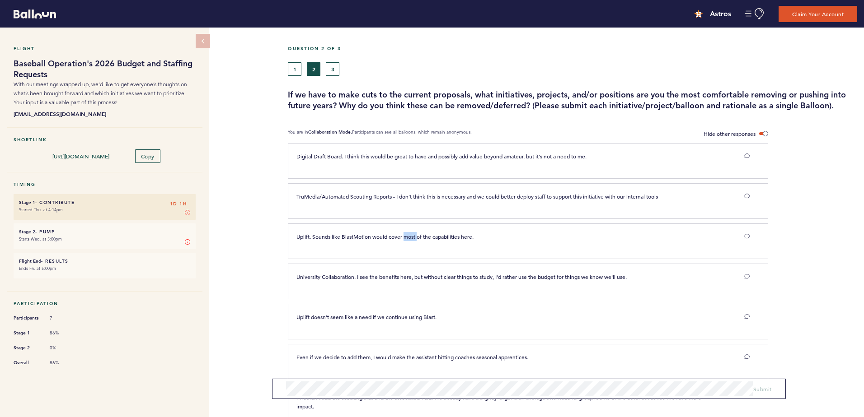
click at [406, 234] on span "Uplift. Sounds like BlastMotion would cover most of the capabilities here." at bounding box center [384, 236] width 177 height 7
drag, startPoint x: 406, startPoint y: 234, endPoint x: 369, endPoint y: 279, distance: 58.1
click at [369, 279] on span "University Collaboration. I see the benefits here, but without clear things to …" at bounding box center [461, 276] width 330 height 7
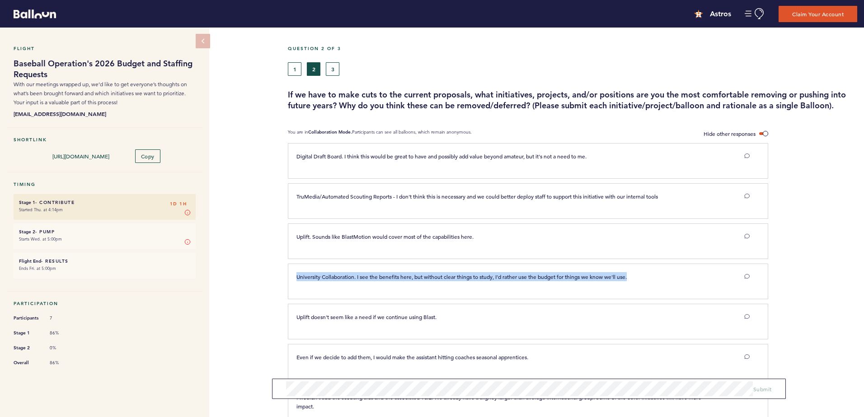
click at [369, 279] on span "University Collaboration. I see the benefits here, but without clear things to …" at bounding box center [461, 276] width 330 height 7
drag, startPoint x: 369, startPoint y: 279, endPoint x: 458, endPoint y: 276, distance: 88.6
click at [458, 276] on span "University Collaboration. I see the benefits here, but without clear things to …" at bounding box center [461, 276] width 330 height 7
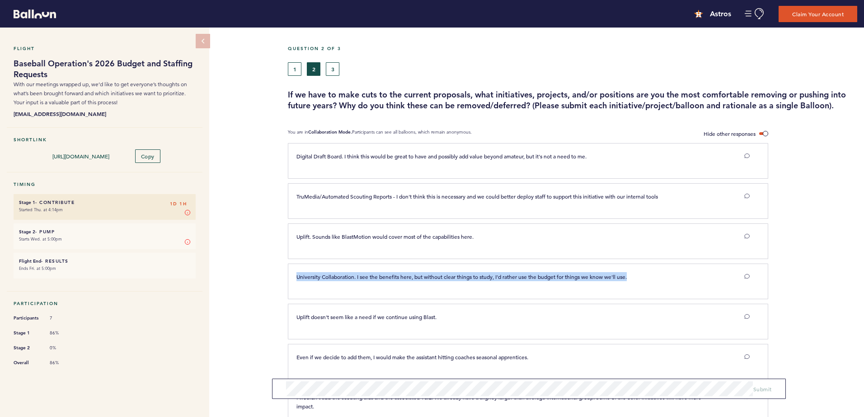
drag, startPoint x: 458, startPoint y: 276, endPoint x: 483, endPoint y: 275, distance: 25.3
click at [483, 275] on span "University Collaboration. I see the benefits here, but without clear things to …" at bounding box center [461, 276] width 330 height 7
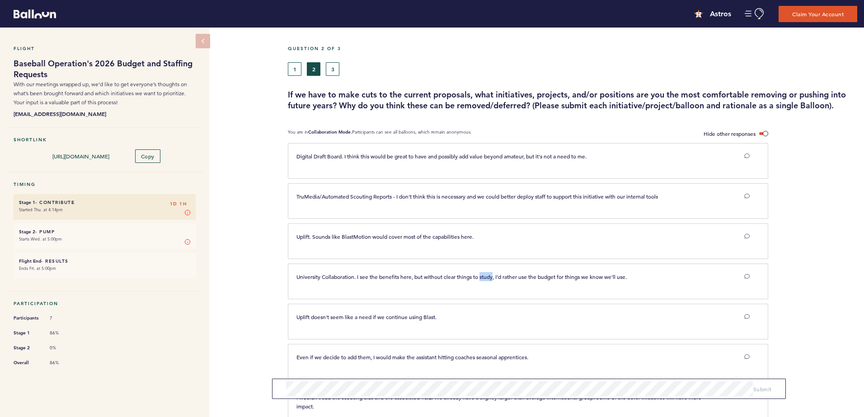
click at [483, 275] on span "University Collaboration. I see the benefits here, but without clear things to …" at bounding box center [461, 276] width 330 height 7
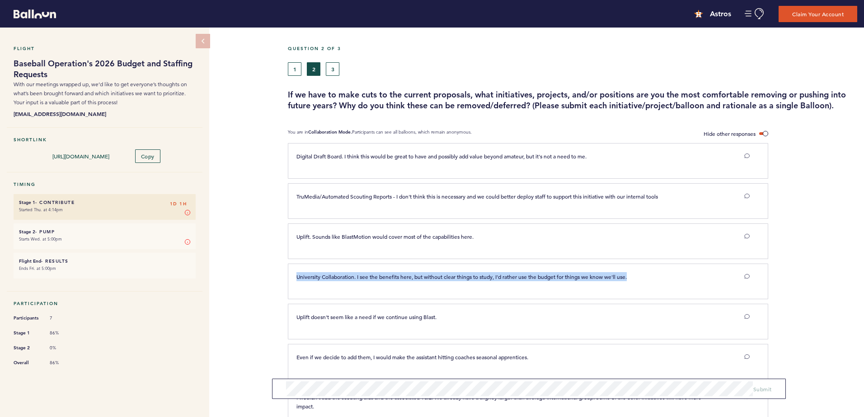
click at [483, 275] on span "University Collaboration. I see the benefits here, but without clear things to …" at bounding box center [461, 276] width 330 height 7
drag, startPoint x: 483, startPoint y: 275, endPoint x: 445, endPoint y: 275, distance: 37.5
click at [445, 275] on span "University Collaboration. I see the benefits here, but without clear things to …" at bounding box center [461, 276] width 330 height 7
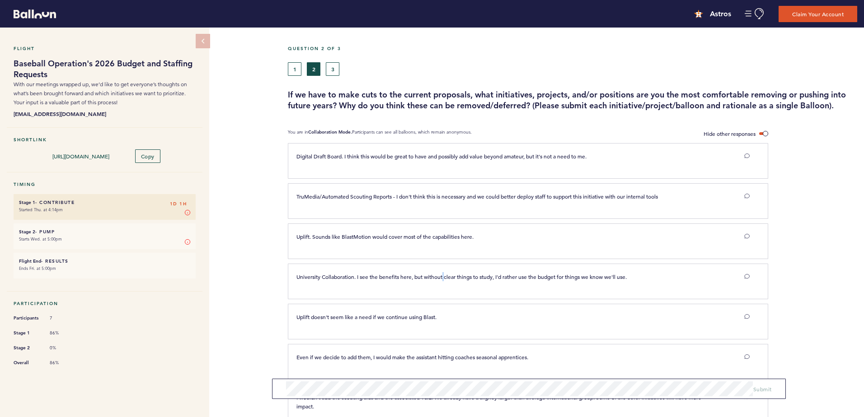
click at [445, 275] on span "University Collaboration. I see the benefits here, but without clear things to …" at bounding box center [461, 276] width 330 height 7
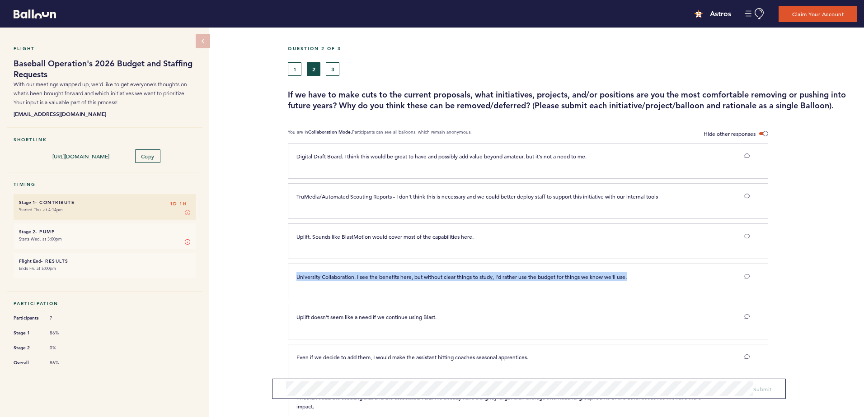
click at [445, 275] on span "University Collaboration. I see the benefits here, but without clear things to …" at bounding box center [461, 276] width 330 height 7
drag, startPoint x: 445, startPoint y: 275, endPoint x: 408, endPoint y: 278, distance: 37.1
click at [408, 278] on span "University Collaboration. I see the benefits here, but without clear things to …" at bounding box center [461, 276] width 330 height 7
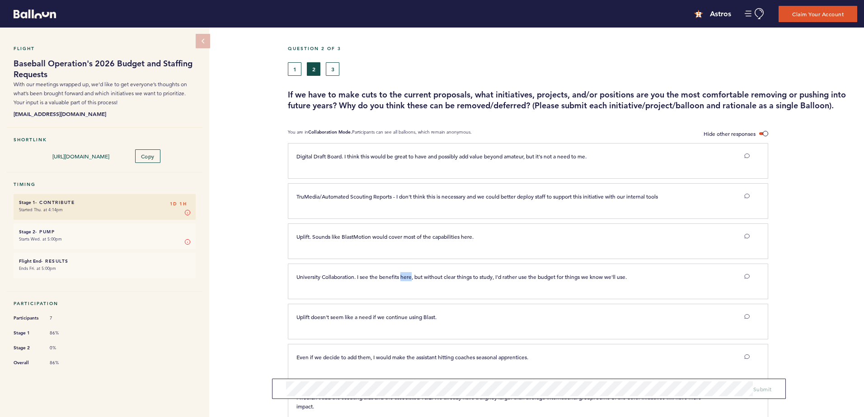
click at [408, 278] on span "University Collaboration. I see the benefits here, but without clear things to …" at bounding box center [461, 276] width 330 height 7
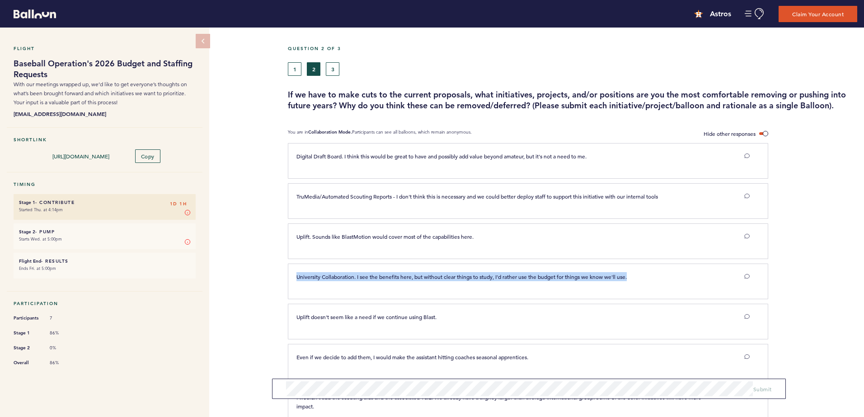
click at [408, 278] on span "University Collaboration. I see the benefits here, but without clear things to …" at bounding box center [461, 276] width 330 height 7
drag, startPoint x: 408, startPoint y: 278, endPoint x: 362, endPoint y: 280, distance: 46.6
click at [362, 280] on p "University Collaboration. I see the benefits here, but without clear things to …" at bounding box center [503, 276] width 414 height 9
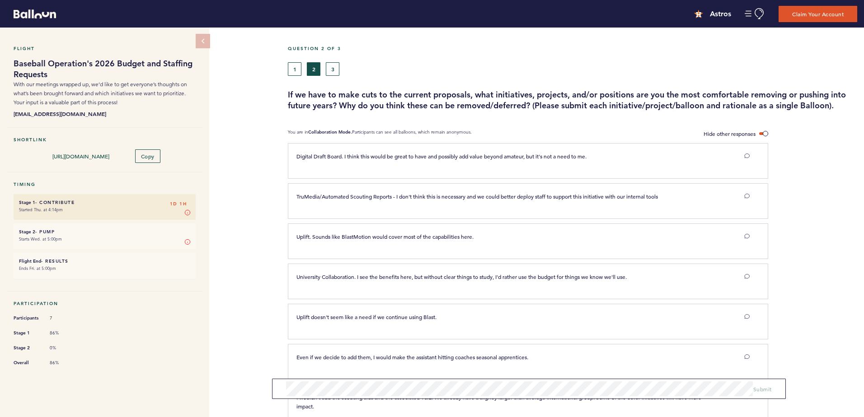
click at [383, 317] on span "Uplift doesn't seem like a need if we continue using Blast." at bounding box center [366, 316] width 140 height 7
drag, startPoint x: 383, startPoint y: 317, endPoint x: 393, endPoint y: 318, distance: 10.0
click at [393, 318] on span "Uplift doesn't seem like a need if we continue using Blast." at bounding box center [366, 316] width 140 height 7
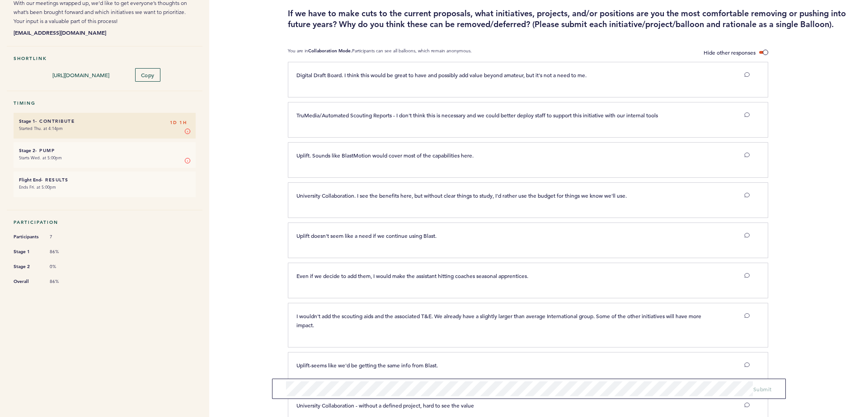
scroll to position [90, 0]
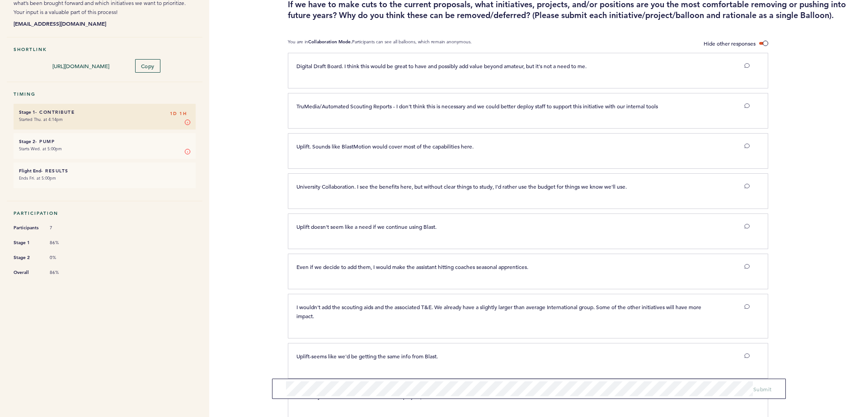
click at [358, 267] on span "Even if we decide to add them, I would make the assistant hitting coaches seaso…" at bounding box center [412, 266] width 232 height 7
drag, startPoint x: 358, startPoint y: 267, endPoint x: 408, endPoint y: 266, distance: 50.1
click at [408, 266] on span "Even if we decide to add them, I would make the assistant hitting coaches seaso…" at bounding box center [412, 266] width 232 height 7
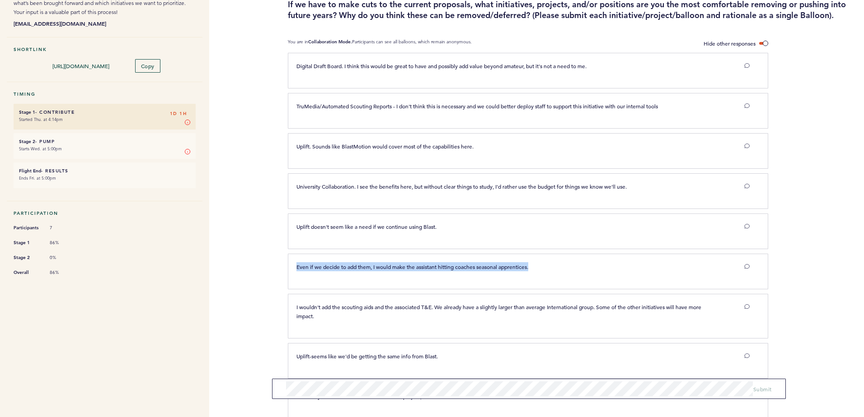
click at [411, 266] on span "Even if we decide to add them, I would make the assistant hitting coaches seaso…" at bounding box center [412, 266] width 232 height 7
click at [395, 313] on p "I wouldn't add the scouting aids and the associated T&E. We already have a slig…" at bounding box center [503, 312] width 414 height 18
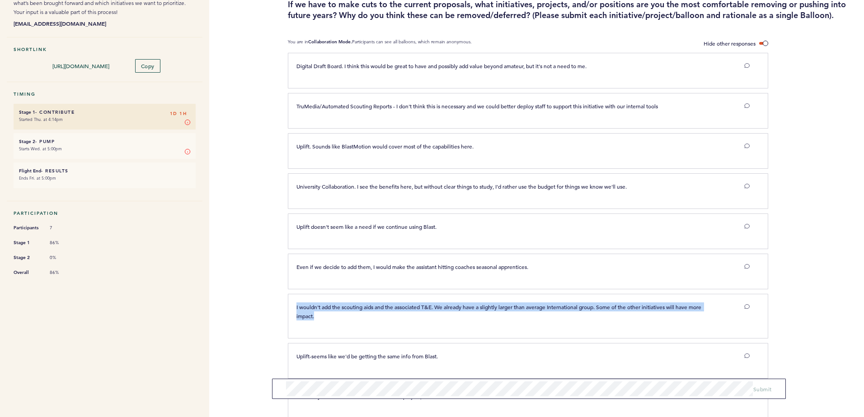
click at [394, 314] on p "I wouldn't add the scouting aids and the associated T&E. We already have a slig…" at bounding box center [503, 312] width 414 height 18
drag, startPoint x: 394, startPoint y: 314, endPoint x: 402, endPoint y: 314, distance: 8.1
click at [402, 314] on p "I wouldn't add the scouting aids and the associated T&E. We already have a slig…" at bounding box center [503, 312] width 414 height 18
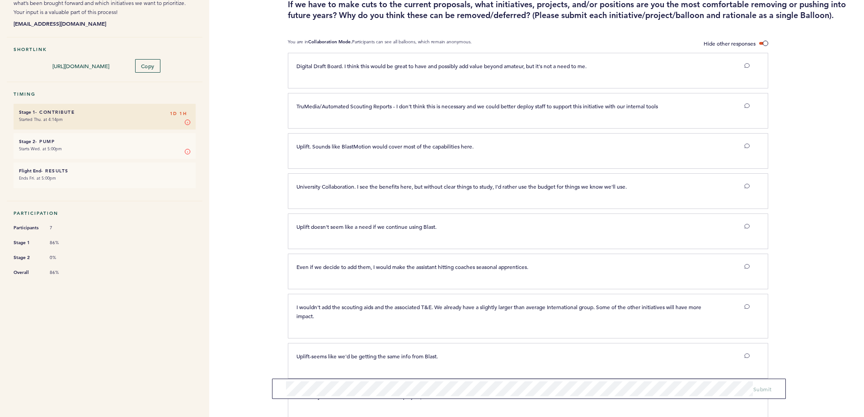
click at [368, 308] on span "I wouldn't add the scouting aids and the associated T&E. We already have a slig…" at bounding box center [499, 312] width 406 height 16
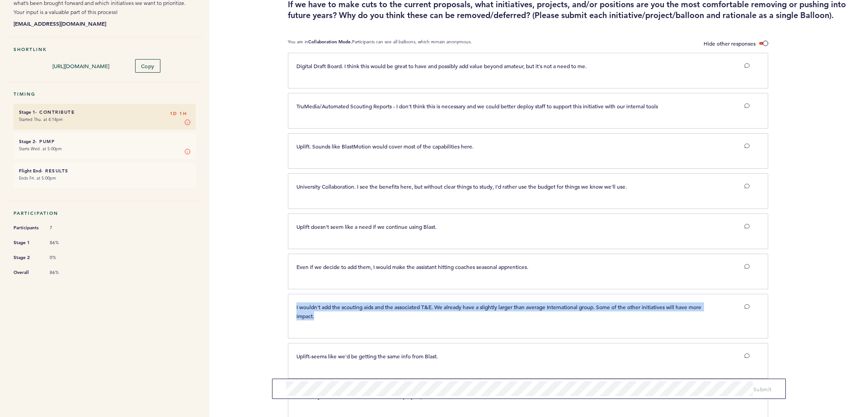
click at [368, 308] on span "I wouldn't add the scouting aids and the associated T&E. We already have a slig…" at bounding box center [499, 312] width 406 height 16
drag, startPoint x: 368, startPoint y: 308, endPoint x: 433, endPoint y: 313, distance: 64.8
click at [433, 313] on p "I wouldn't add the scouting aids and the associated T&E. We already have a slig…" at bounding box center [503, 312] width 414 height 18
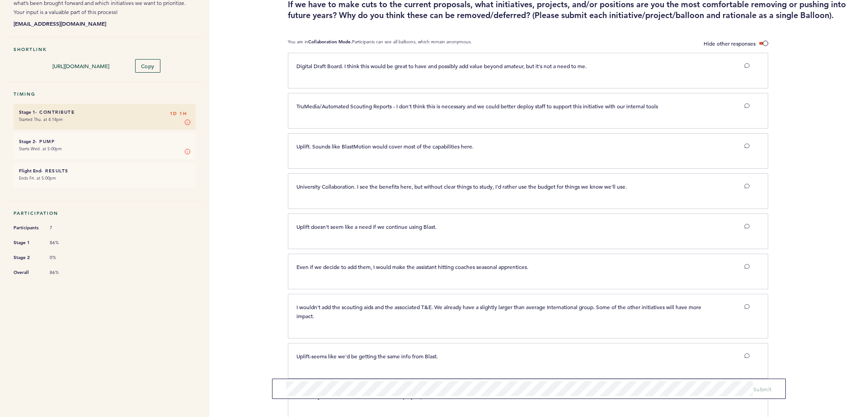
click at [388, 312] on p "I wouldn't add the scouting aids and the associated T&E. We already have a slig…" at bounding box center [503, 312] width 414 height 18
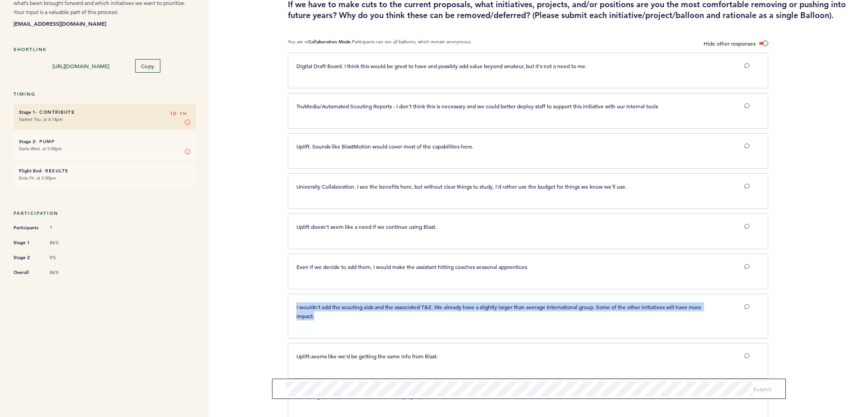
click at [388, 312] on p "I wouldn't add the scouting aids and the associated T&E. We already have a slig…" at bounding box center [503, 312] width 414 height 18
drag, startPoint x: 388, startPoint y: 312, endPoint x: 414, endPoint y: 311, distance: 26.2
click at [414, 311] on p "I wouldn't add the scouting aids and the associated T&E. We already have a slig…" at bounding box center [503, 312] width 414 height 18
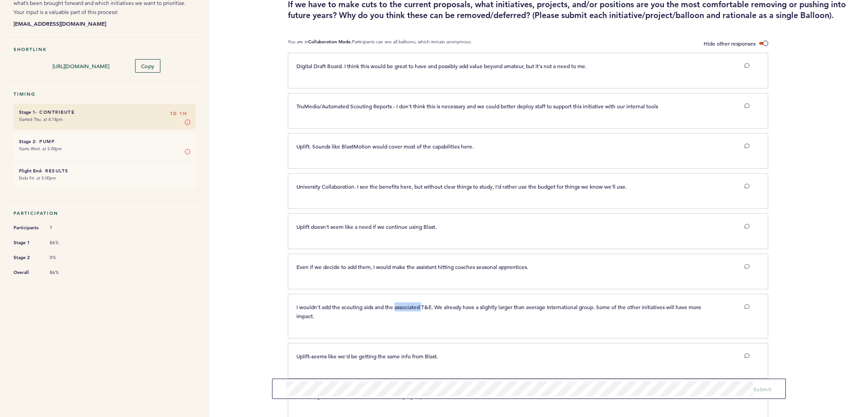
click at [414, 311] on p "I wouldn't add the scouting aids and the associated T&E. We already have a slig…" at bounding box center [503, 312] width 414 height 18
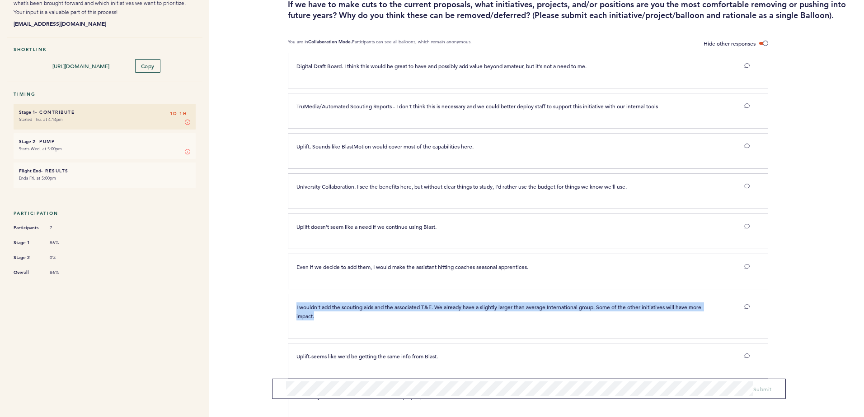
click at [414, 311] on p "I wouldn't add the scouting aids and the associated T&E. We already have a slig…" at bounding box center [503, 312] width 414 height 18
drag, startPoint x: 414, startPoint y: 311, endPoint x: 440, endPoint y: 311, distance: 26.6
click at [440, 311] on p "I wouldn't add the scouting aids and the associated T&E. We already have a slig…" at bounding box center [503, 312] width 414 height 18
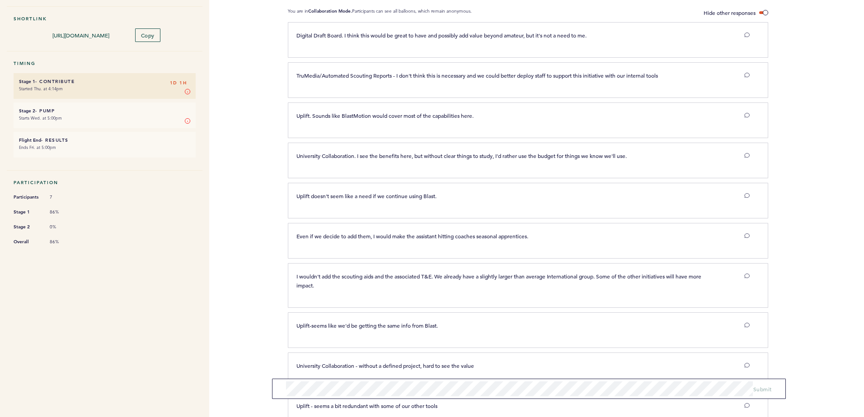
scroll to position [136, 0]
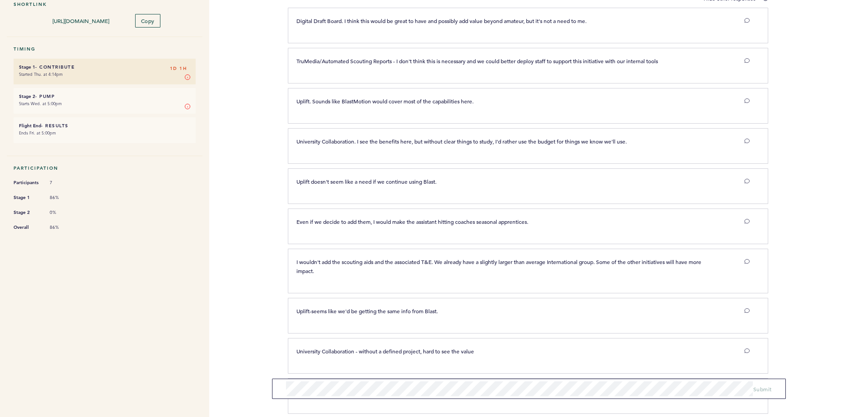
click at [383, 311] on span "Uplift-seems like we'd be getting the same info from Blast." at bounding box center [366, 311] width 141 height 7
drag, startPoint x: 383, startPoint y: 311, endPoint x: 413, endPoint y: 311, distance: 30.3
click at [413, 311] on span "Uplift-seems like we'd be getting the same info from Blast." at bounding box center [366, 311] width 141 height 7
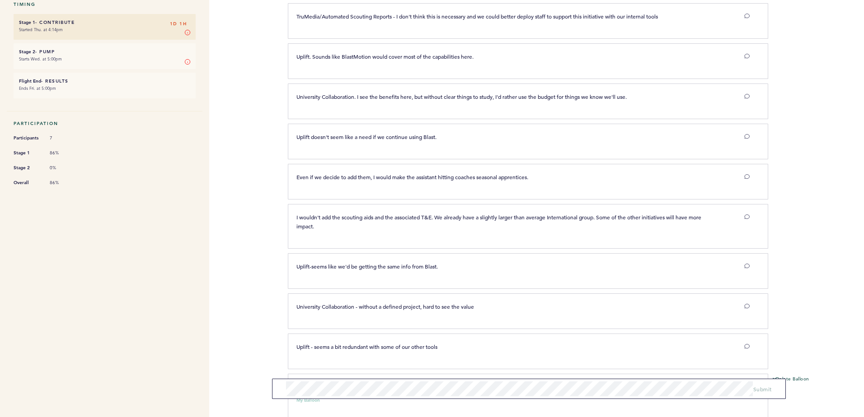
scroll to position [181, 0]
click at [363, 306] on span "University Collaboration - without a defined project, hard to see the value" at bounding box center [385, 306] width 178 height 7
drag, startPoint x: 363, startPoint y: 306, endPoint x: 413, endPoint y: 308, distance: 50.6
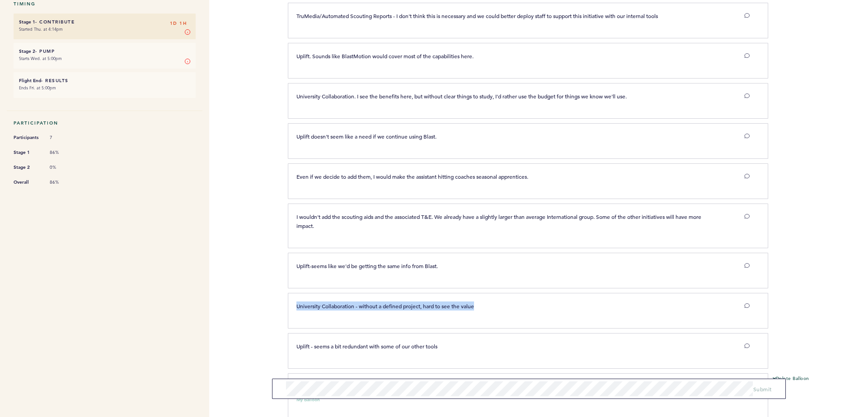
click at [413, 308] on span "University Collaboration - without a defined project, hard to see the value" at bounding box center [385, 306] width 178 height 7
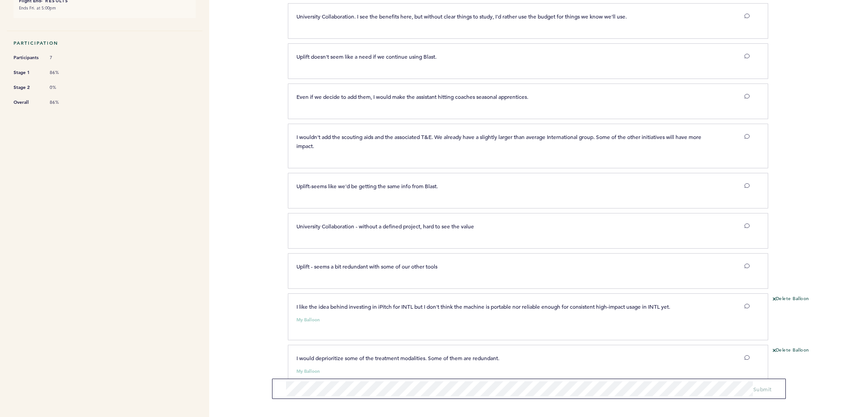
scroll to position [271, 0]
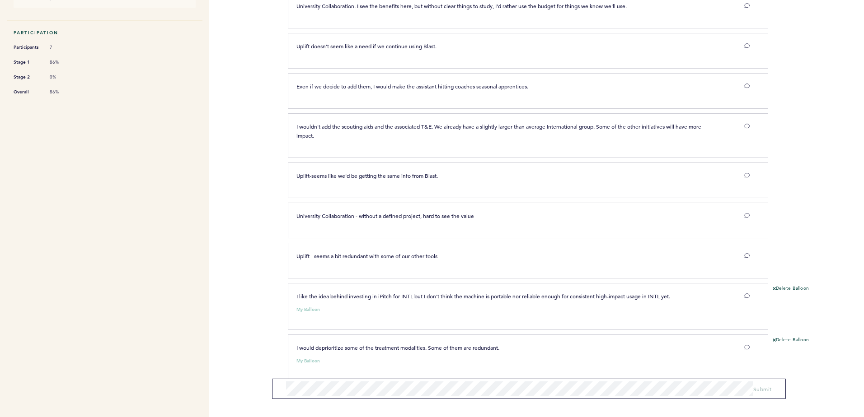
click at [353, 257] on span "Uplift - seems a bit redundant with some of our other tools" at bounding box center [366, 255] width 141 height 7
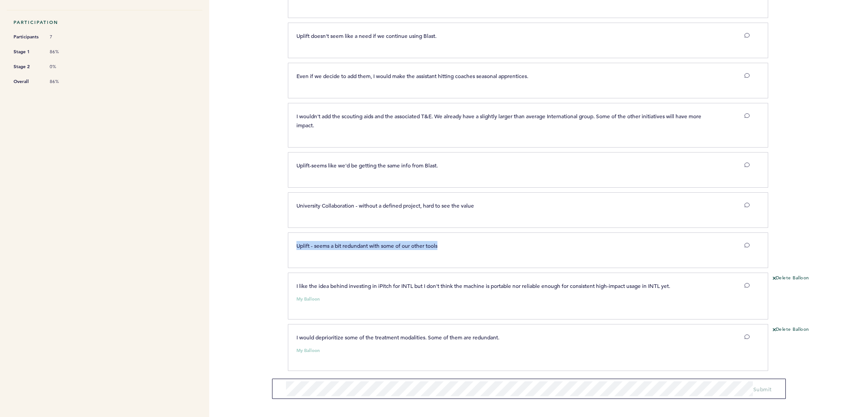
scroll to position [284, 0]
click at [360, 246] on p "Uplift - seems a bit redundant with some of our other tools" at bounding box center [503, 242] width 414 height 9
click at [761, 388] on span "Submit" at bounding box center [762, 389] width 19 height 7
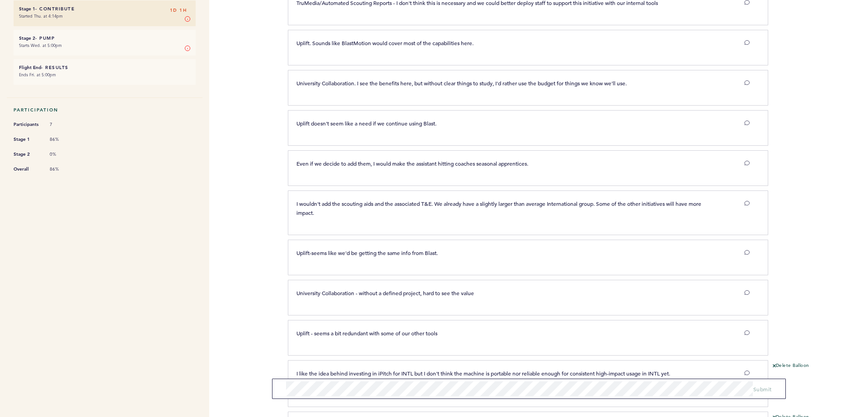
scroll to position [336, 0]
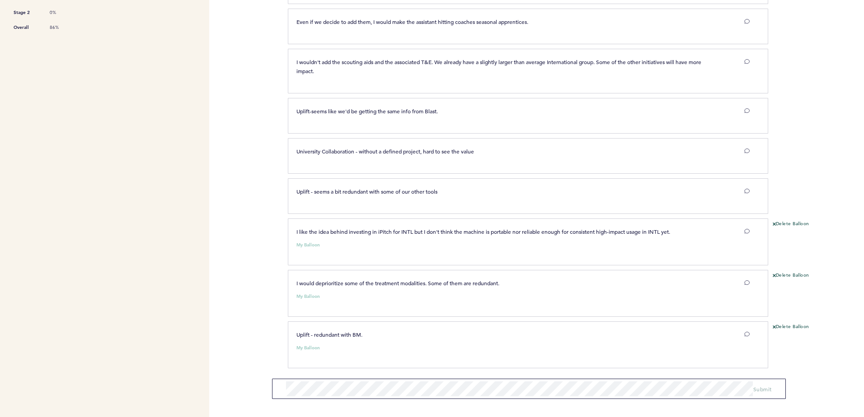
click at [345, 284] on span "I would deprioritize some of the treatment modalities. Some of them are redunda…" at bounding box center [397, 283] width 203 height 7
drag, startPoint x: 345, startPoint y: 284, endPoint x: 375, endPoint y: 285, distance: 30.7
click at [375, 285] on span "I would deprioritize some of the treatment modalities. Some of them are redunda…" at bounding box center [397, 283] width 203 height 7
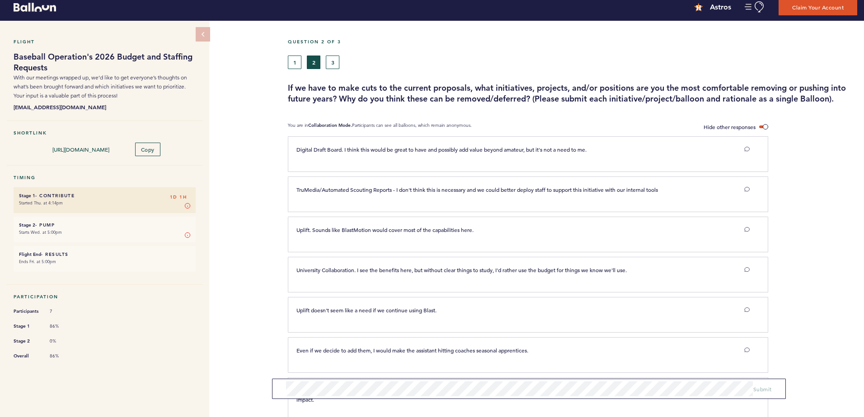
scroll to position [0, 0]
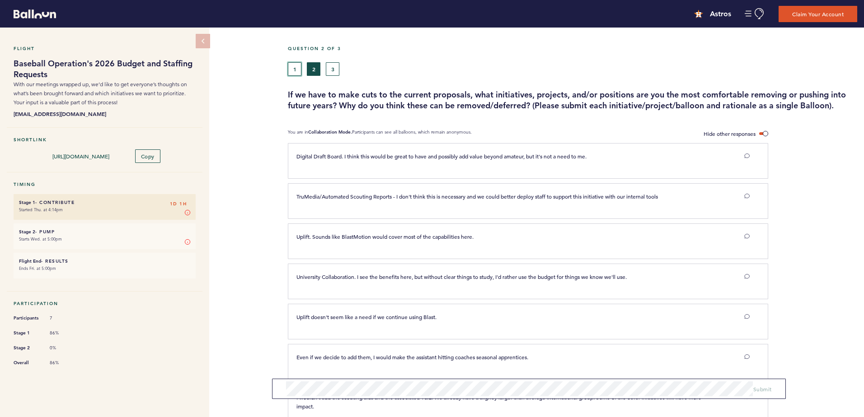
click at [297, 73] on button "1" at bounding box center [295, 69] width 14 height 14
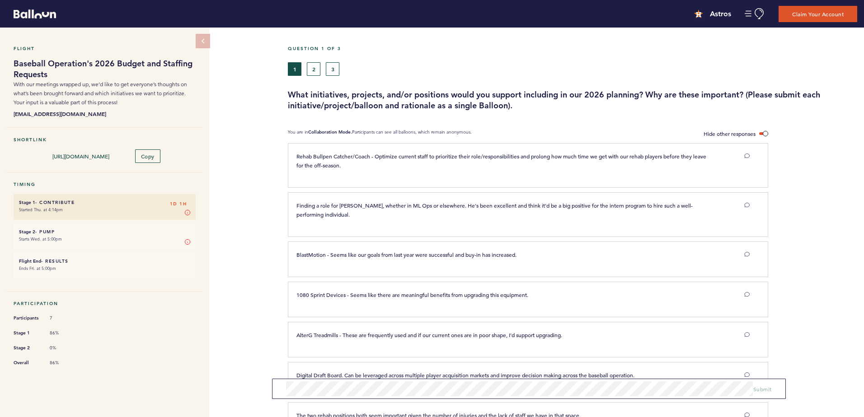
click at [358, 399] on section "Digital Draft Board. Can be leveraged across multiple player acquisition market…" at bounding box center [576, 382] width 576 height 40
click at [761, 387] on span "Submit" at bounding box center [762, 389] width 19 height 7
click at [317, 67] on button "2" at bounding box center [314, 69] width 14 height 14
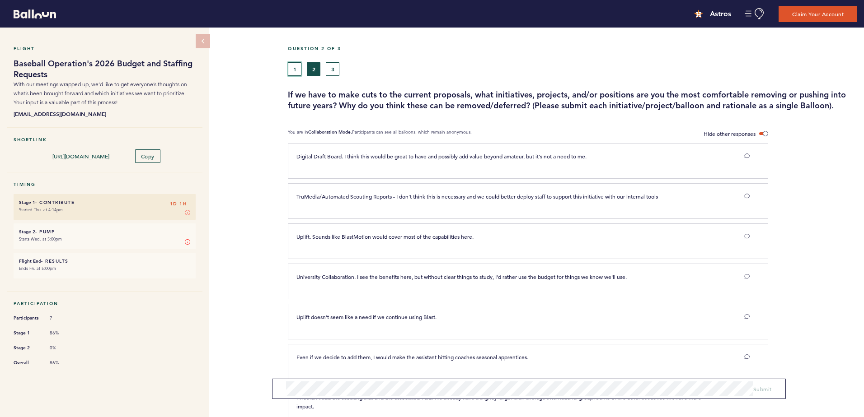
click at [293, 69] on button "1" at bounding box center [295, 69] width 14 height 14
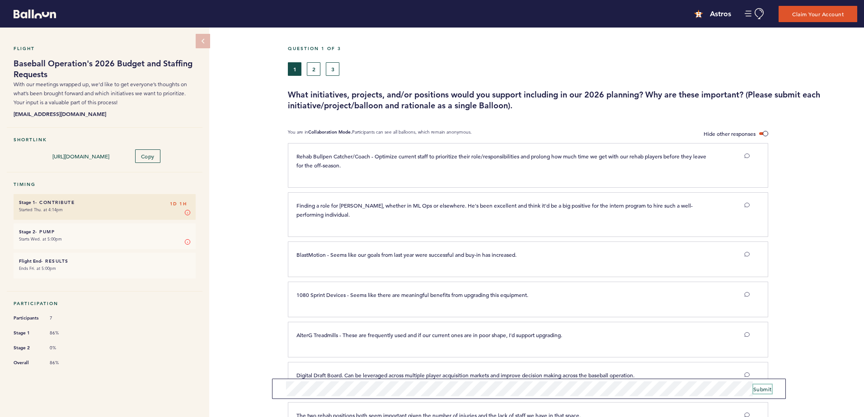
click at [760, 389] on span "Submit" at bounding box center [762, 389] width 19 height 7
click at [318, 65] on button "2" at bounding box center [314, 69] width 14 height 14
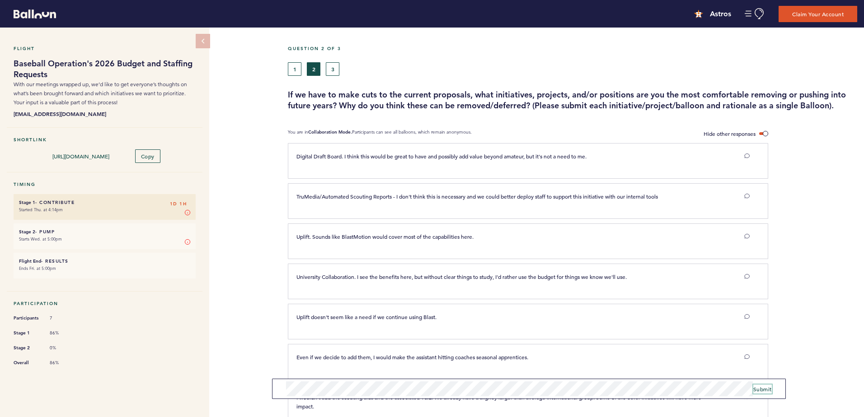
click at [762, 387] on span "Submit" at bounding box center [762, 389] width 19 height 7
click at [761, 388] on span "Submit" at bounding box center [762, 389] width 19 height 7
click at [301, 66] on button "1" at bounding box center [295, 69] width 14 height 14
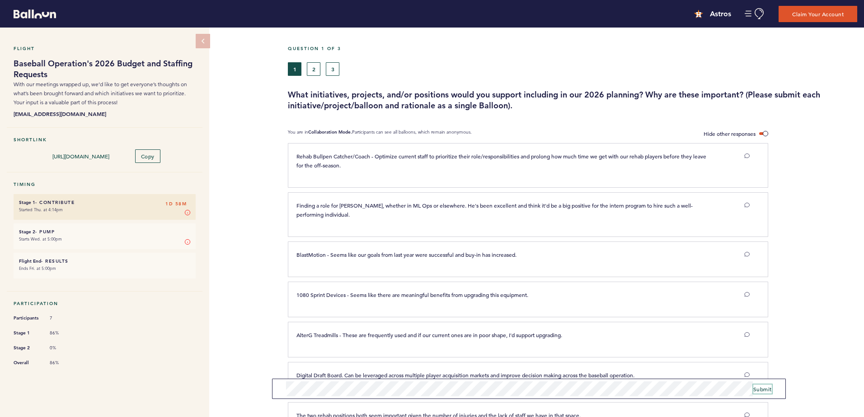
click at [762, 390] on span "Submit" at bounding box center [762, 389] width 19 height 7
click at [306, 67] on div "1 2 3" at bounding box center [499, 69] width 423 height 14
click at [318, 72] on button "2" at bounding box center [314, 69] width 14 height 14
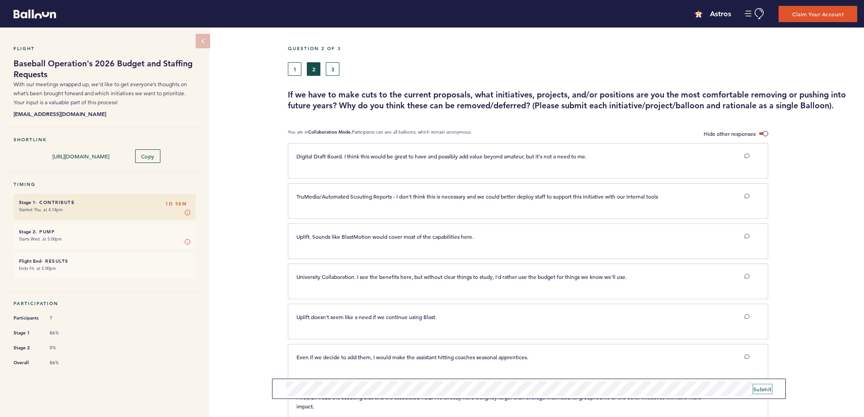
click at [766, 388] on span "Submit" at bounding box center [762, 389] width 19 height 7
click at [295, 69] on button "1" at bounding box center [295, 69] width 14 height 14
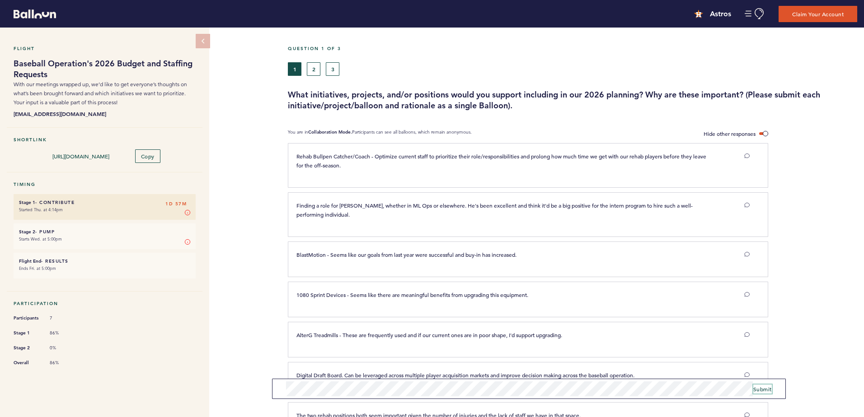
click at [758, 385] on button "Submit" at bounding box center [762, 389] width 19 height 9
click at [311, 72] on button "2" at bounding box center [314, 69] width 14 height 14
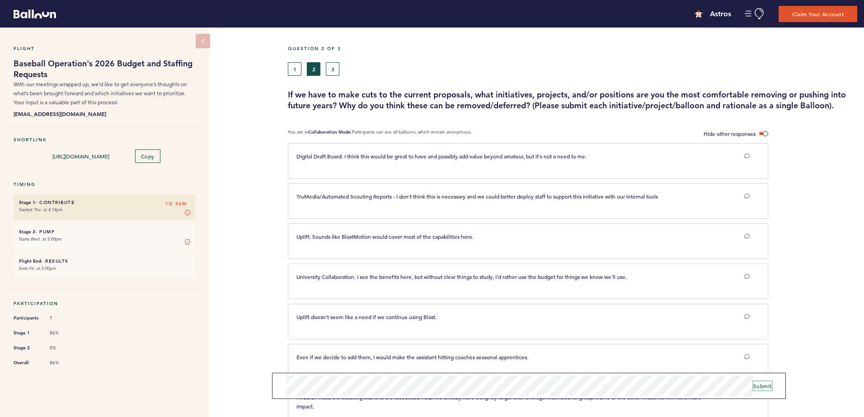
click at [763, 386] on span "Submit" at bounding box center [762, 386] width 19 height 7
click at [294, 71] on button "1" at bounding box center [295, 69] width 14 height 14
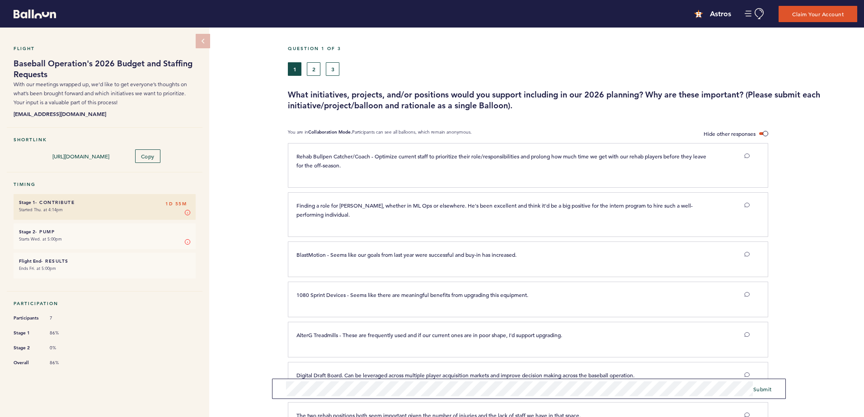
click at [766, 396] on form "Submit" at bounding box center [528, 389] width 513 height 20
click at [766, 388] on span "Submit" at bounding box center [762, 389] width 19 height 7
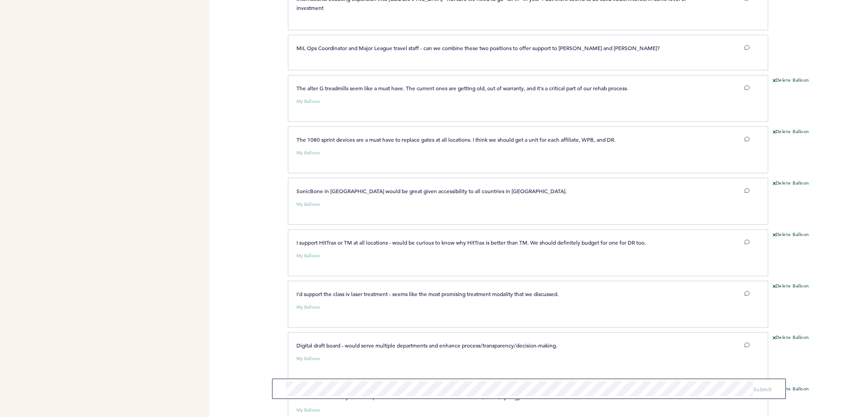
scroll to position [1065, 0]
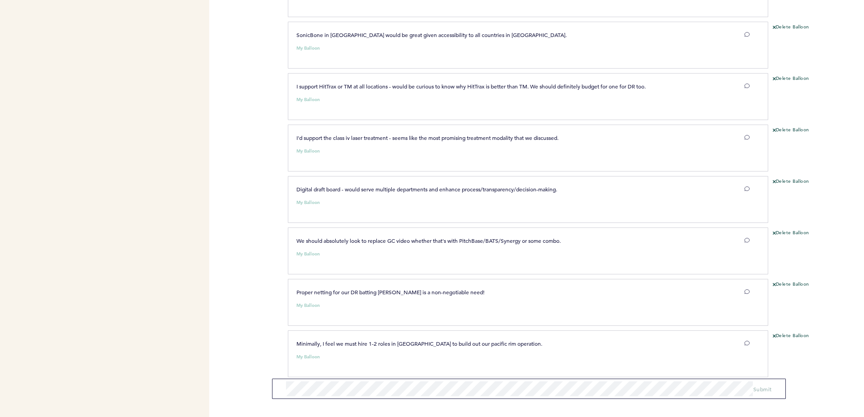
click at [379, 340] on span "Minimally, I feel we must hire 1-2 roles in [GEOGRAPHIC_DATA] to build out our …" at bounding box center [419, 343] width 246 height 7
click at [769, 388] on span "Submit" at bounding box center [762, 389] width 19 height 7
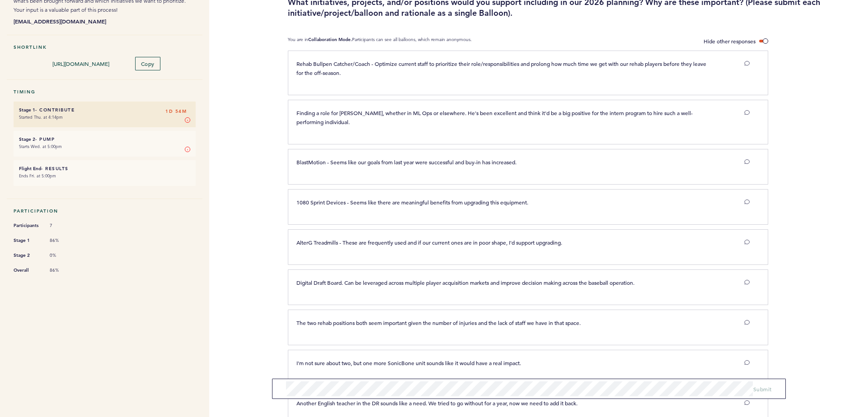
scroll to position [0, 0]
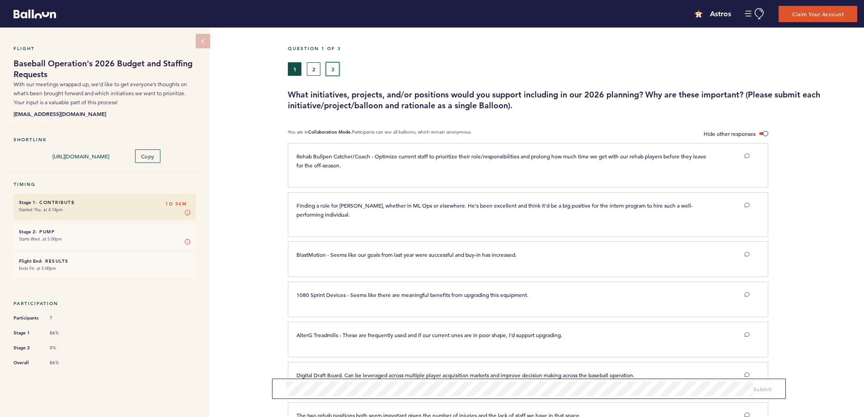
click at [337, 66] on button "3" at bounding box center [333, 69] width 14 height 14
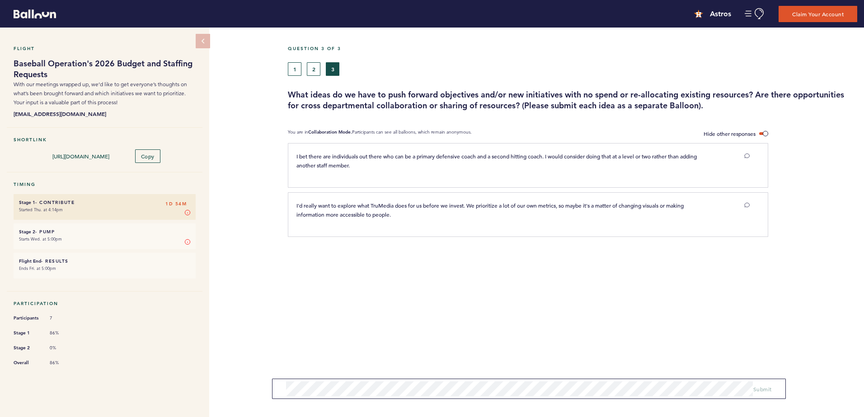
click at [391, 164] on p "I bet there are individuals out there who can be a primary defensive coach and …" at bounding box center [503, 161] width 414 height 18
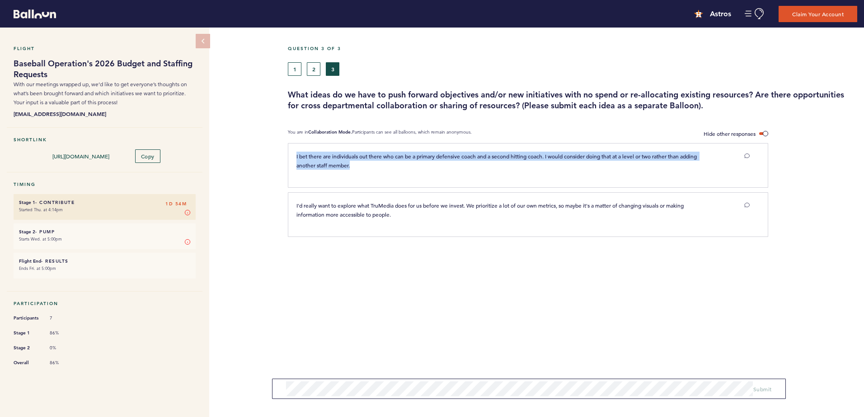
click at [391, 164] on p "I bet there are individuals out there who can be a primary defensive coach and …" at bounding box center [503, 161] width 414 height 18
drag, startPoint x: 391, startPoint y: 164, endPoint x: 416, endPoint y: 163, distance: 24.9
click at [416, 163] on p "I bet there are individuals out there who can be a primary defensive coach and …" at bounding box center [503, 161] width 414 height 18
click at [453, 159] on p "I bet there are individuals out there who can be a primary defensive coach and …" at bounding box center [503, 161] width 414 height 18
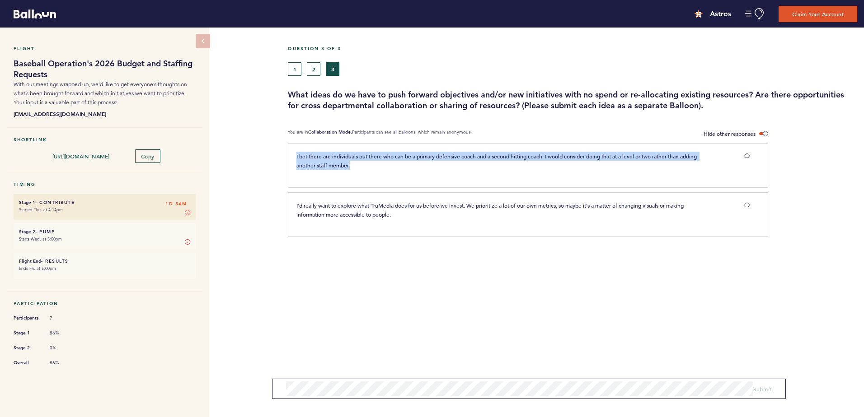
click at [453, 159] on p "I bet there are individuals out there who can be a primary defensive coach and …" at bounding box center [503, 161] width 414 height 18
drag, startPoint x: 453, startPoint y: 159, endPoint x: 483, endPoint y: 162, distance: 29.9
click at [483, 162] on p "I bet there are individuals out there who can be a primary defensive coach and …" at bounding box center [503, 161] width 414 height 18
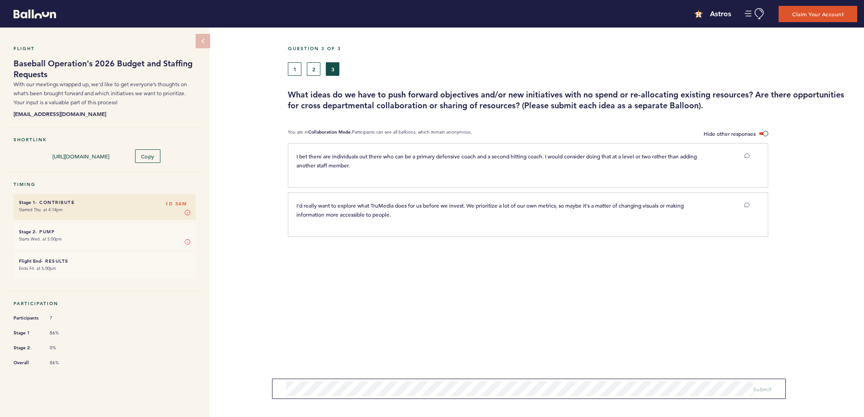
click at [510, 162] on p "I bet there are individuals out there who can be a primary defensive coach and …" at bounding box center [503, 161] width 414 height 18
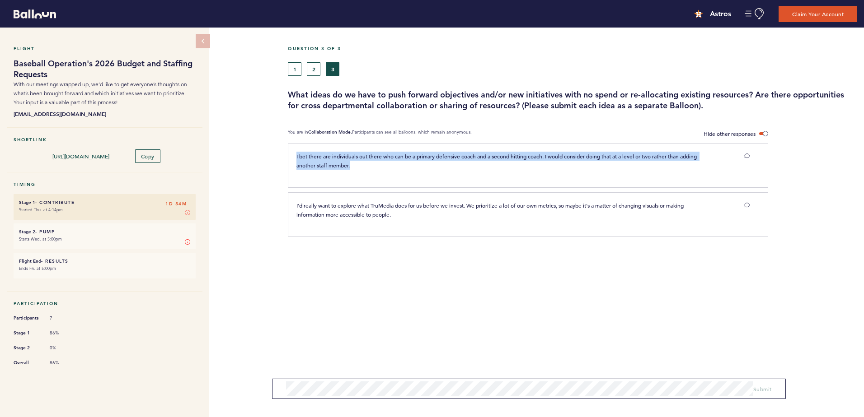
click at [510, 162] on p "I bet there are individuals out there who can be a primary defensive coach and …" at bounding box center [503, 161] width 414 height 18
drag, startPoint x: 510, startPoint y: 162, endPoint x: 427, endPoint y: 163, distance: 82.7
click at [427, 163] on p "I bet there are individuals out there who can be a primary defensive coach and …" at bounding box center [503, 161] width 414 height 18
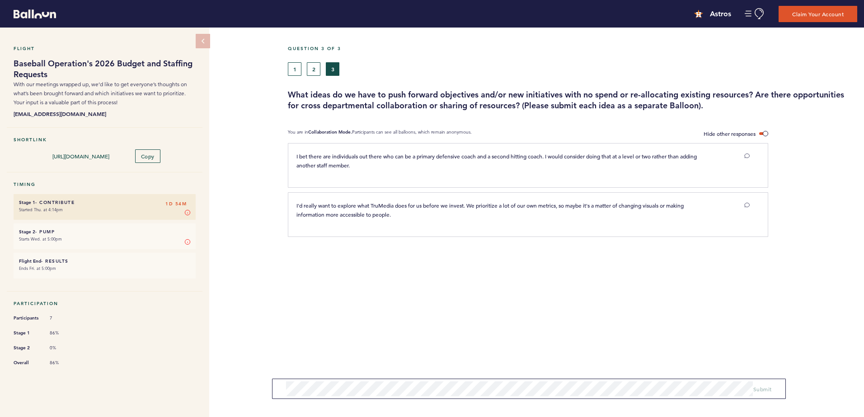
click at [479, 155] on span "I bet there are individuals out there who can be a primary defensive coach and …" at bounding box center [497, 161] width 402 height 16
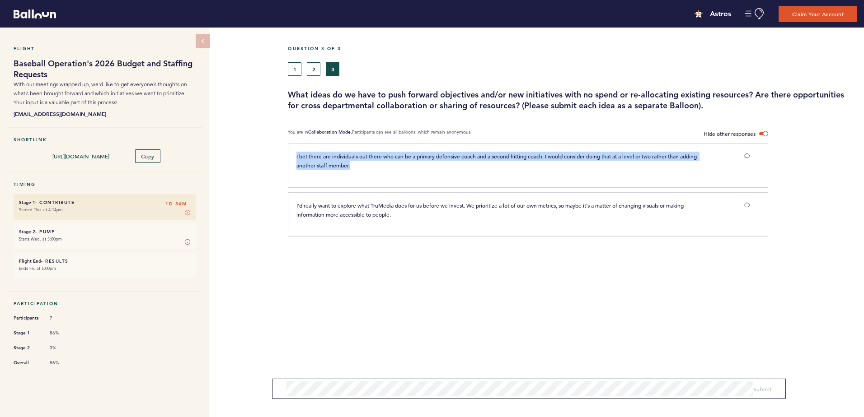
click at [479, 155] on span "I bet there are individuals out there who can be a primary defensive coach and …" at bounding box center [497, 161] width 402 height 16
drag, startPoint x: 479, startPoint y: 155, endPoint x: 570, endPoint y: 154, distance: 90.8
click at [570, 154] on span "I bet there are individuals out there who can be a primary defensive coach and …" at bounding box center [497, 161] width 402 height 16
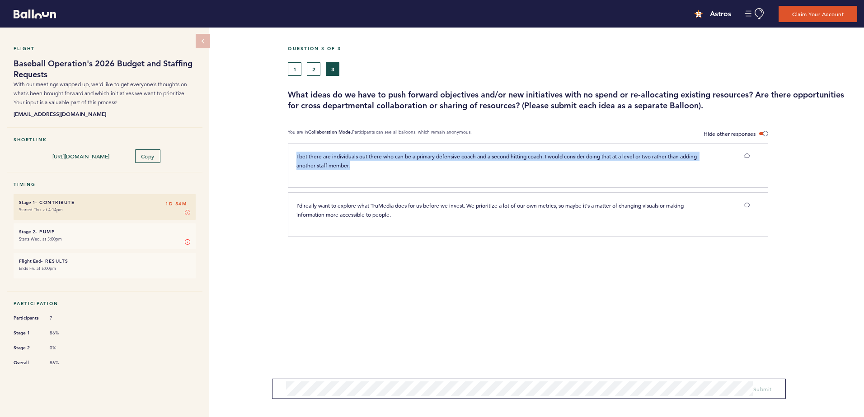
drag, startPoint x: 570, startPoint y: 154, endPoint x: 461, endPoint y: 159, distance: 109.0
click at [461, 159] on p "I bet there are individuals out there who can be a primary defensive coach and …" at bounding box center [503, 161] width 414 height 18
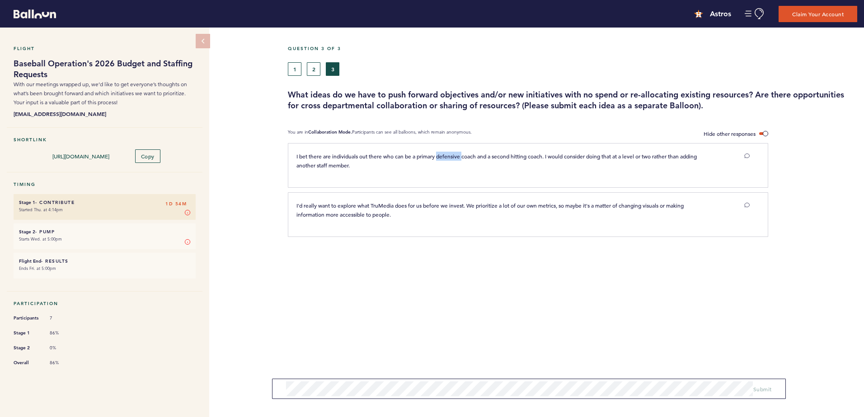
click at [461, 159] on p "I bet there are individuals out there who can be a primary defensive coach and …" at bounding box center [503, 161] width 414 height 18
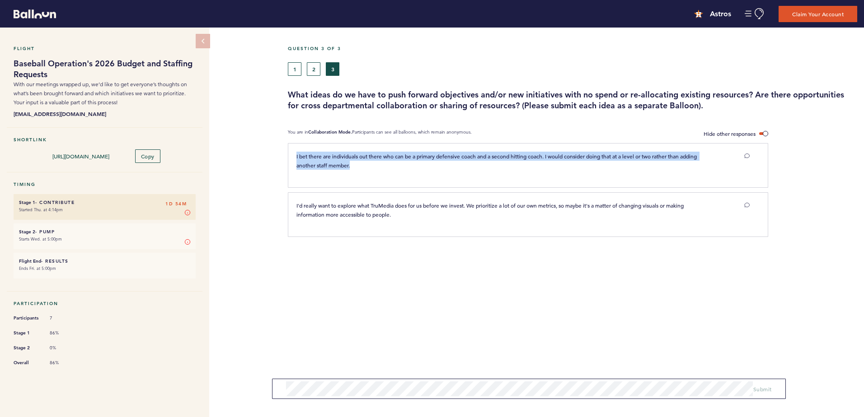
click at [461, 159] on p "I bet there are individuals out there who can be a primary defensive coach and …" at bounding box center [503, 161] width 414 height 18
drag, startPoint x: 461, startPoint y: 159, endPoint x: 431, endPoint y: 162, distance: 29.9
click at [431, 162] on p "I bet there are individuals out there who can be a primary defensive coach and …" at bounding box center [503, 161] width 414 height 18
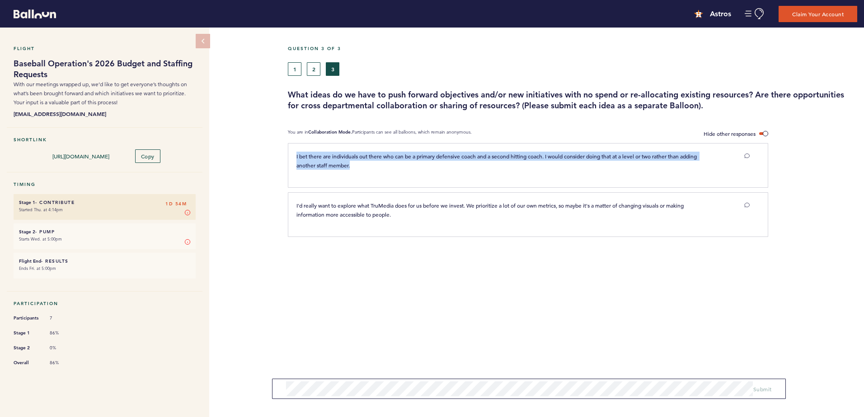
drag, startPoint x: 431, startPoint y: 162, endPoint x: 497, endPoint y: 157, distance: 66.6
click at [497, 157] on span "I bet there are individuals out there who can be a primary defensive coach and …" at bounding box center [497, 161] width 402 height 16
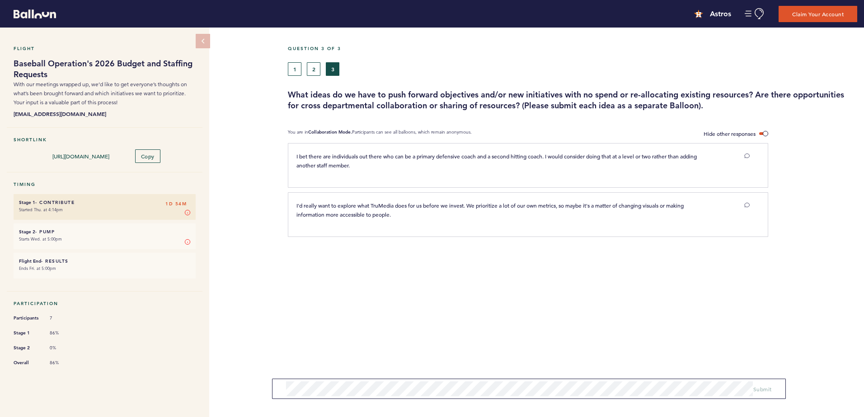
click at [545, 155] on span "I bet there are individuals out there who can be a primary defensive coach and …" at bounding box center [497, 161] width 402 height 16
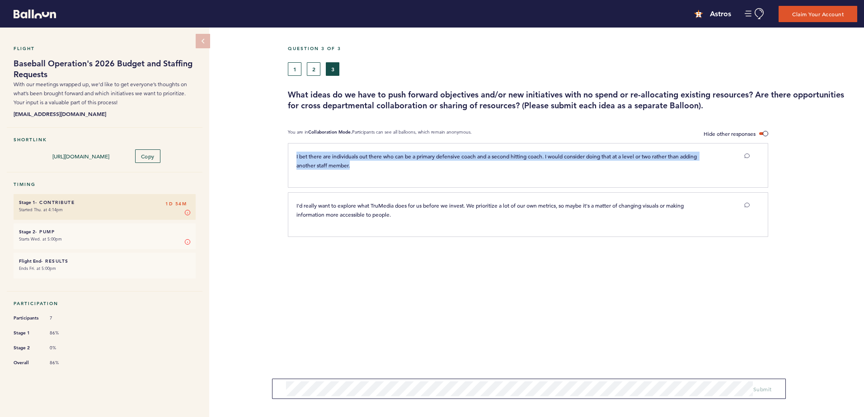
click at [545, 155] on span "I bet there are individuals out there who can be a primary defensive coach and …" at bounding box center [497, 161] width 402 height 16
drag, startPoint x: 545, startPoint y: 155, endPoint x: 498, endPoint y: 164, distance: 47.7
click at [498, 164] on p "I bet there are individuals out there who can be a primary defensive coach and …" at bounding box center [503, 161] width 414 height 18
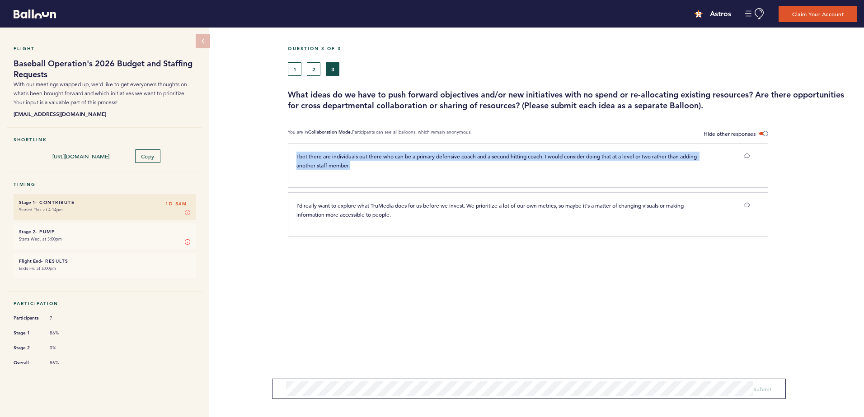
drag, startPoint x: 498, startPoint y: 164, endPoint x: 586, endPoint y: 155, distance: 88.5
click at [586, 155] on span "I bet there are individuals out there who can be a primary defensive coach and …" at bounding box center [497, 161] width 402 height 16
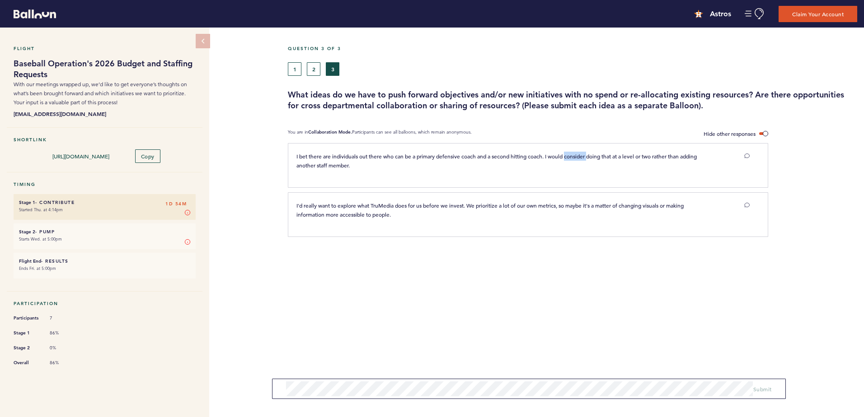
click at [586, 155] on span "I bet there are individuals out there who can be a primary defensive coach and …" at bounding box center [497, 161] width 402 height 16
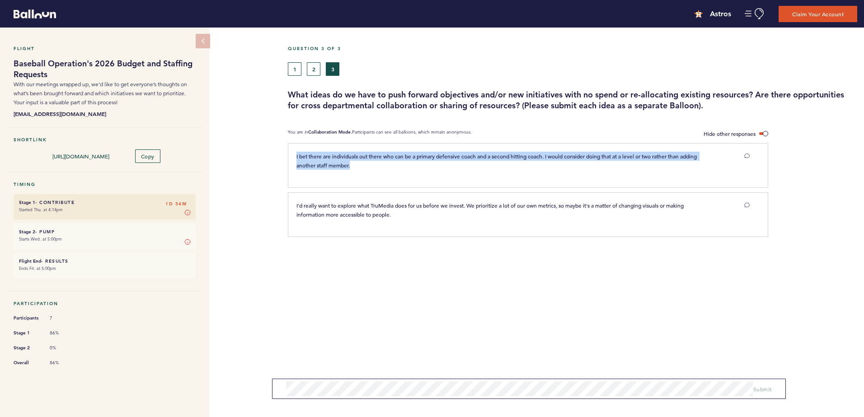
click at [586, 155] on span "I bet there are individuals out there who can be a primary defensive coach and …" at bounding box center [497, 161] width 402 height 16
drag, startPoint x: 586, startPoint y: 155, endPoint x: 522, endPoint y: 160, distance: 63.8
click at [522, 159] on p "I bet there are individuals out there who can be a primary defensive coach and …" at bounding box center [503, 161] width 414 height 18
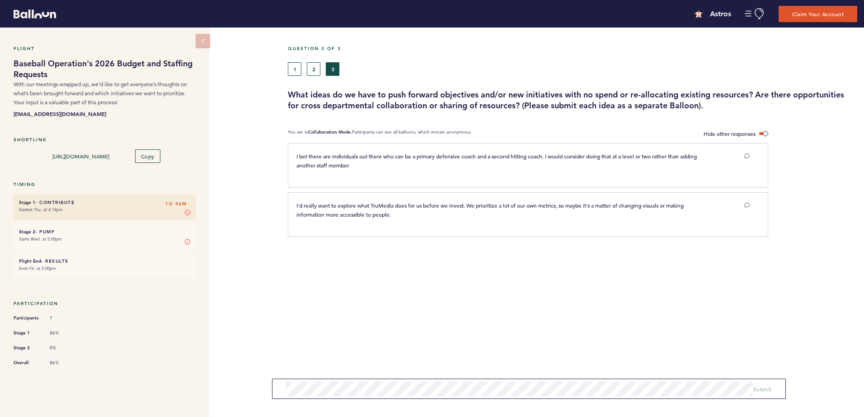
click at [522, 160] on p "I bet there are individuals out there who can be a primary defensive coach and …" at bounding box center [503, 161] width 414 height 18
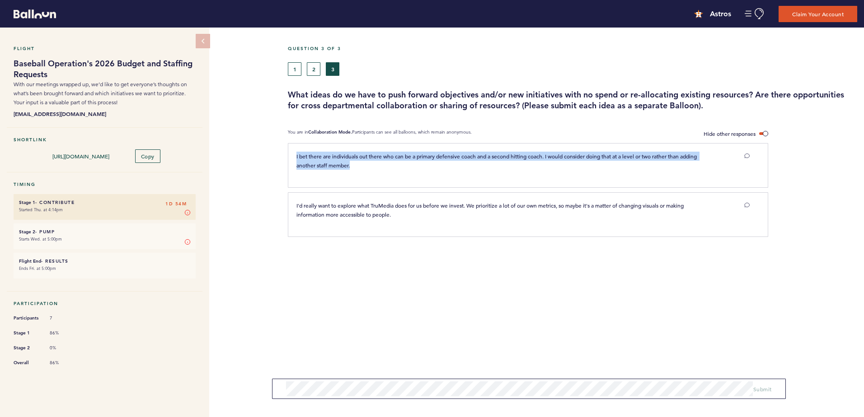
click at [522, 160] on p "I bet there are individuals out there who can be a primary defensive coach and …" at bounding box center [503, 161] width 414 height 18
drag, startPoint x: 522, startPoint y: 160, endPoint x: 539, endPoint y: 158, distance: 17.3
click at [539, 158] on span "I bet there are individuals out there who can be a primary defensive coach and …" at bounding box center [497, 161] width 402 height 16
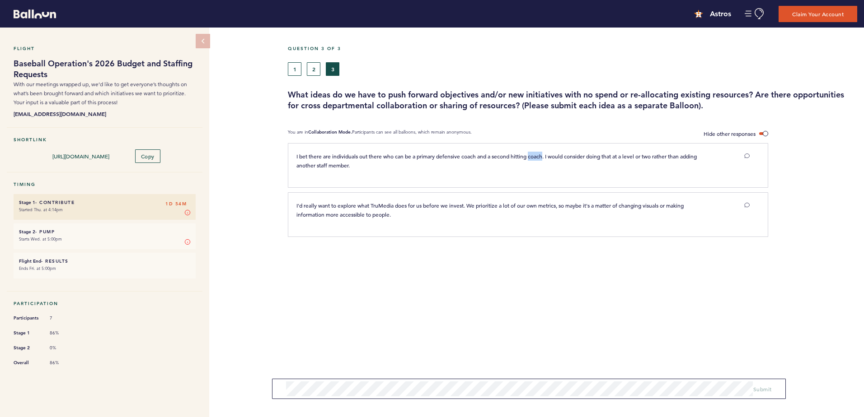
click at [539, 158] on span "I bet there are individuals out there who can be a primary defensive coach and …" at bounding box center [497, 161] width 402 height 16
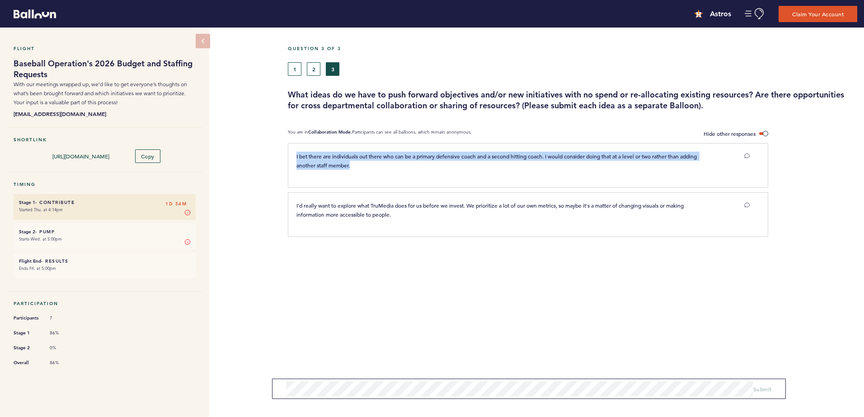
click at [539, 158] on span "I bet there are individuals out there who can be a primary defensive coach and …" at bounding box center [497, 161] width 402 height 16
drag, startPoint x: 539, startPoint y: 158, endPoint x: 563, endPoint y: 157, distance: 23.5
click at [563, 157] on span "I bet there are individuals out there who can be a primary defensive coach and …" at bounding box center [497, 161] width 402 height 16
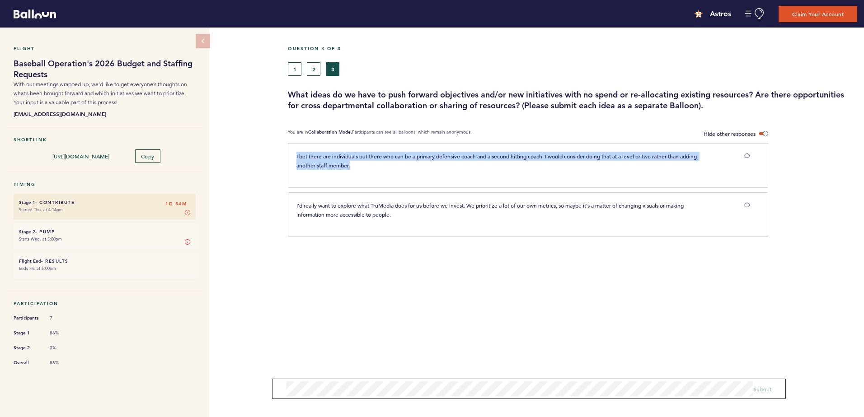
click at [563, 157] on span "I bet there are individuals out there who can be a primary defensive coach and …" at bounding box center [497, 161] width 402 height 16
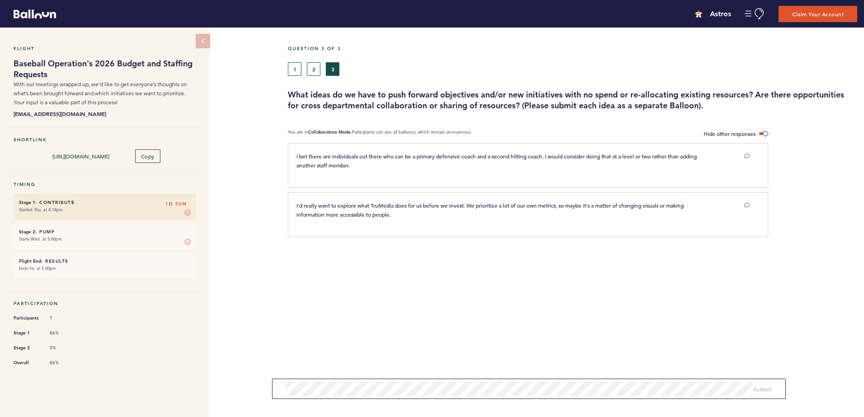
click at [424, 204] on span "I'd really want to explore what TruMedia does for us before we invest. We prior…" at bounding box center [490, 210] width 388 height 16
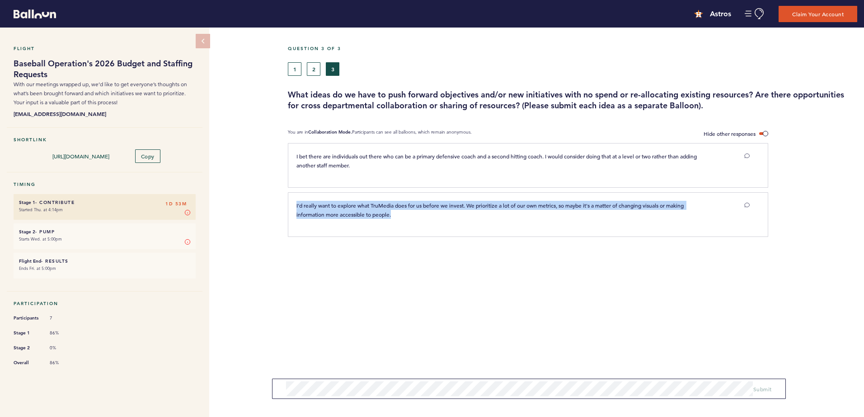
click at [424, 204] on span "I'd really want to explore what TruMedia does for us before we invest. We prior…" at bounding box center [490, 210] width 388 height 16
drag, startPoint x: 424, startPoint y: 204, endPoint x: 467, endPoint y: 205, distance: 42.5
click at [467, 205] on span "I'd really want to explore what TruMedia does for us before we invest. We prior…" at bounding box center [490, 210] width 388 height 16
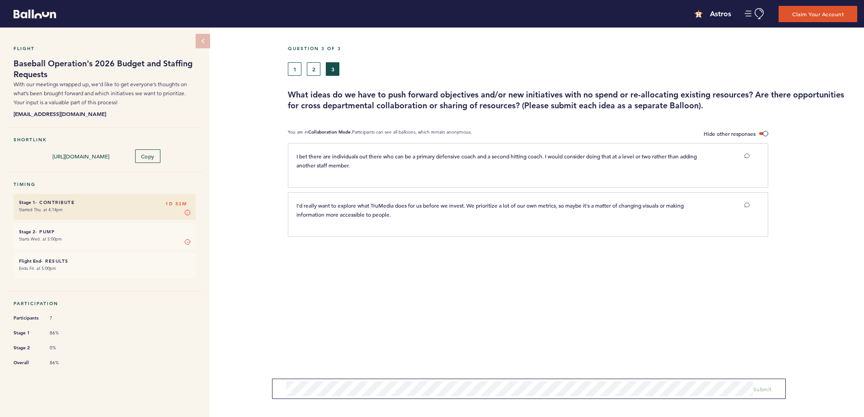
click at [513, 205] on span "I'd really want to explore what TruMedia does for us before we invest. We prior…" at bounding box center [490, 210] width 388 height 16
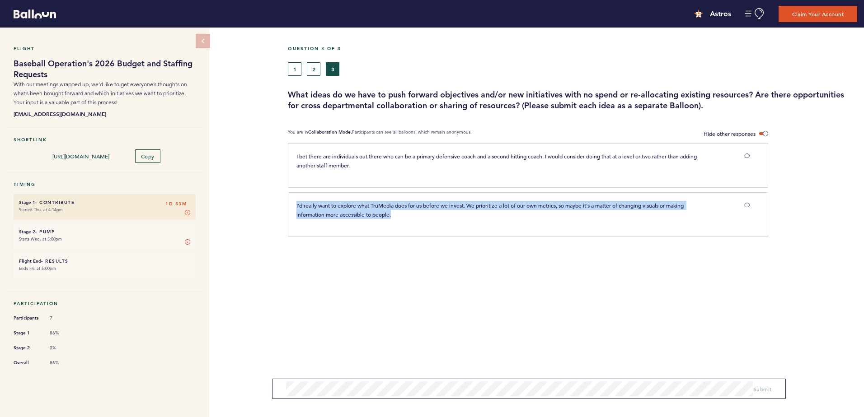
click at [513, 205] on span "I'd really want to explore what TruMedia does for us before we invest. We prior…" at bounding box center [490, 210] width 388 height 16
drag, startPoint x: 513, startPoint y: 205, endPoint x: 555, endPoint y: 212, distance: 43.1
click at [555, 212] on p "I'd really want to explore what TruMedia does for us before we invest. We prior…" at bounding box center [503, 210] width 414 height 18
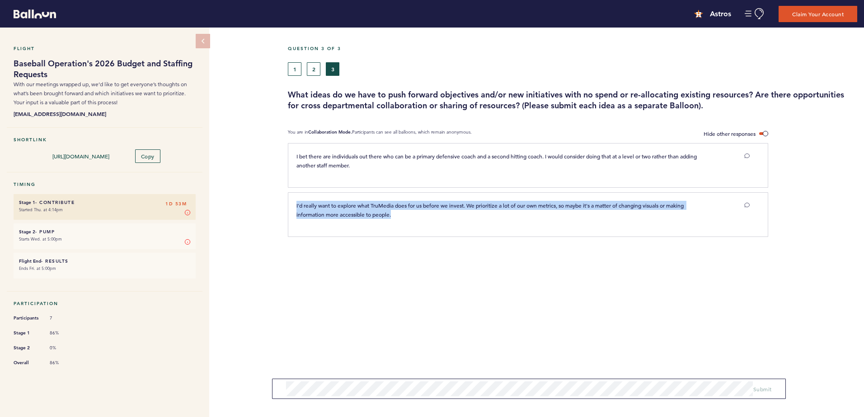
drag, startPoint x: 555, startPoint y: 212, endPoint x: 588, endPoint y: 212, distance: 32.5
click at [588, 212] on p "I'd really want to explore what TruMedia does for us before we invest. We prior…" at bounding box center [503, 210] width 414 height 18
